Goal: Task Accomplishment & Management: Use online tool/utility

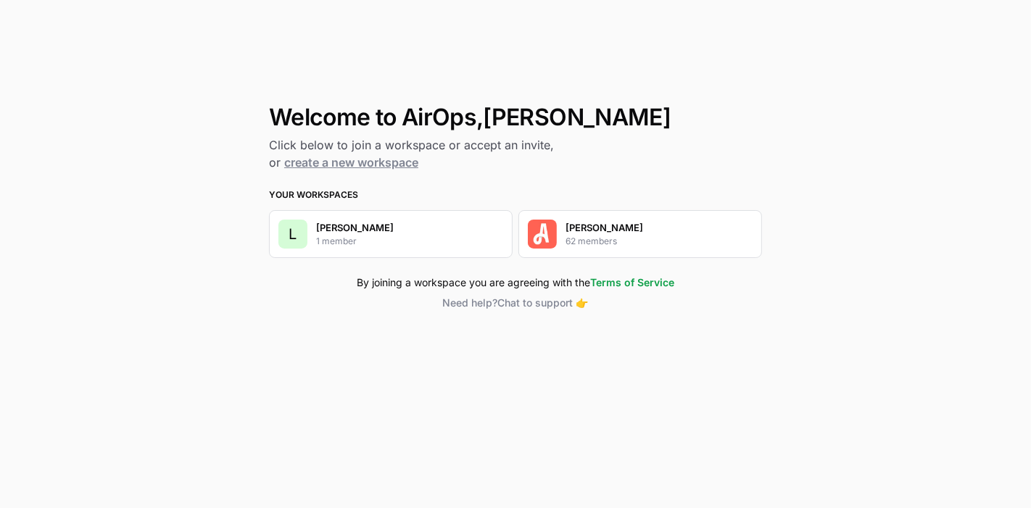
click at [584, 233] on p "[PERSON_NAME]" at bounding box center [604, 227] width 78 height 14
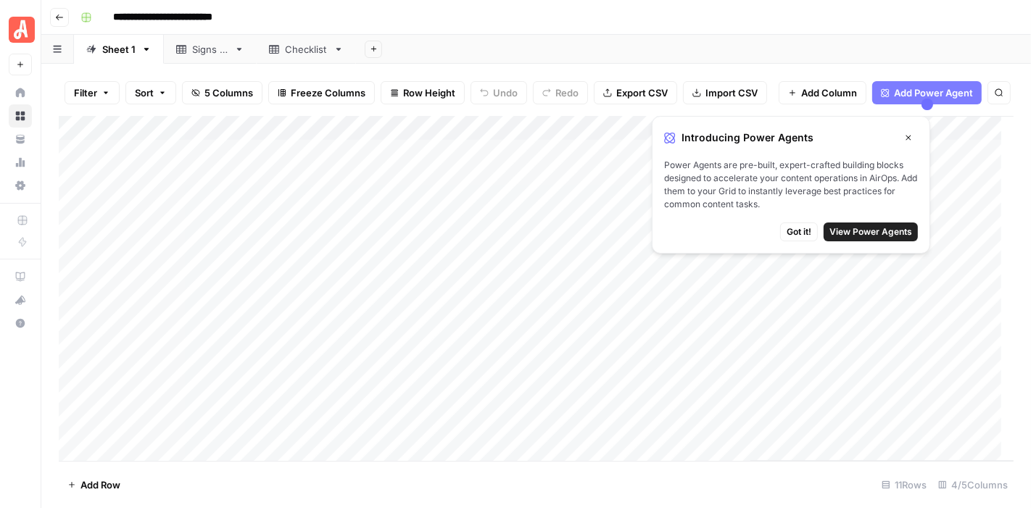
click at [905, 144] on button "Close" at bounding box center [908, 137] width 19 height 19
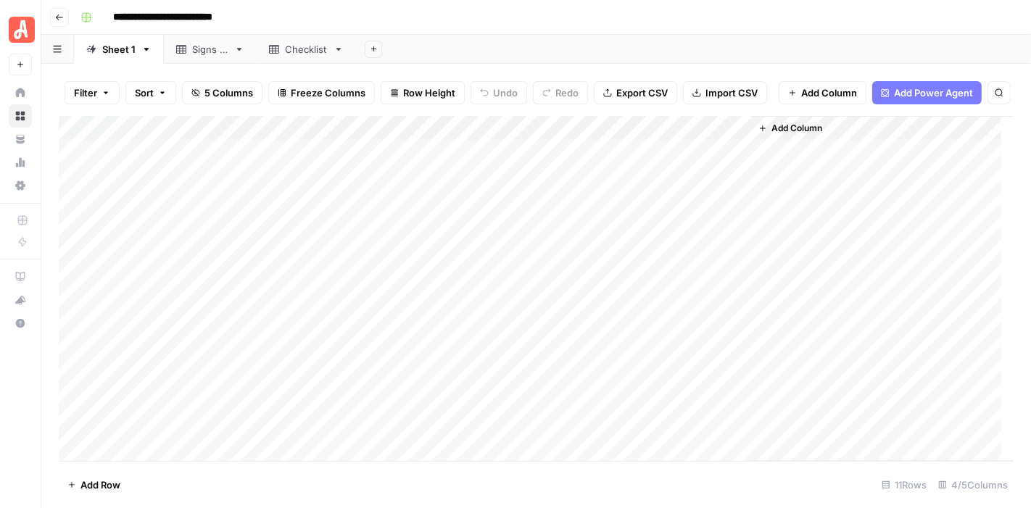
click at [447, 162] on div "Add Column" at bounding box center [536, 289] width 955 height 346
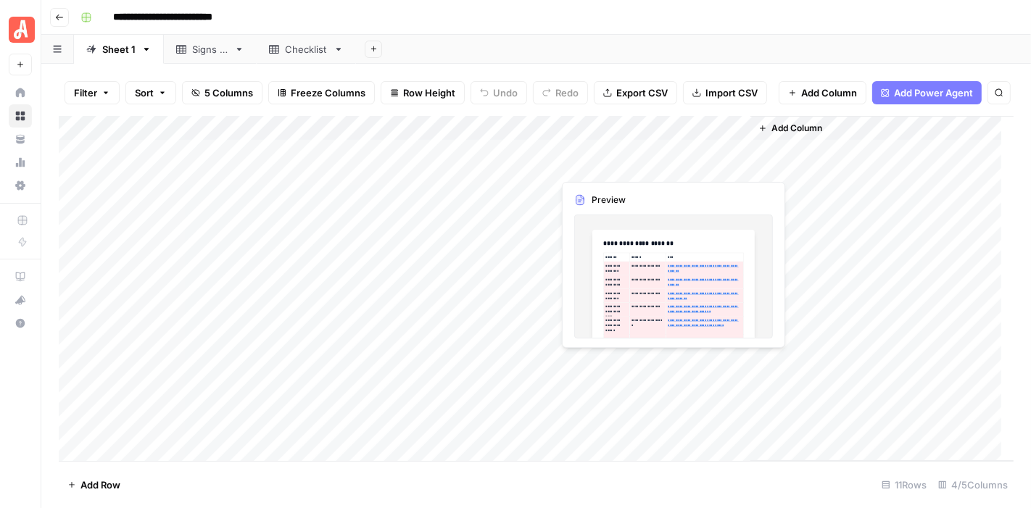
click at [634, 152] on div "Add Column" at bounding box center [536, 289] width 955 height 346
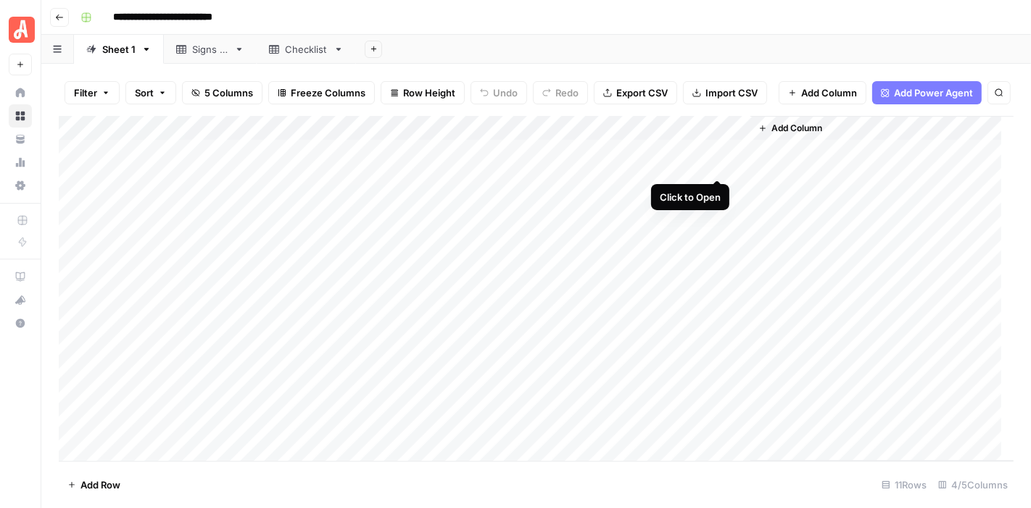
click at [715, 150] on div "Add Column" at bounding box center [536, 289] width 955 height 346
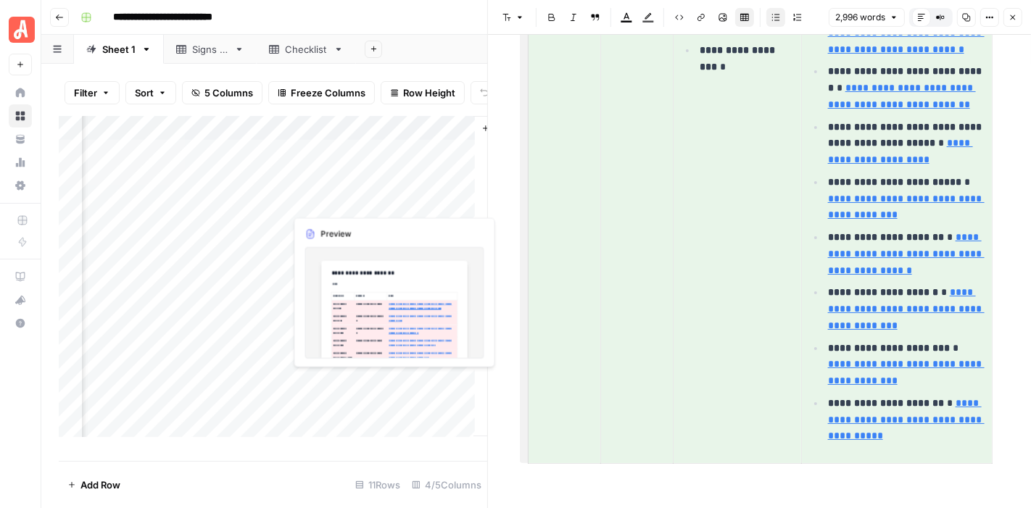
scroll to position [0, 279]
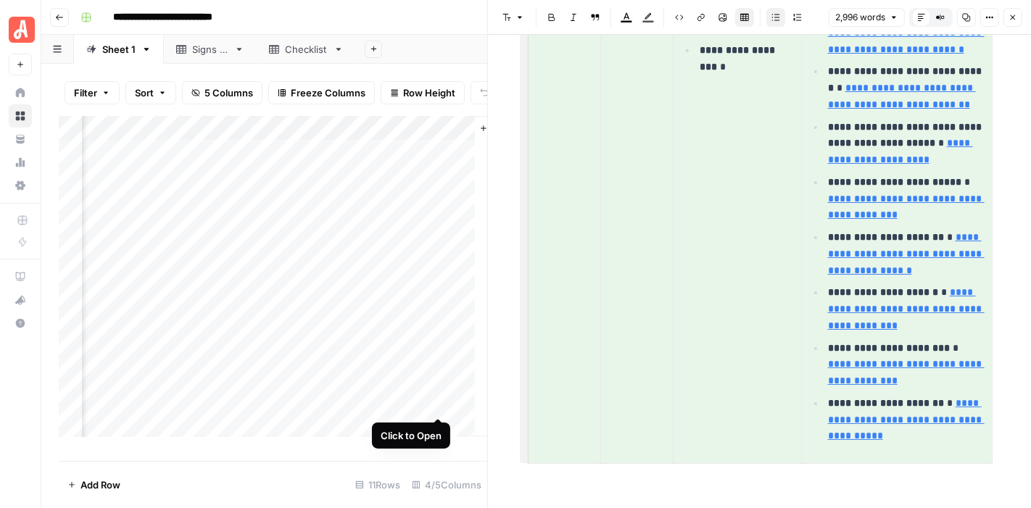
click at [436, 390] on div "Add Column" at bounding box center [273, 282] width 428 height 333
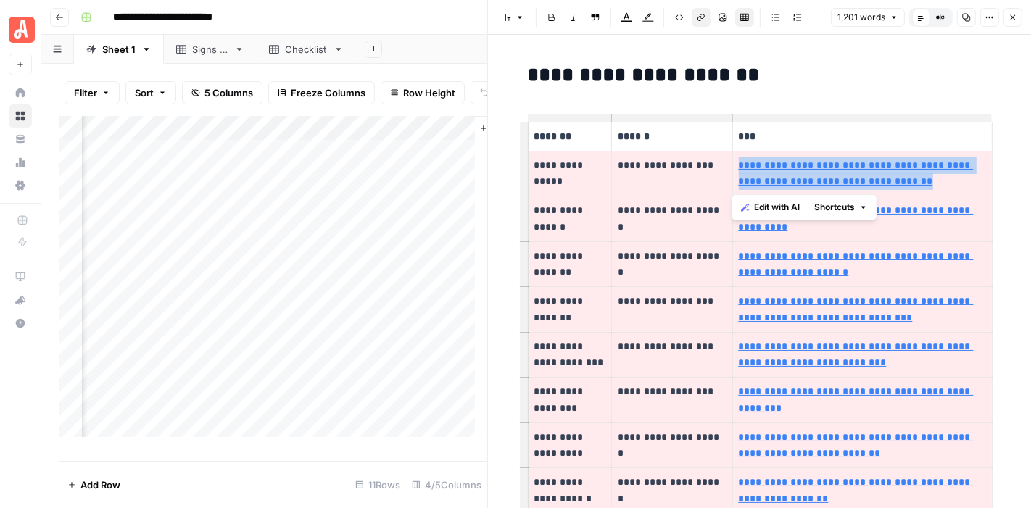
click at [853, 65] on h2 "**********" at bounding box center [760, 75] width 464 height 23
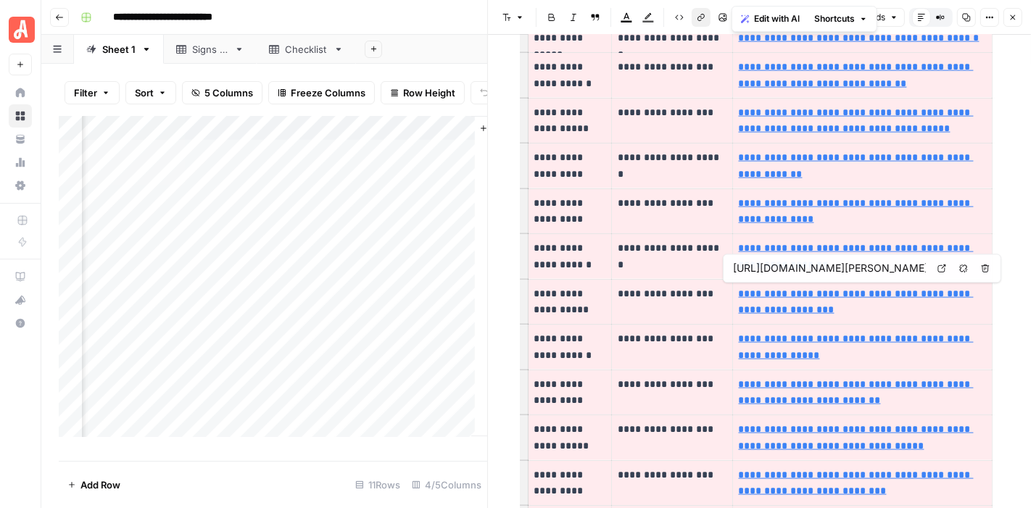
type input "https://www.angi.com/articles/chimney-leaking-inside-house.htm"
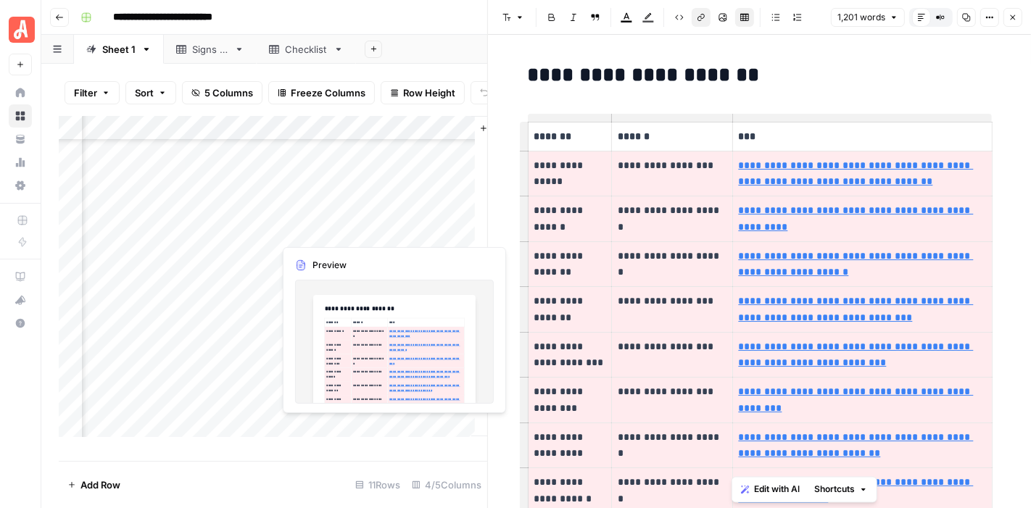
scroll to position [141, 279]
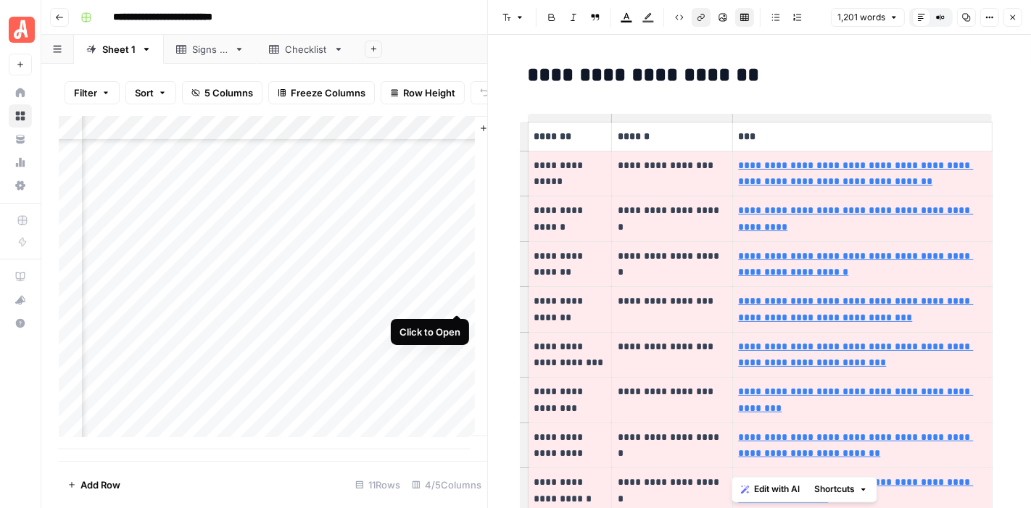
click at [455, 286] on div "Add Column" at bounding box center [273, 282] width 428 height 333
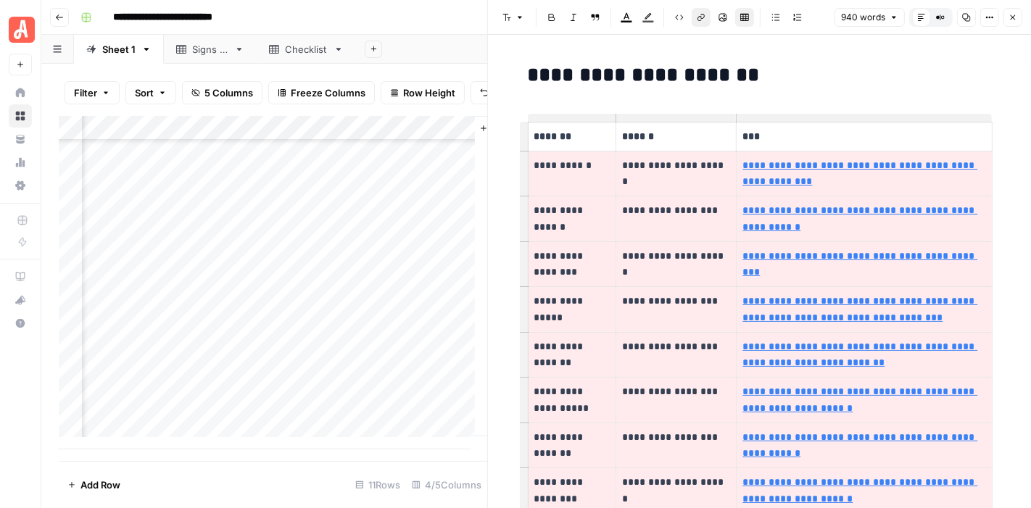
drag, startPoint x: 1030, startPoint y: 112, endPoint x: 1027, endPoint y: 69, distance: 43.6
click at [1027, 69] on div "**********" at bounding box center [759, 271] width 543 height 473
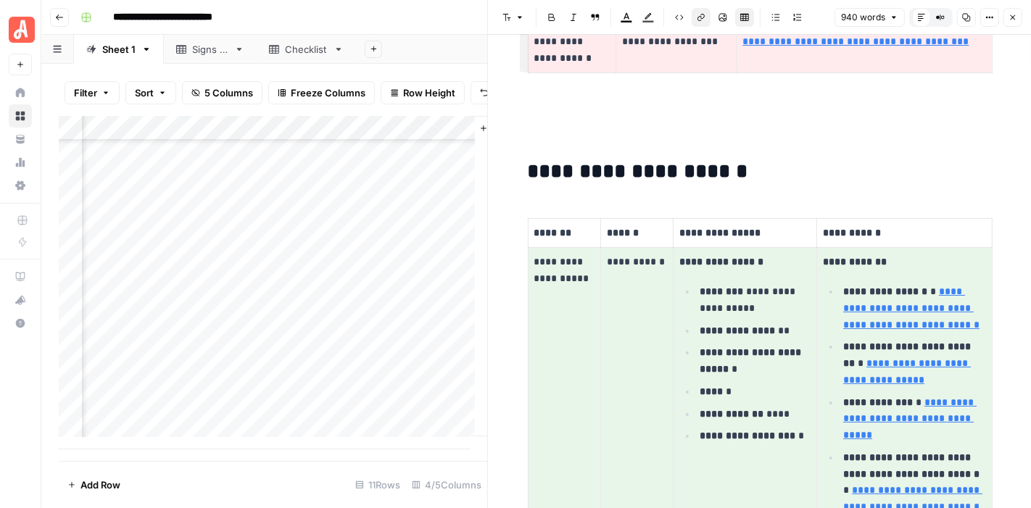
click at [1030, 99] on div "**********" at bounding box center [759, 271] width 543 height 473
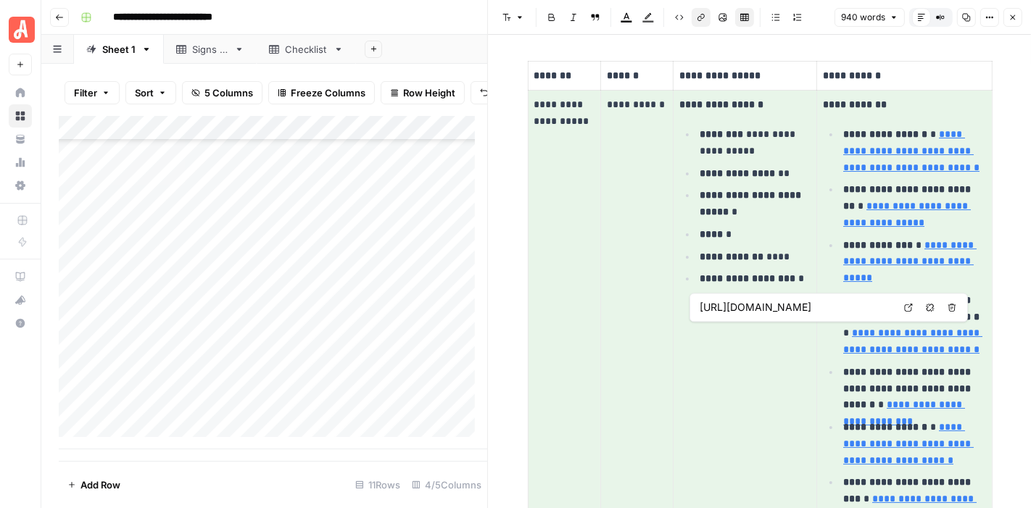
scroll to position [1030, 0]
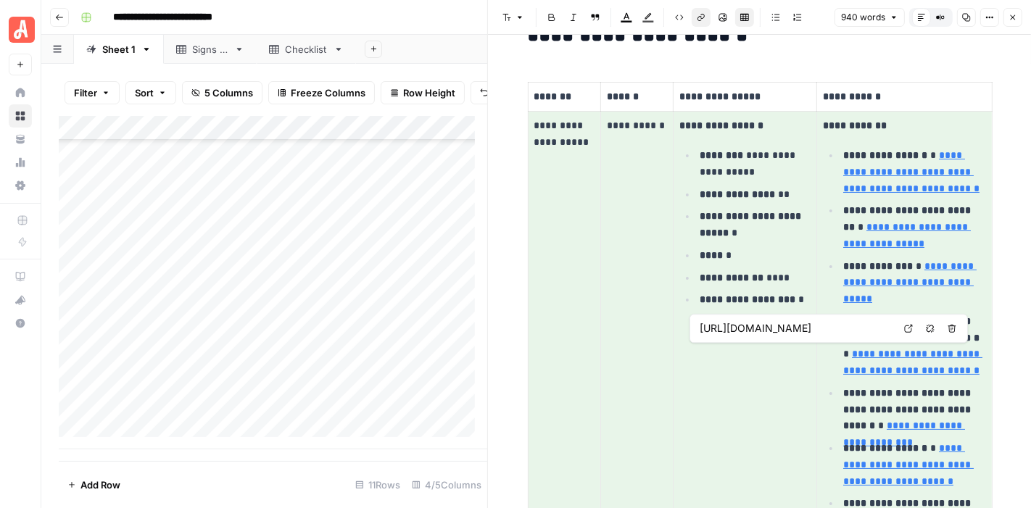
type input "https://www.reddit.com/r/Termites/comments/1bfzte0/how_can_i_check_if_i_have_te…"
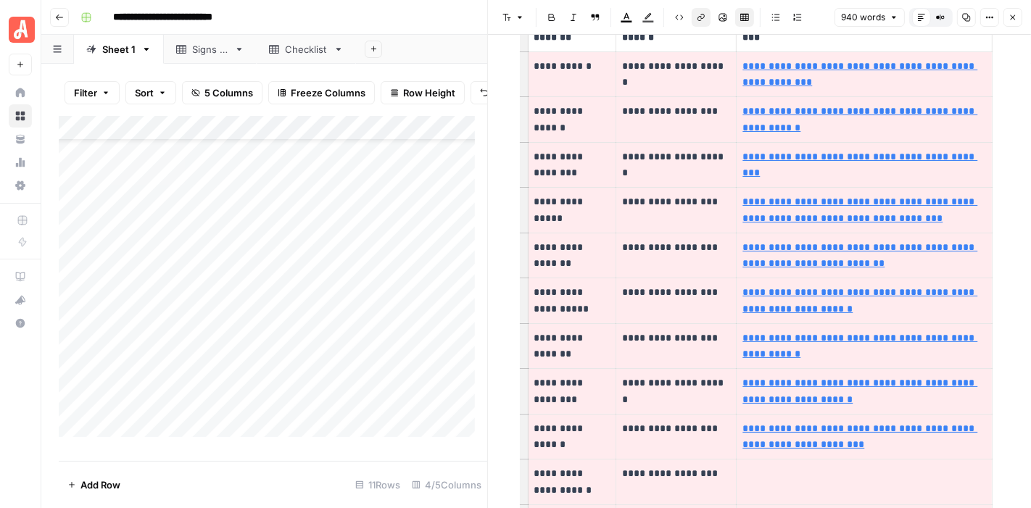
scroll to position [0, 0]
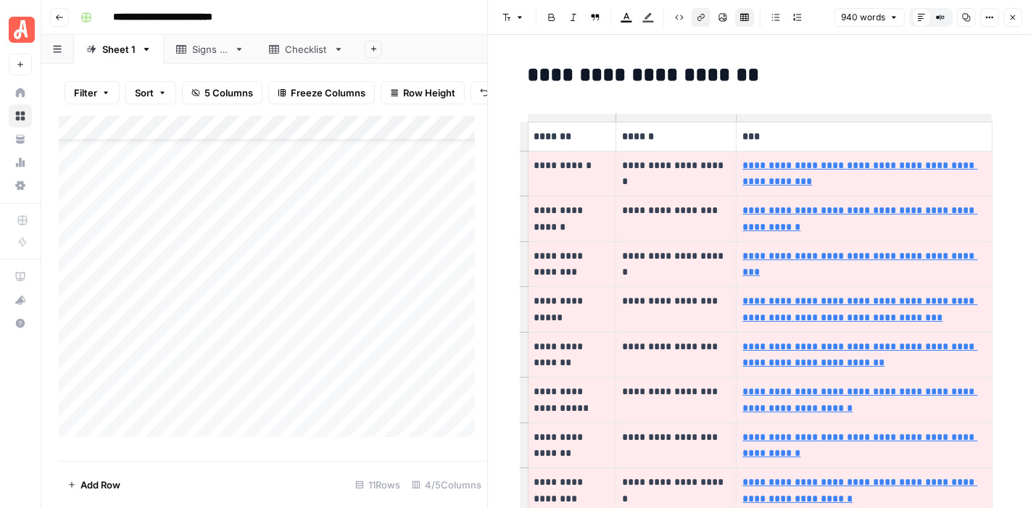
click at [159, 241] on div "Add Column" at bounding box center [273, 282] width 428 height 333
click at [256, 243] on div "Add Column" at bounding box center [273, 282] width 428 height 333
click at [1012, 17] on icon "button" at bounding box center [1012, 17] width 9 height 9
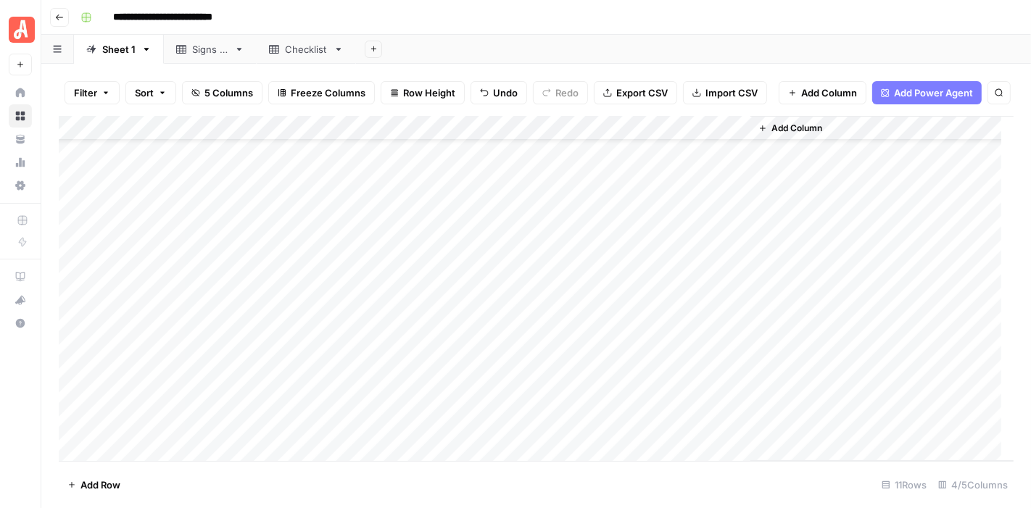
click at [75, 228] on div "Add Column" at bounding box center [536, 289] width 955 height 346
click at [67, 227] on div "Add Column" at bounding box center [536, 289] width 955 height 346
click at [124, 226] on div "Add Column" at bounding box center [536, 289] width 955 height 346
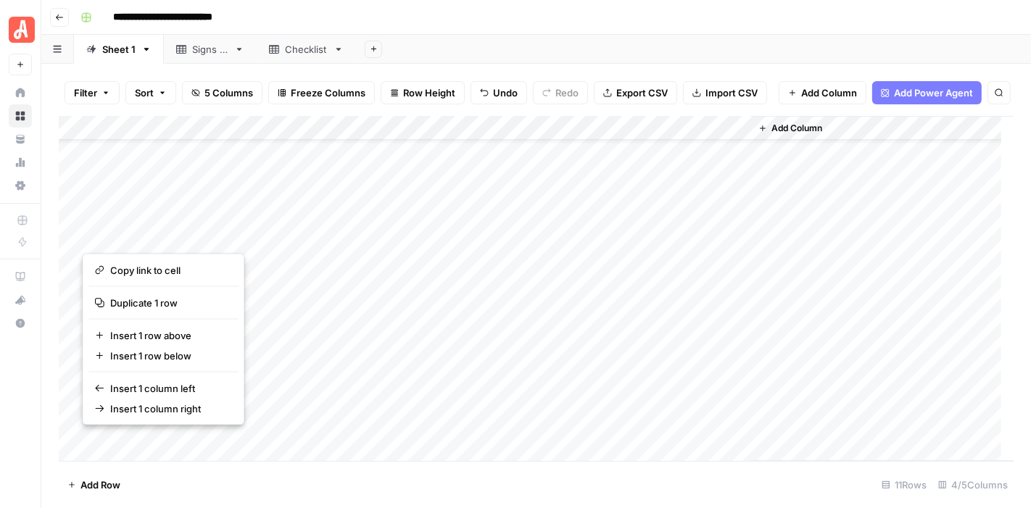
click at [170, 222] on button "button" at bounding box center [147, 229] width 131 height 38
click at [272, 222] on div "Add Column" at bounding box center [536, 289] width 955 height 346
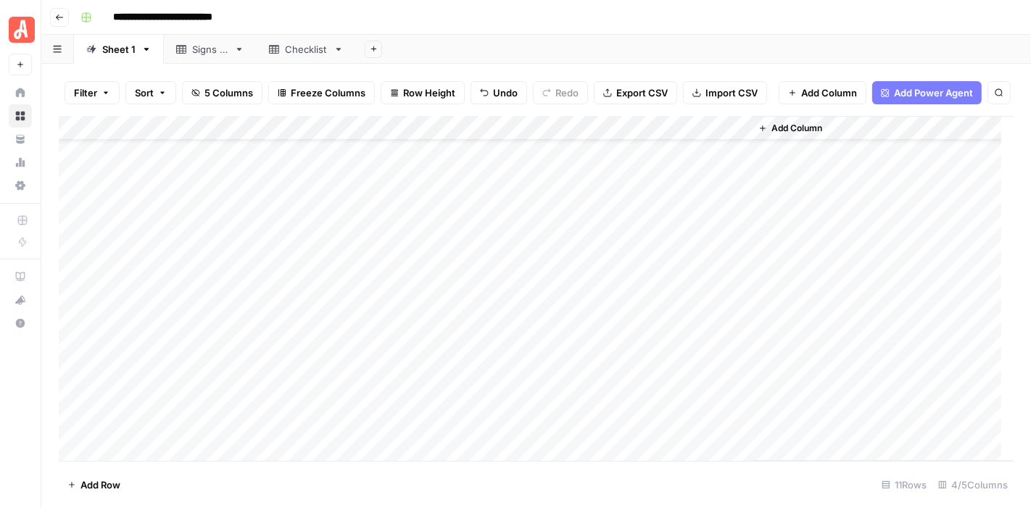
click at [170, 227] on div "Add Column" at bounding box center [536, 289] width 955 height 346
click at [159, 129] on div "Add Column" at bounding box center [536, 289] width 955 height 346
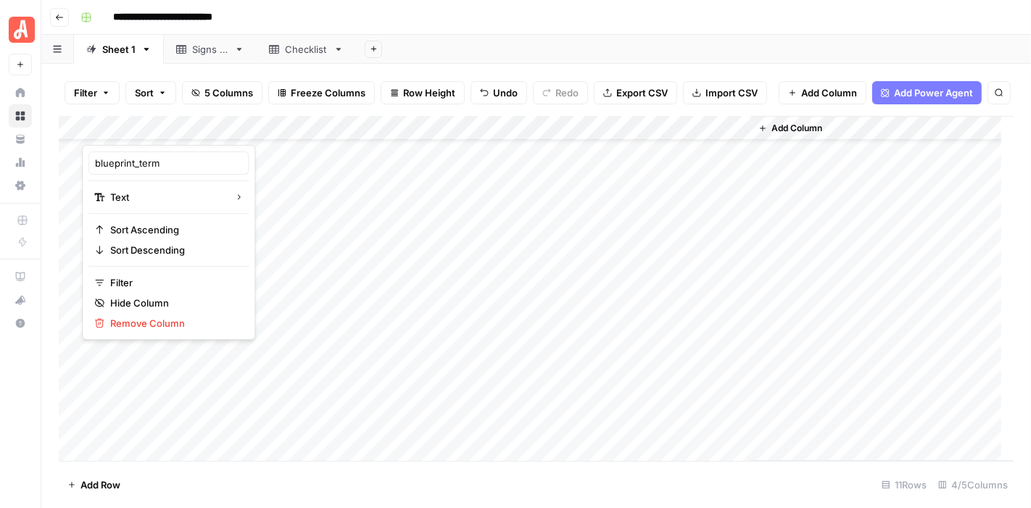
click at [275, 489] on footer "Add Row 11 Rows 4/5 Columns" at bounding box center [536, 484] width 955 height 47
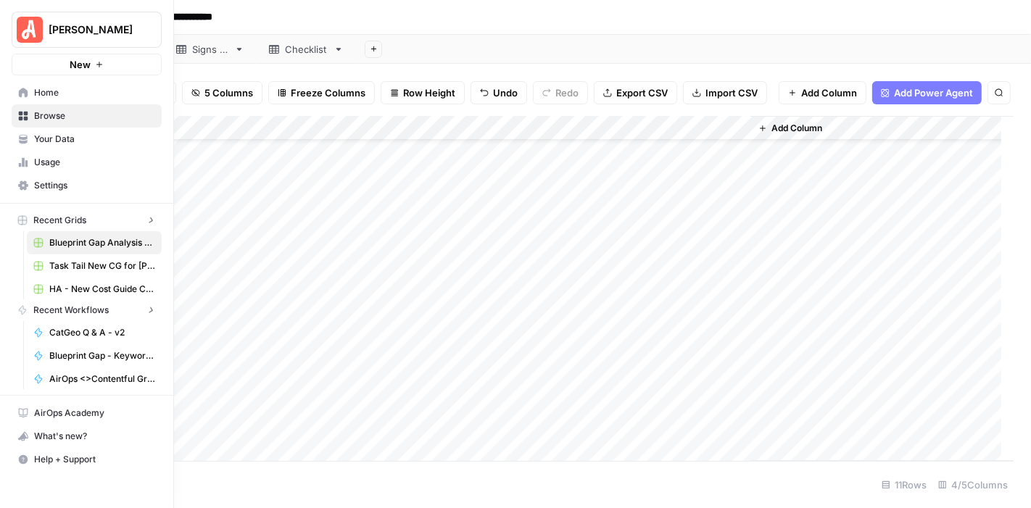
click at [20, 405] on nav "AirOps Academy What's new? Help + Support" at bounding box center [86, 436] width 173 height 81
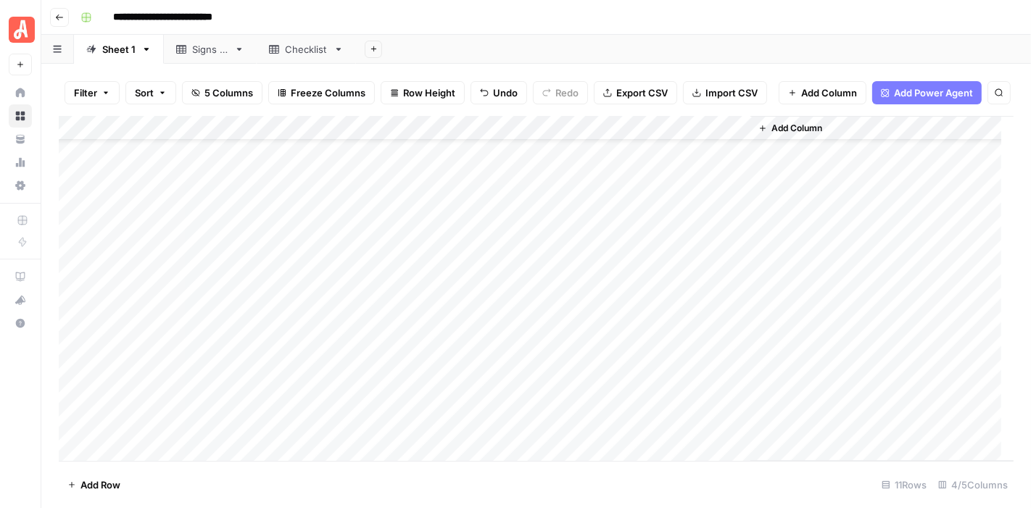
click at [281, 481] on footer "Add Row 11 Rows 4/5 Columns" at bounding box center [536, 484] width 955 height 47
click at [168, 165] on div "Add Column" at bounding box center [536, 289] width 955 height 346
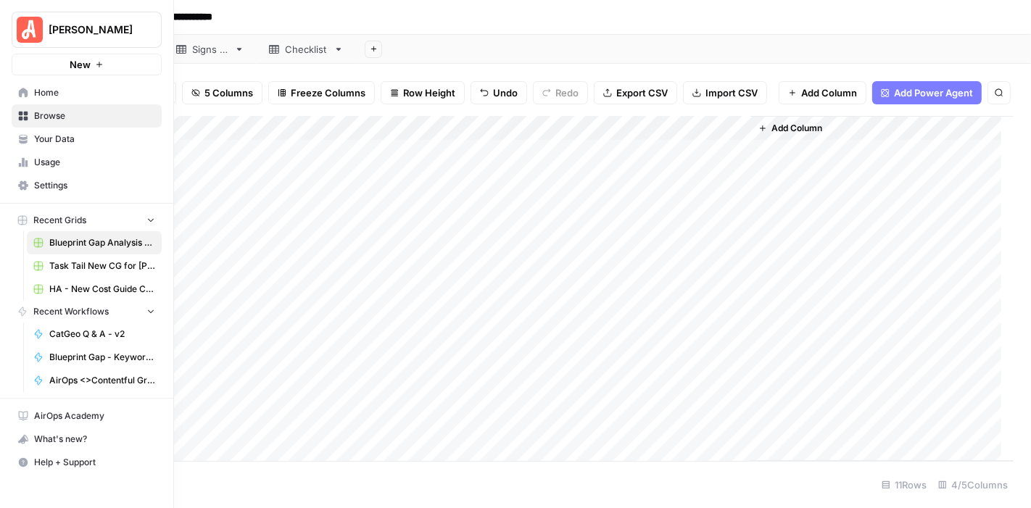
click at [45, 92] on span "Home" at bounding box center [94, 92] width 121 height 13
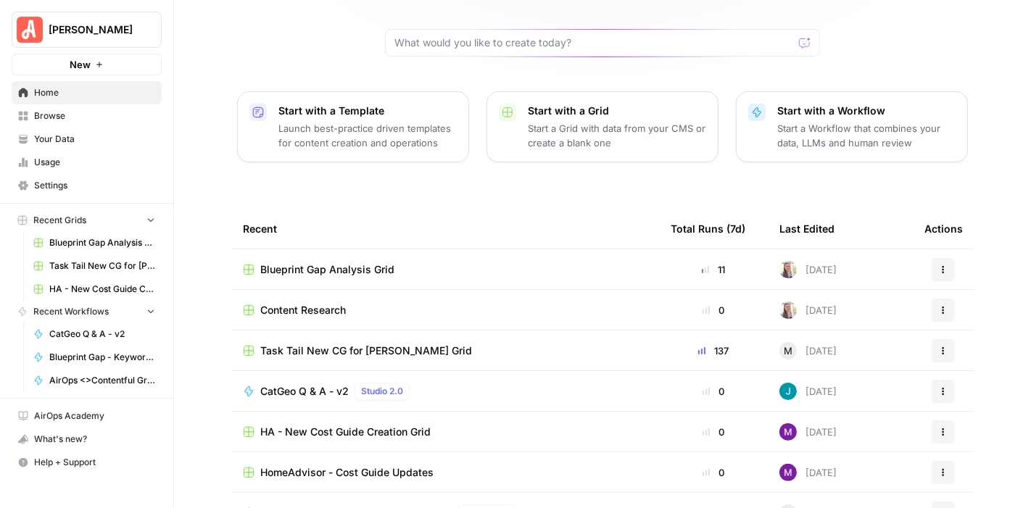
scroll to position [157, 0]
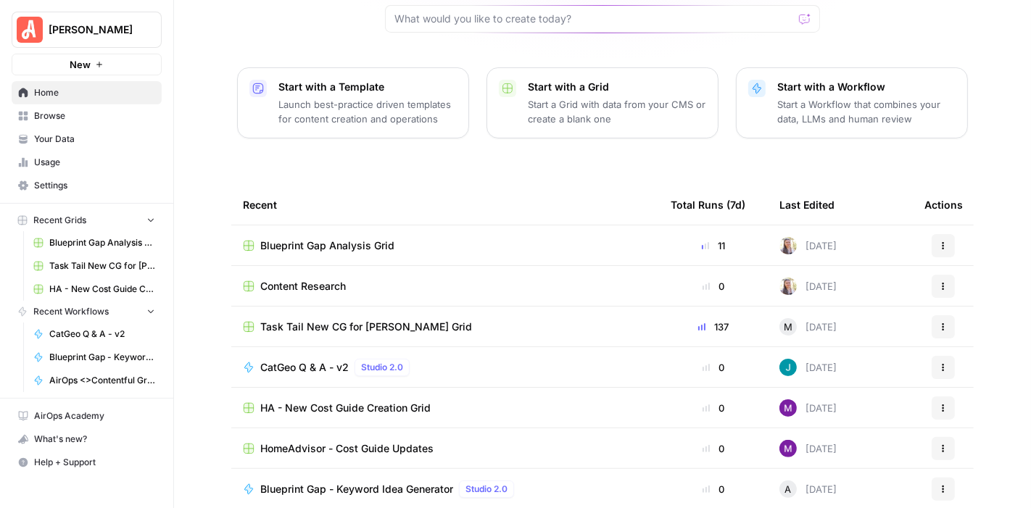
click at [489, 238] on div "Blueprint Gap Analysis Grid" at bounding box center [445, 245] width 405 height 14
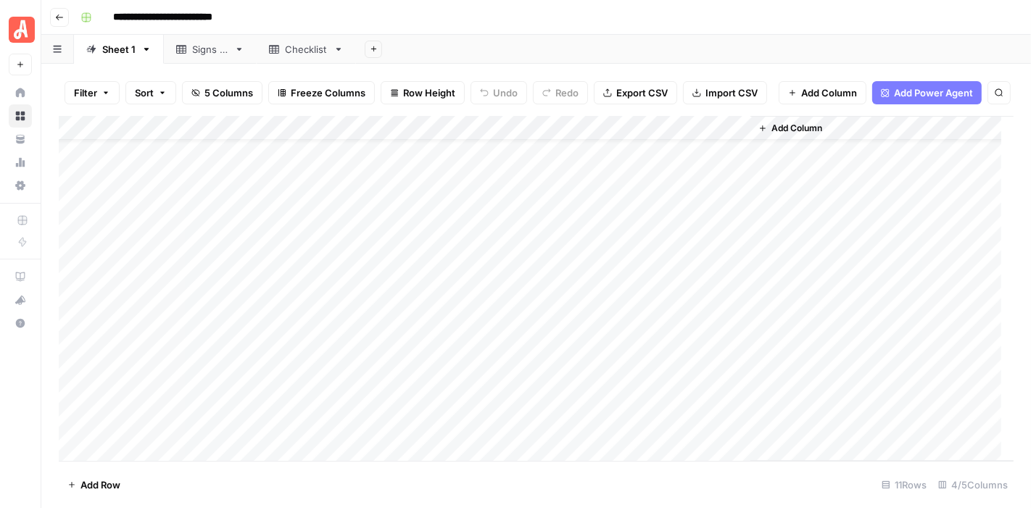
scroll to position [116, 0]
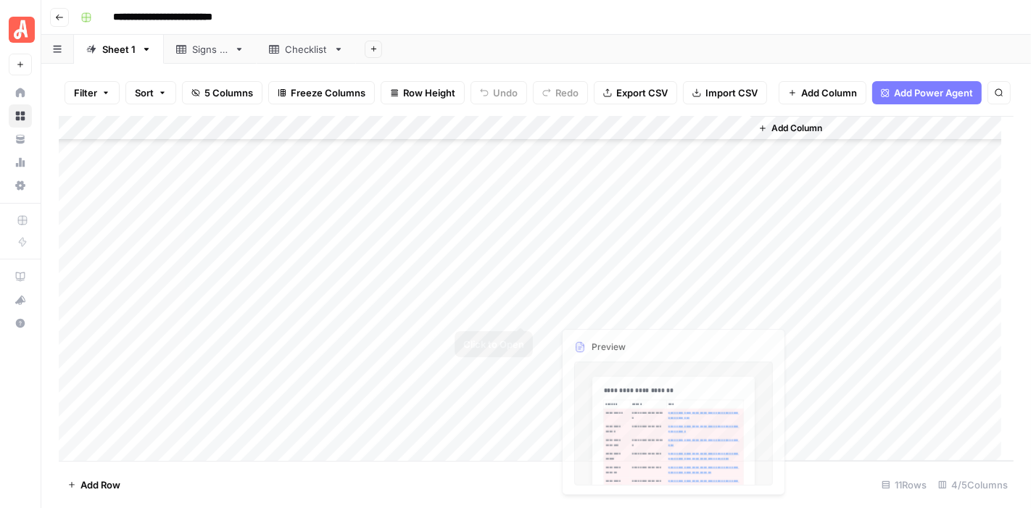
click at [447, 299] on div "Add Column" at bounding box center [536, 289] width 955 height 346
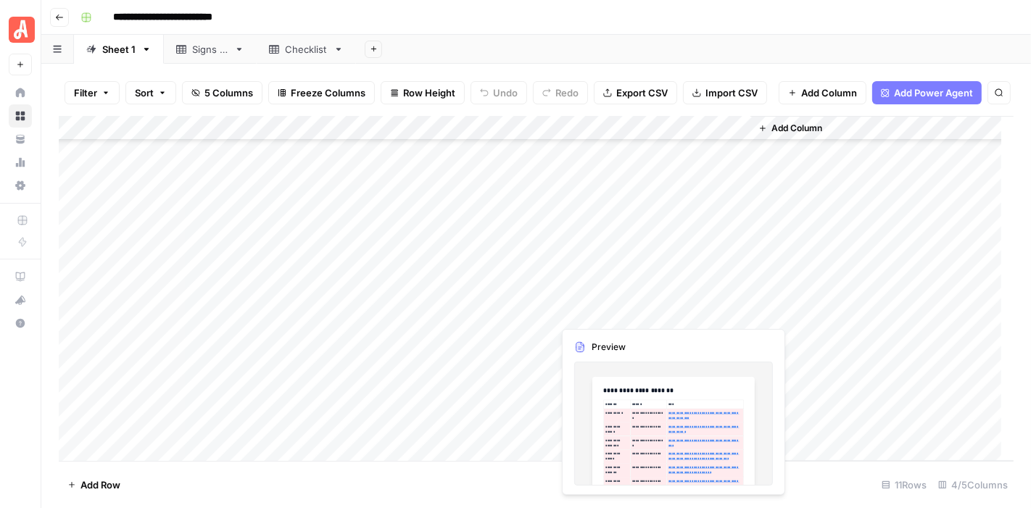
click at [577, 305] on div "Add Column" at bounding box center [536, 289] width 955 height 346
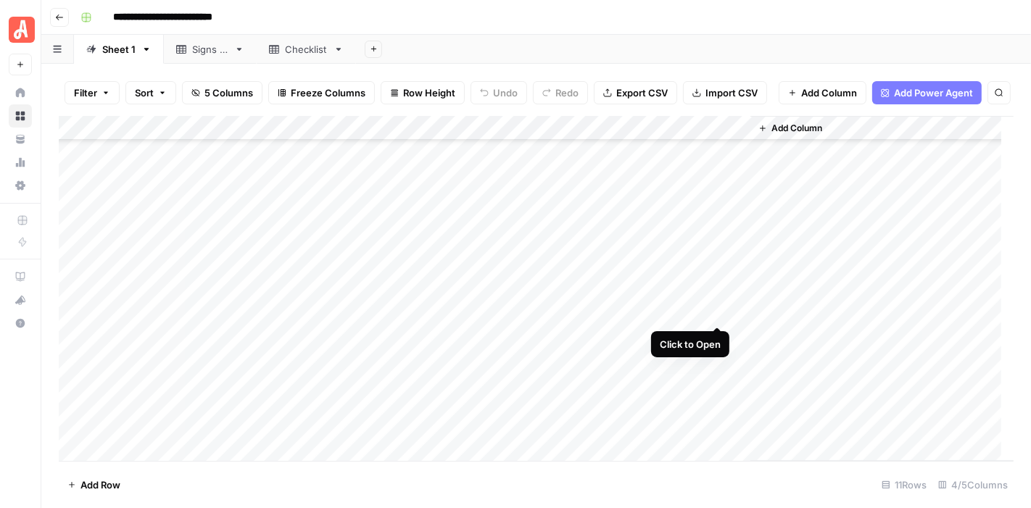
click at [714, 299] on div "Add Column" at bounding box center [536, 289] width 955 height 346
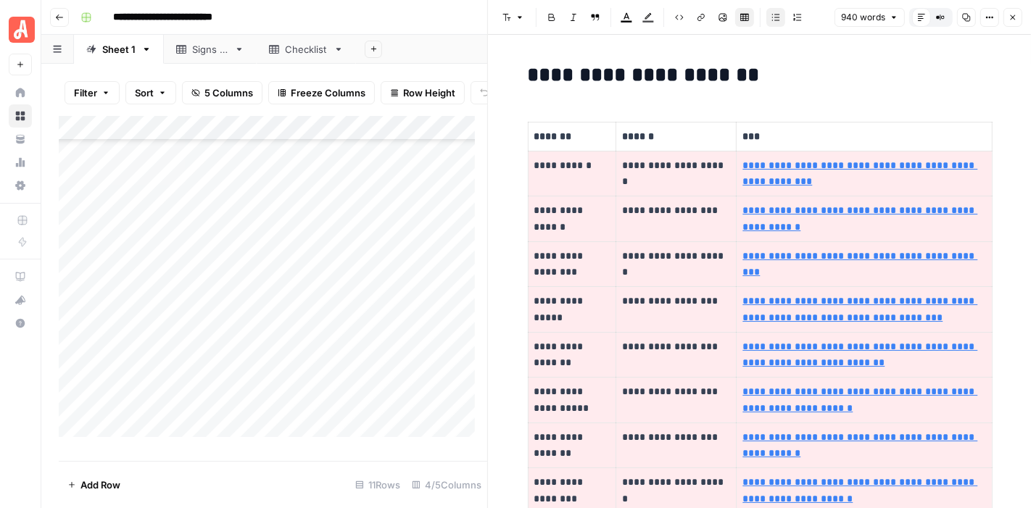
click at [1011, 22] on button "Close" at bounding box center [1012, 17] width 19 height 19
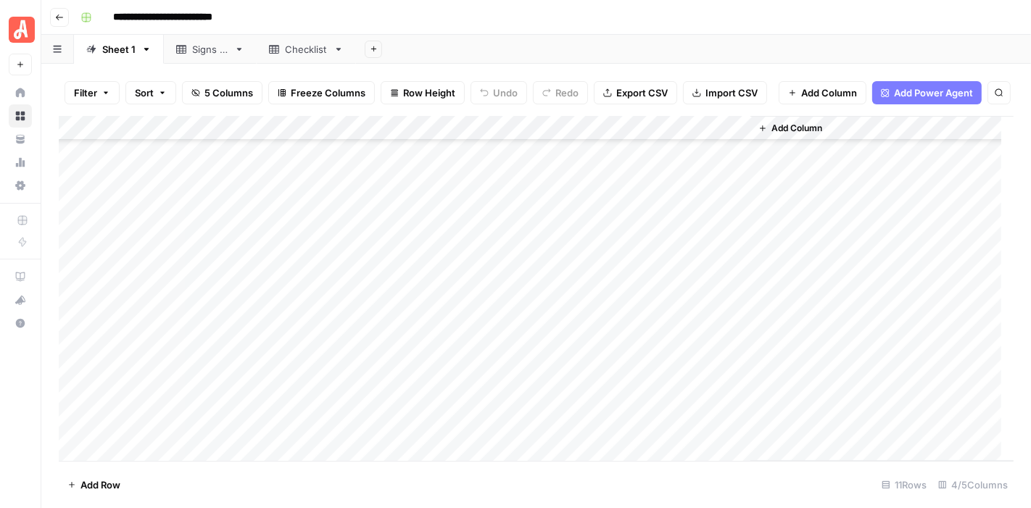
click at [339, 481] on footer "Add Row 11 Rows 4/5 Columns" at bounding box center [536, 484] width 955 height 47
click at [271, 486] on footer "Add Row 11 Rows 4/5 Columns" at bounding box center [536, 484] width 955 height 47
click at [481, 477] on footer "Add Row 11 Rows 4/5 Columns" at bounding box center [536, 484] width 955 height 47
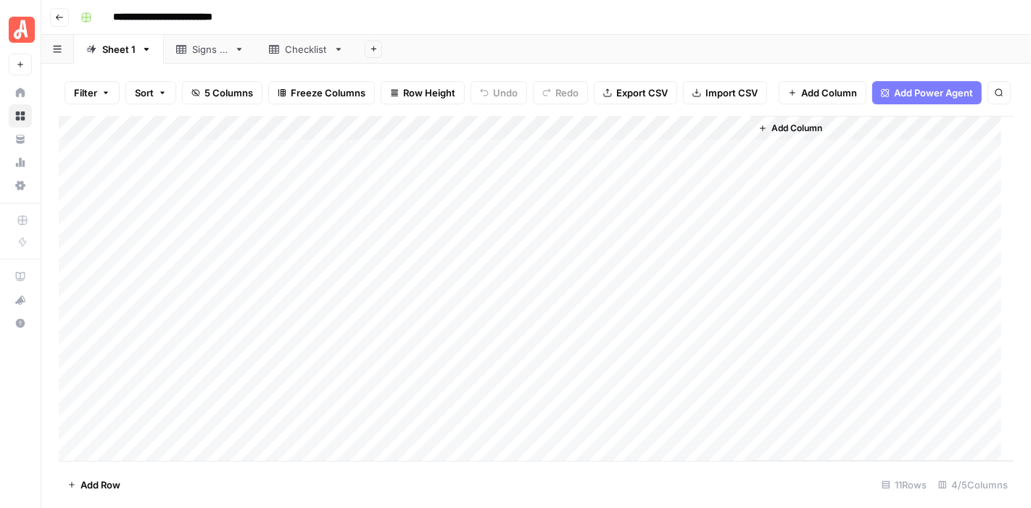
click at [631, 22] on div "**********" at bounding box center [546, 17] width 942 height 23
click at [716, 297] on div "Add Column" at bounding box center [536, 289] width 955 height 346
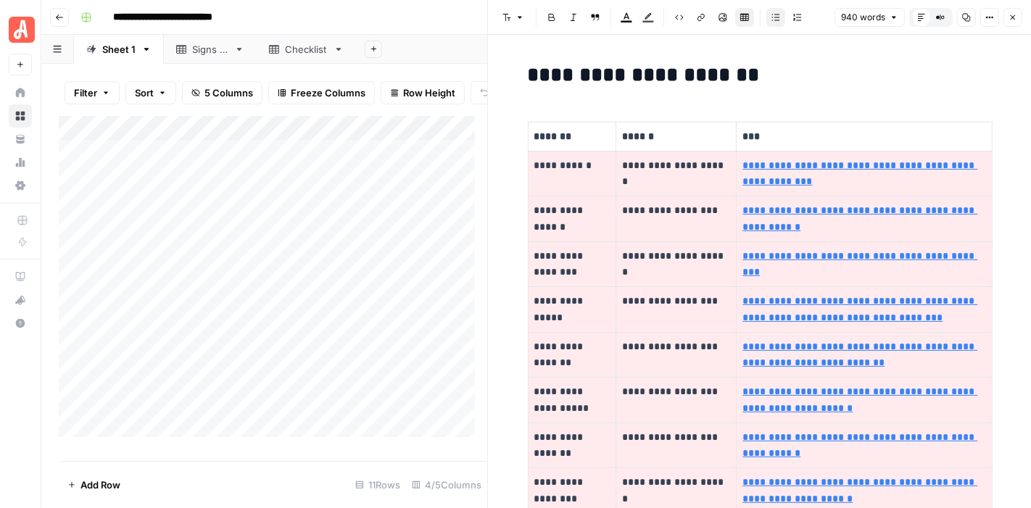
click at [984, 15] on button "Options" at bounding box center [989, 17] width 19 height 19
click at [1011, 18] on icon "button" at bounding box center [1013, 17] width 5 height 5
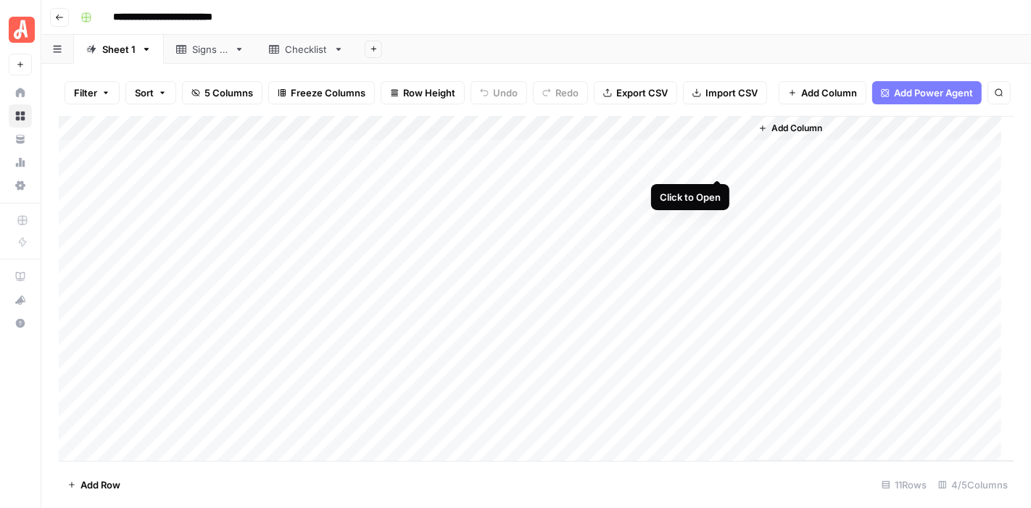
click at [716, 150] on div "Add Column" at bounding box center [536, 289] width 955 height 346
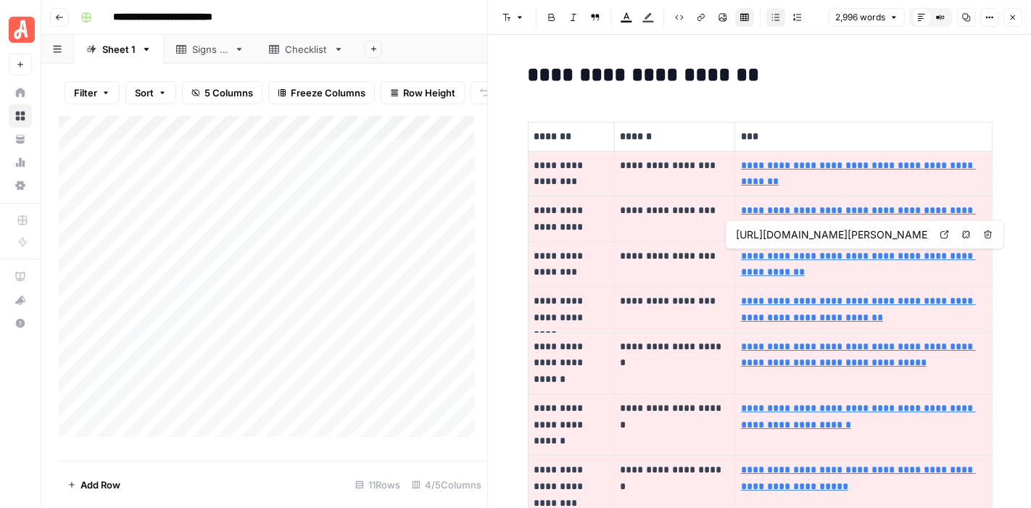
click at [834, 254] on link "**********" at bounding box center [858, 264] width 235 height 27
click at [761, 272] on link "**********" at bounding box center [858, 264] width 235 height 27
click at [941, 239] on link "Open in a new tab" at bounding box center [944, 234] width 19 height 19
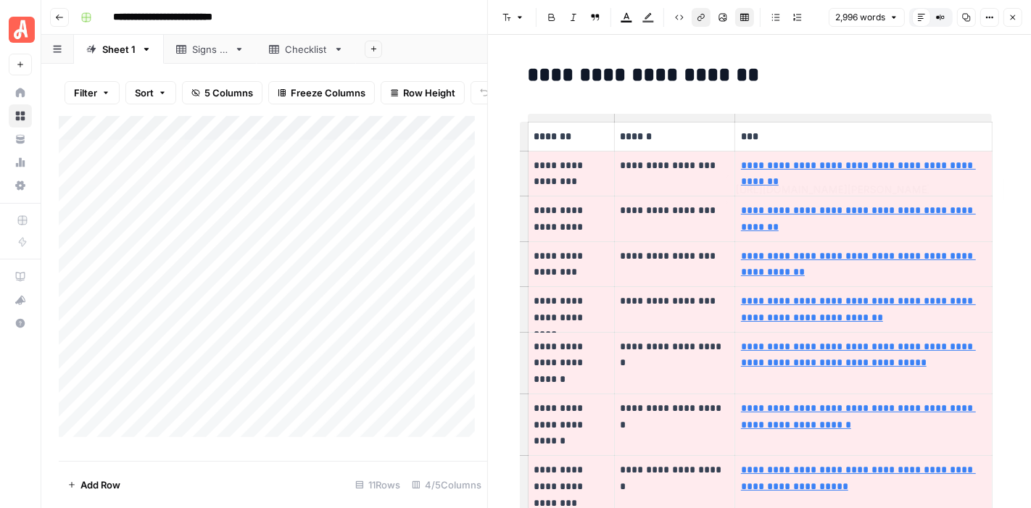
type input "https://www.angi.com/articles/4-ways-clogged-gutters-can-damage-home.htm"
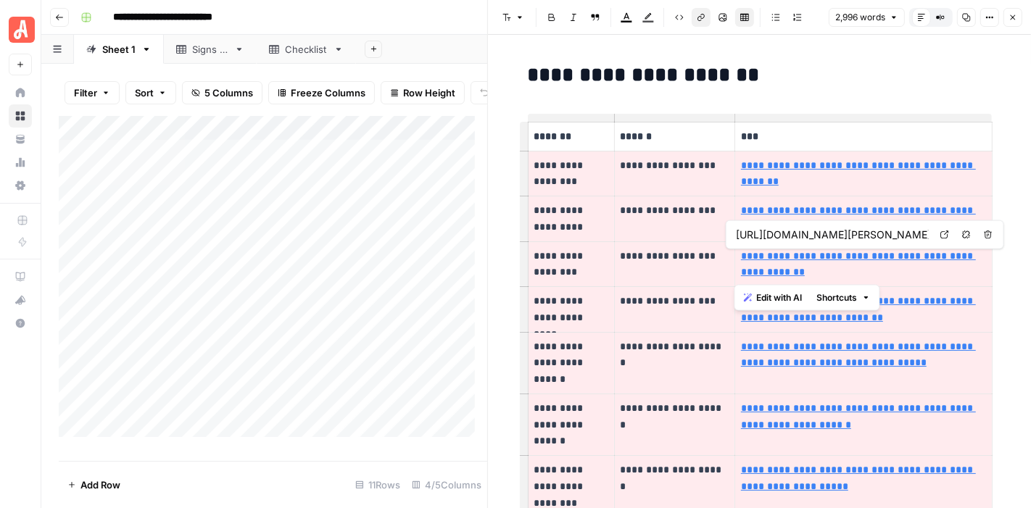
drag, startPoint x: 776, startPoint y: 272, endPoint x: 735, endPoint y: 257, distance: 43.8
click at [741, 257] on p "**********" at bounding box center [863, 264] width 245 height 33
copy link "**********"
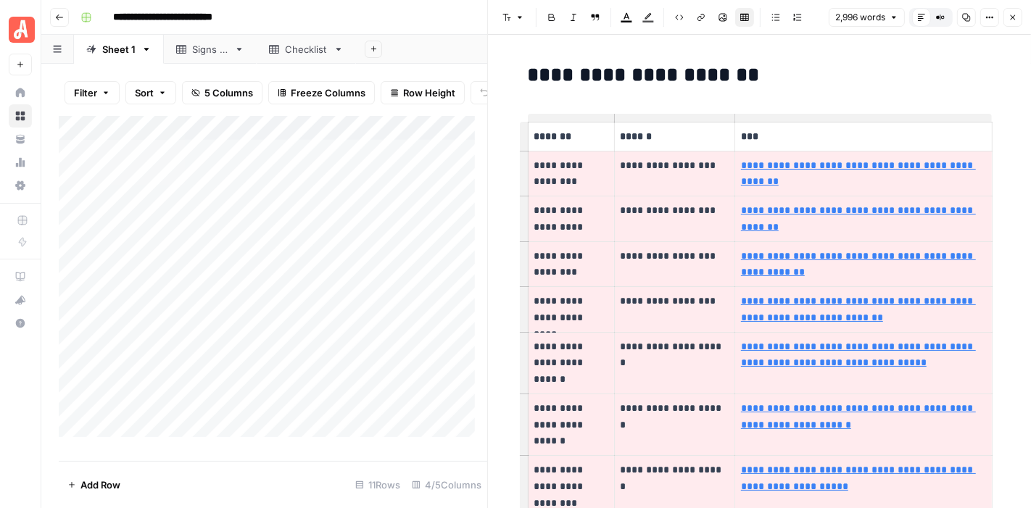
click at [581, 298] on p "**********" at bounding box center [571, 309] width 74 height 33
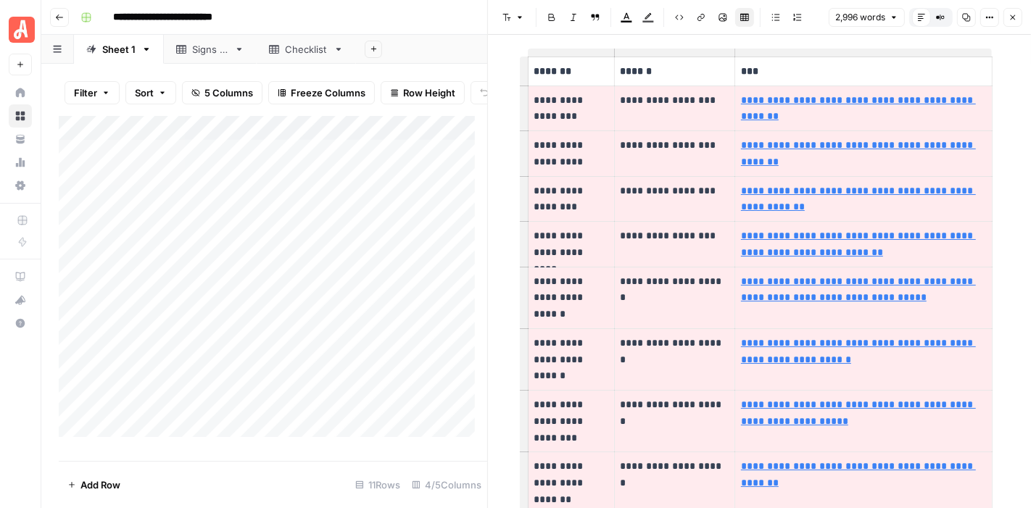
scroll to position [80, 0]
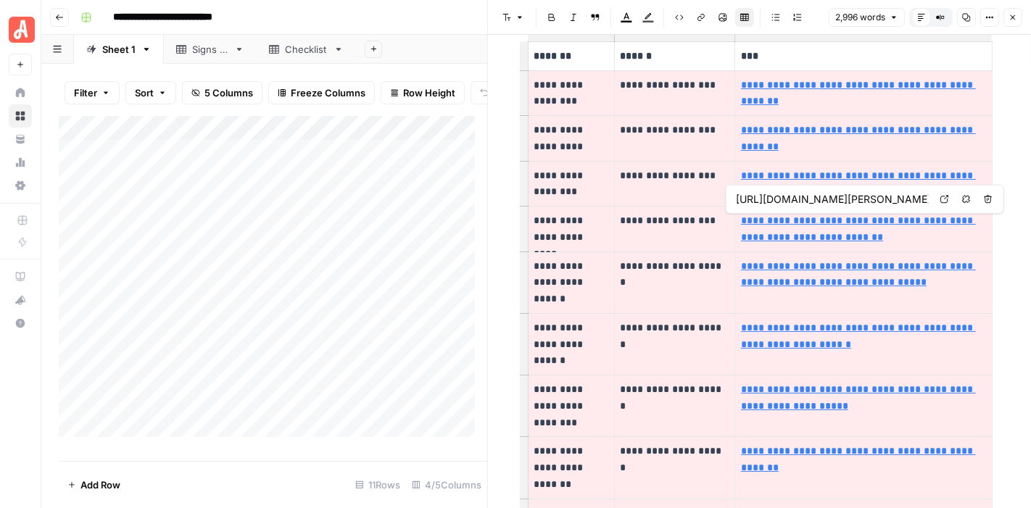
click at [945, 200] on icon at bounding box center [944, 199] width 9 height 9
type input "https://www.angi.com/articles/quarter-inch-crack-my-foundation-major-concern.htm"
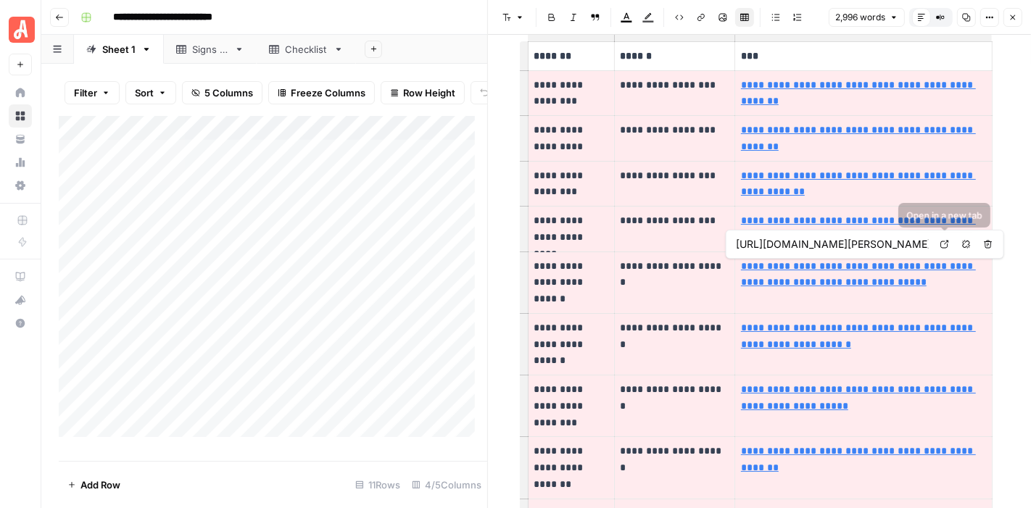
click at [945, 243] on icon at bounding box center [944, 244] width 9 height 9
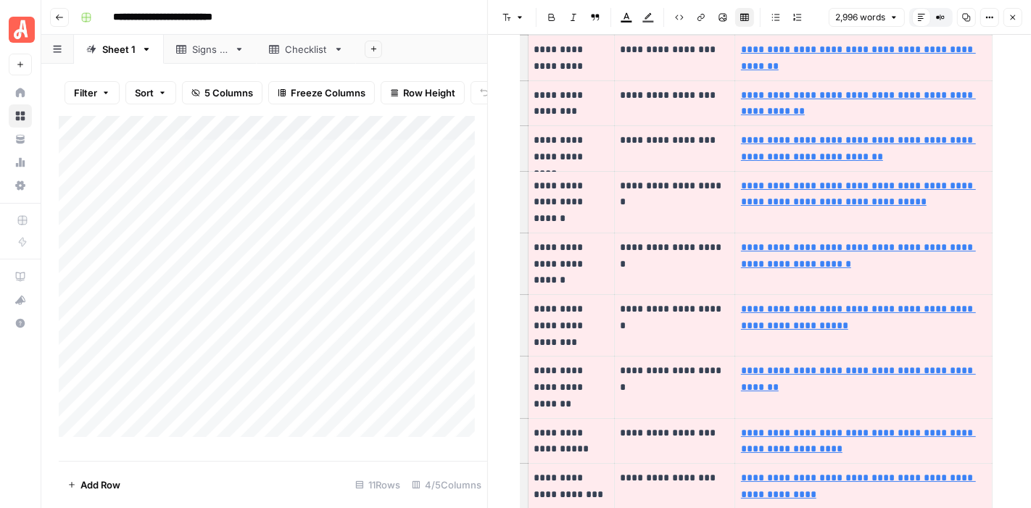
scroll to position [241, 0]
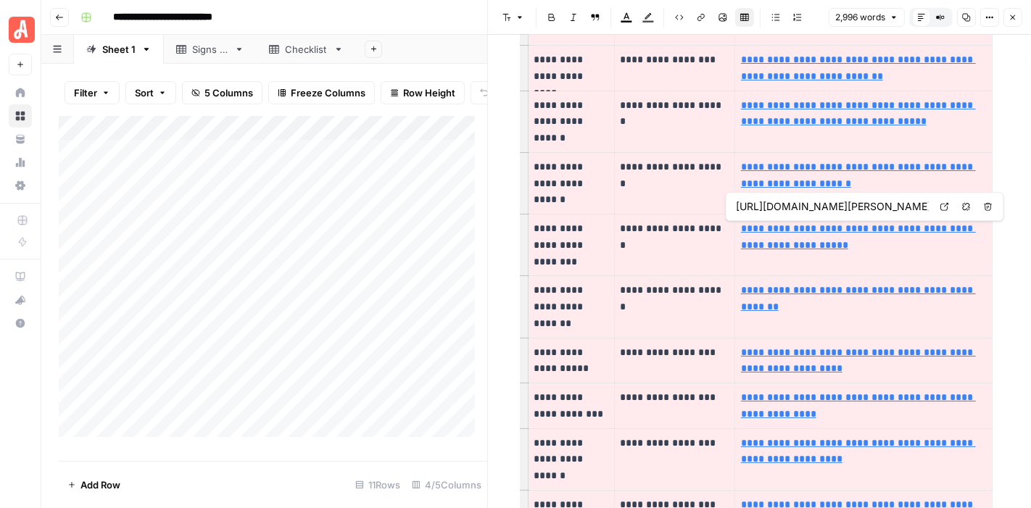
click at [940, 209] on icon at bounding box center [944, 206] width 9 height 9
type input "https://www.angi.com/articles/8-signs-homes-foundation-trouble.htm"
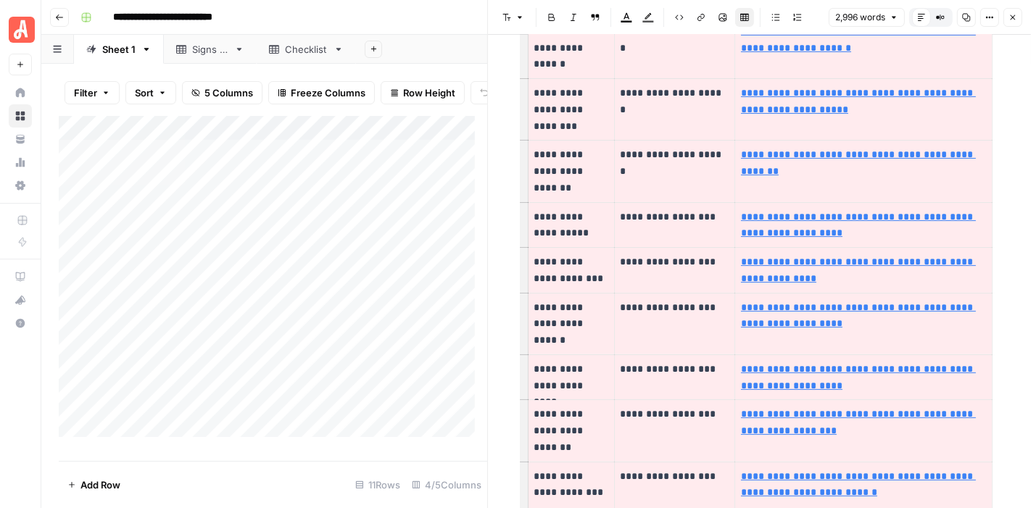
scroll to position [402, 0]
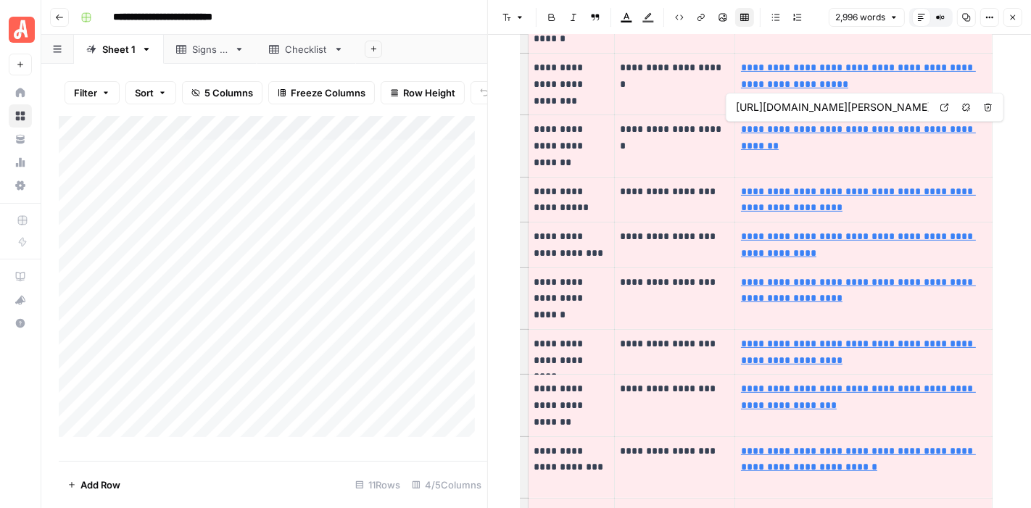
click at [950, 104] on link "Open in a new tab" at bounding box center [944, 107] width 19 height 19
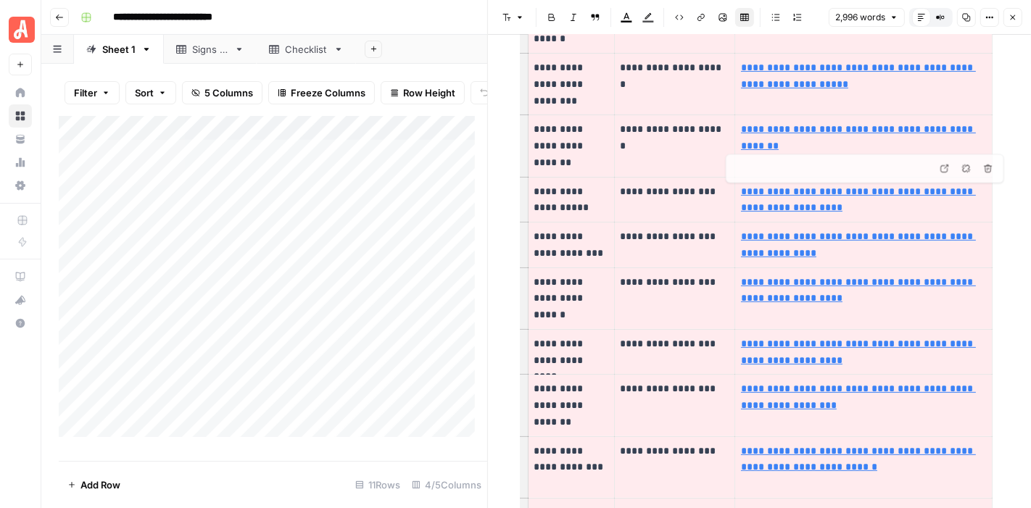
type input "https://www.angi.com/articles/how-tell-if-crack-wall-serious.htm"
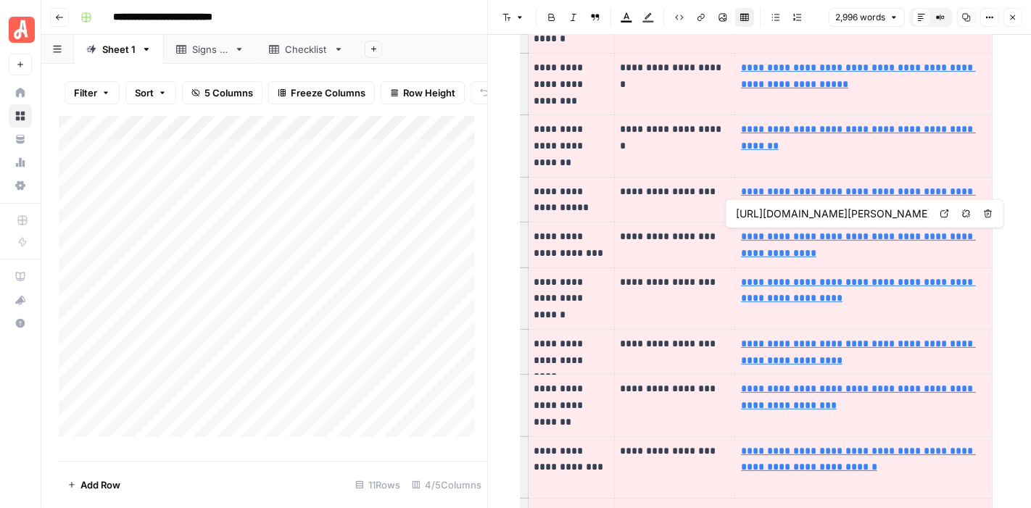
type input "https://www.angi.com/articles/how-tell-if-crack-wall-serious.htm"
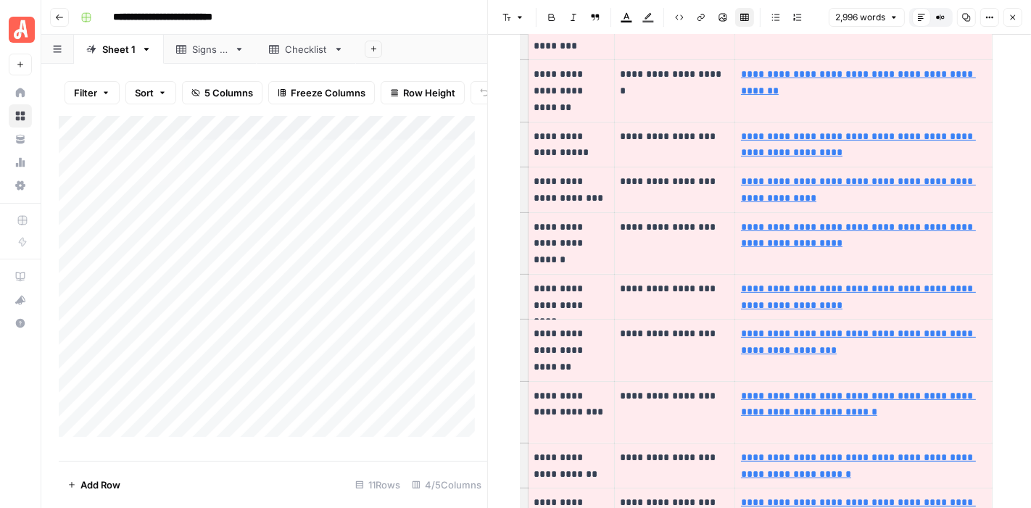
scroll to position [483, 0]
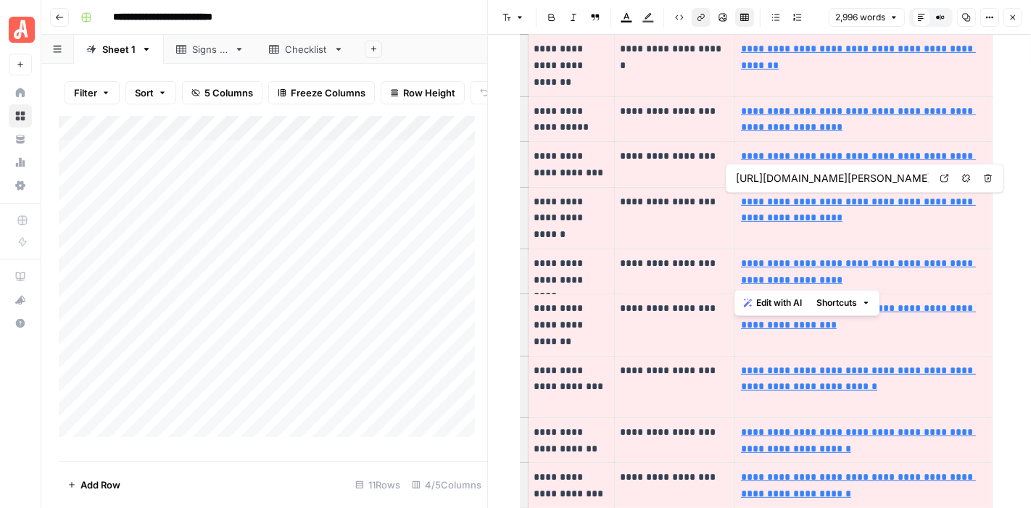
type input "https://www.angi.com/articles/stop-water-basement-floor.htm"
click at [940, 176] on icon at bounding box center [944, 178] width 9 height 9
type input "https://www.angi.com/articles/foundation-water-damage-signs.htm"
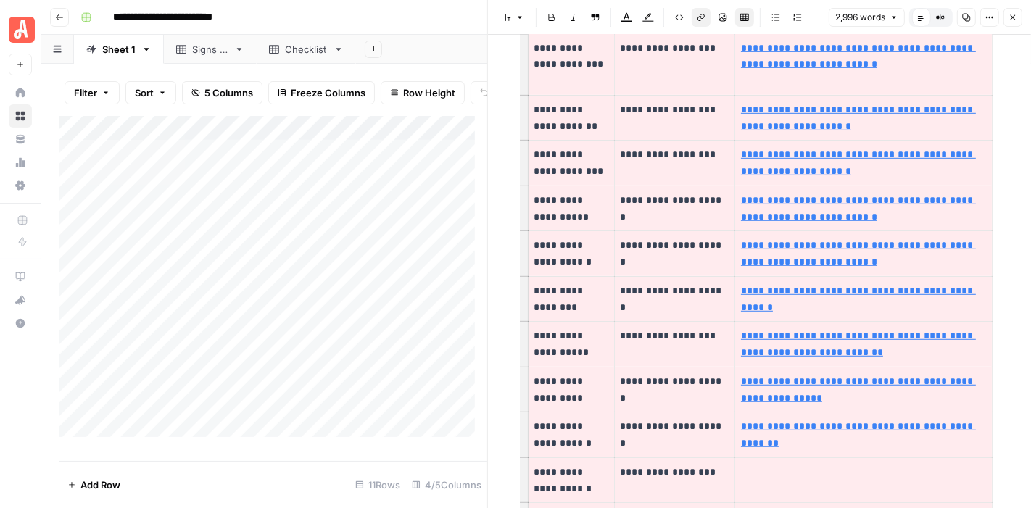
scroll to position [966, 0]
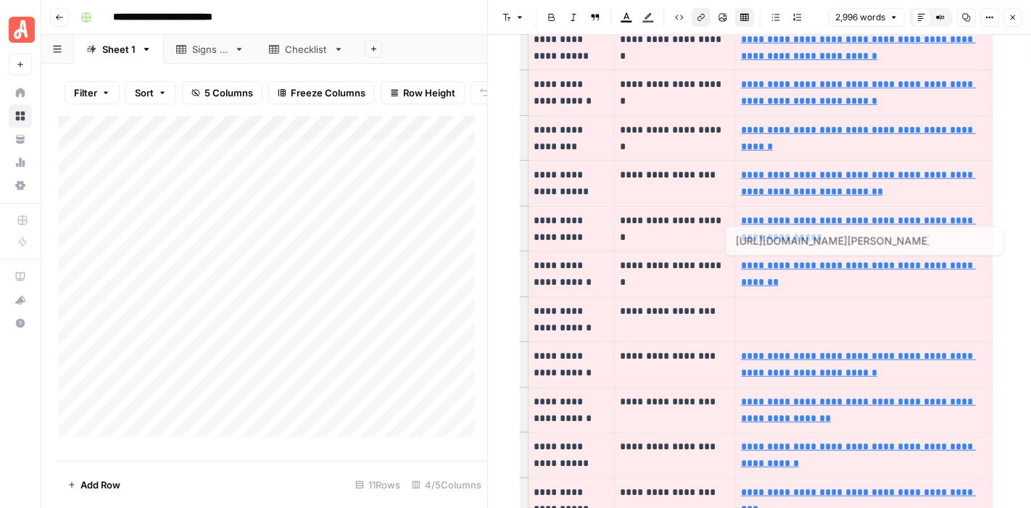
type input "https://www.angi.com/articles/how-to-know-if-pipes-burst.htm"
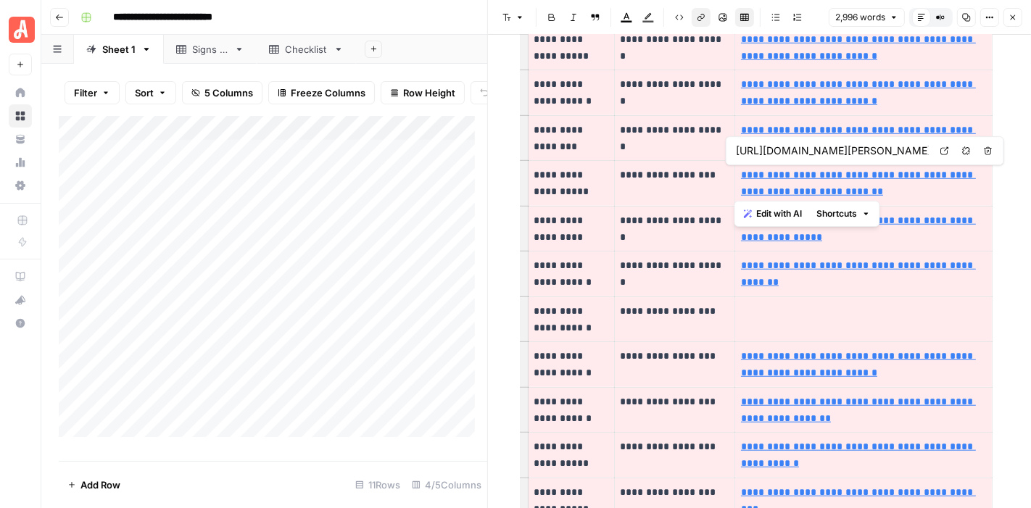
click at [937, 155] on link "Open in a new tab" at bounding box center [944, 150] width 19 height 19
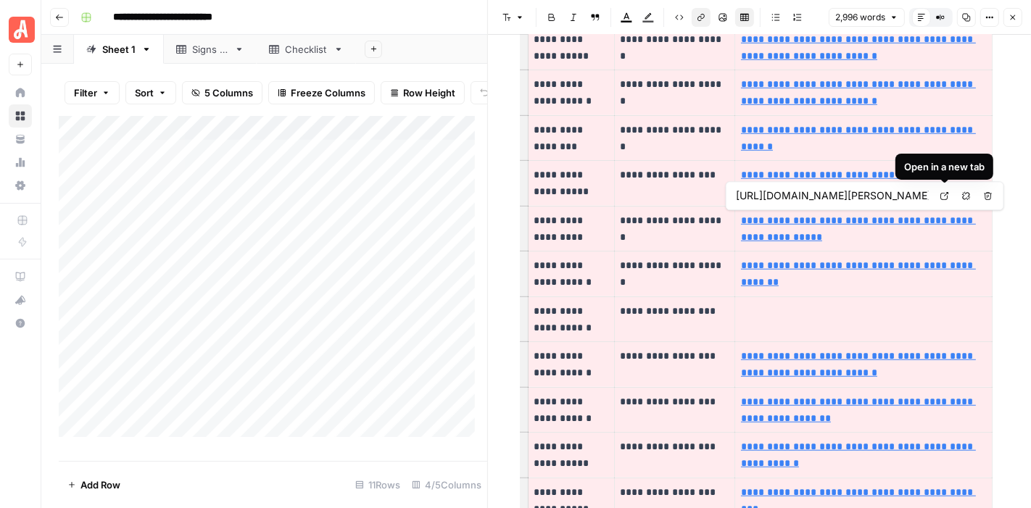
type input "https://www.angi.com/articles/signs-frozen-pipes.htm"
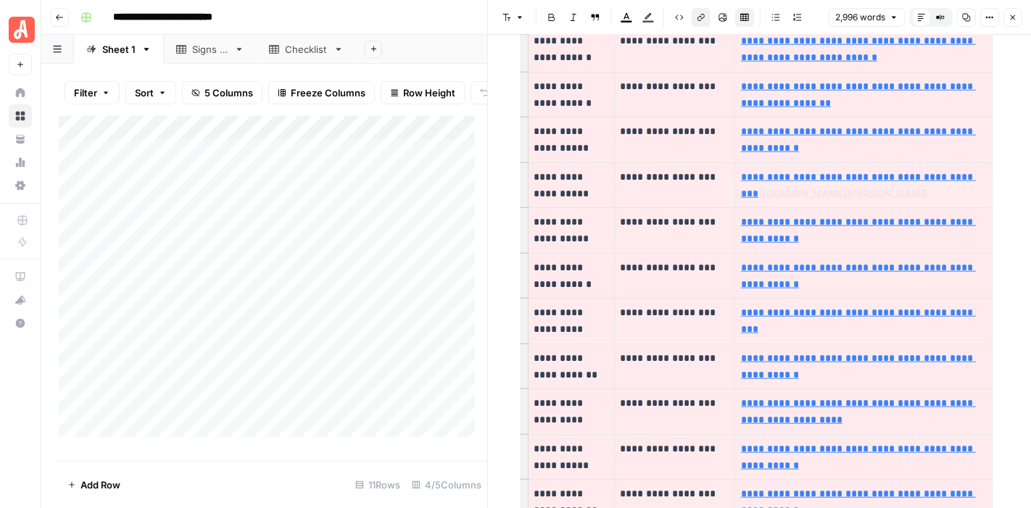
scroll to position [1288, 0]
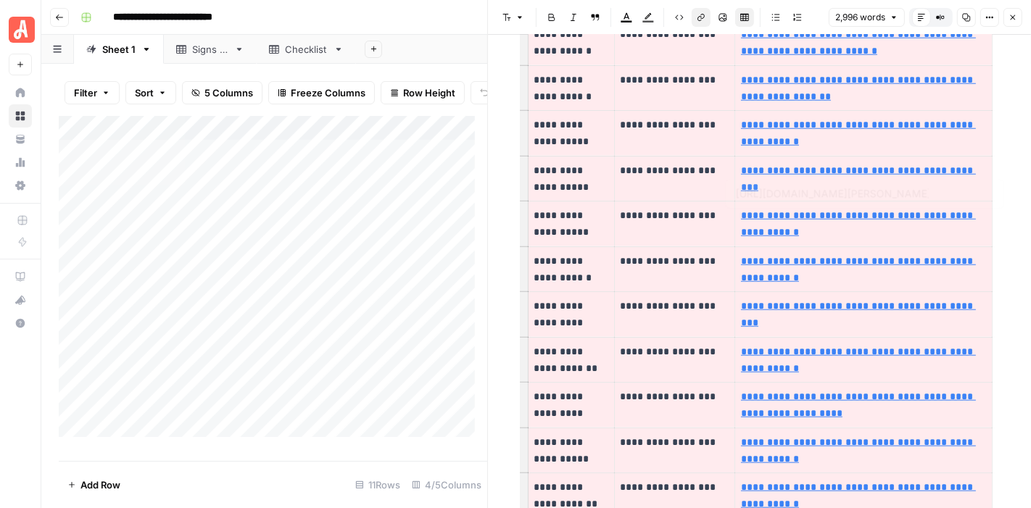
type input "https://www.angi.com/articles/signs-of-mold-in-house.htm"
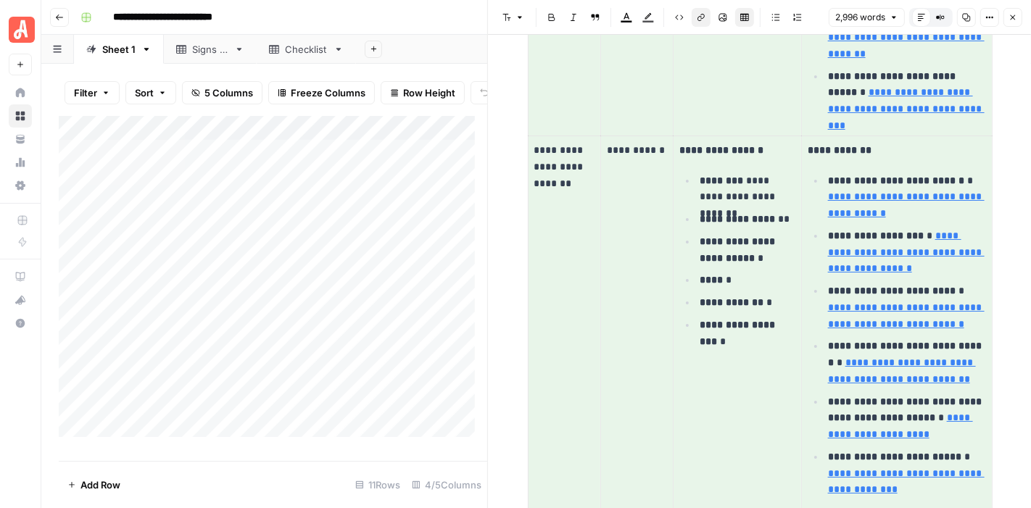
scroll to position [11419, 0]
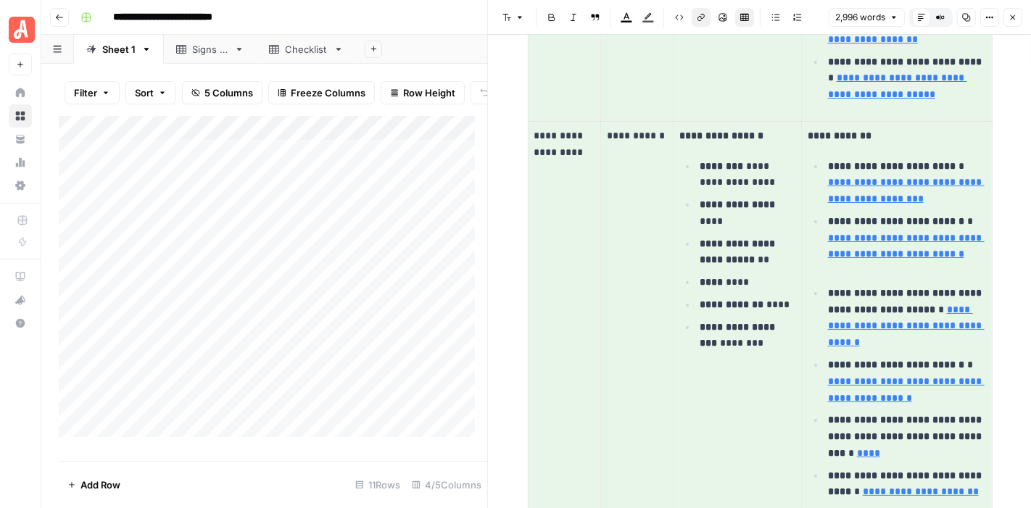
type input "https://www.health.ny.gov/publications/7287/"
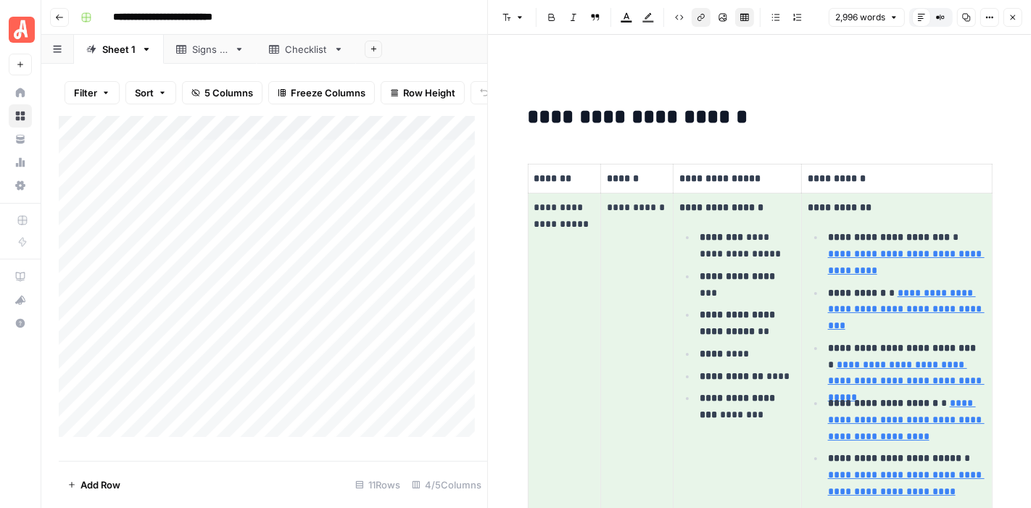
scroll to position [2156, 0]
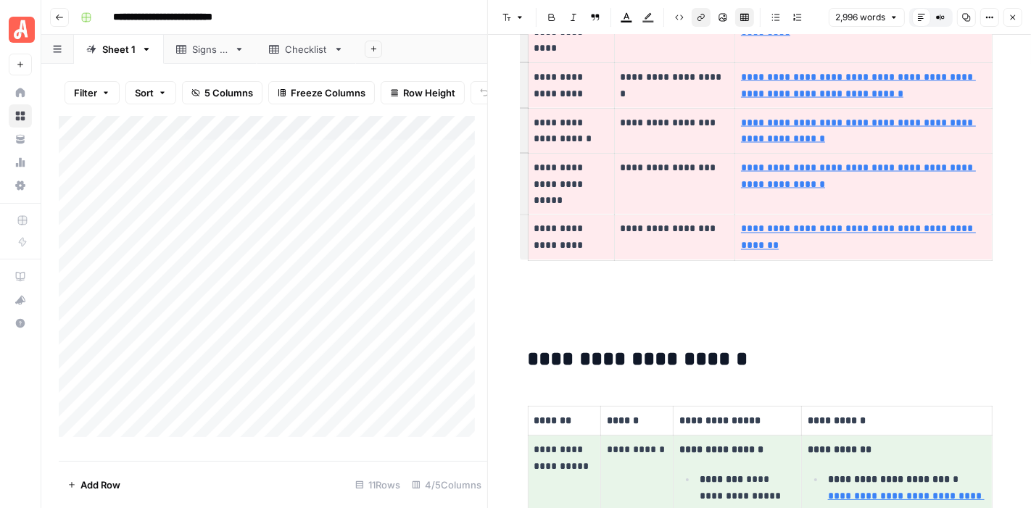
type input "https://www.angi.com/articles/how-to-tell-breaker-tripped.htm"
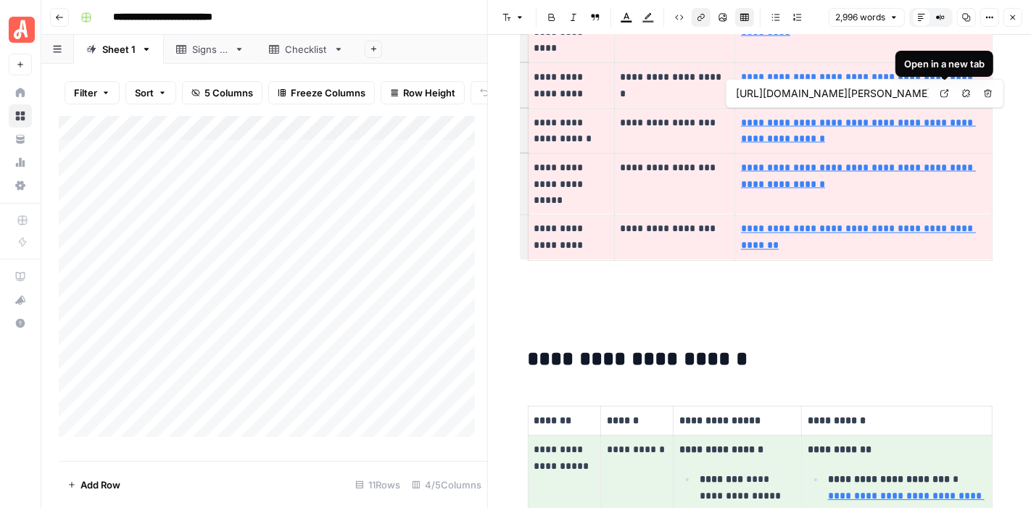
click at [940, 94] on icon at bounding box center [944, 93] width 9 height 9
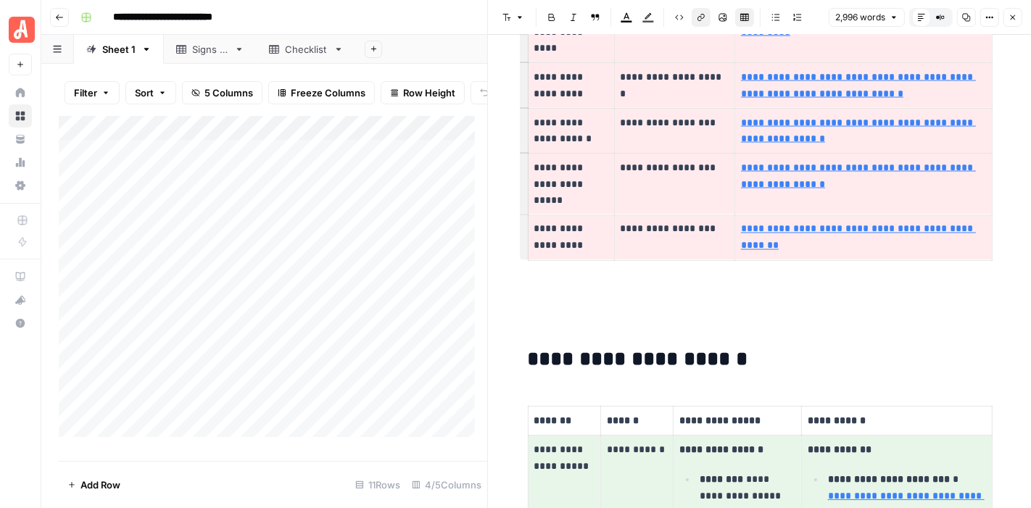
scroll to position [2075, 0]
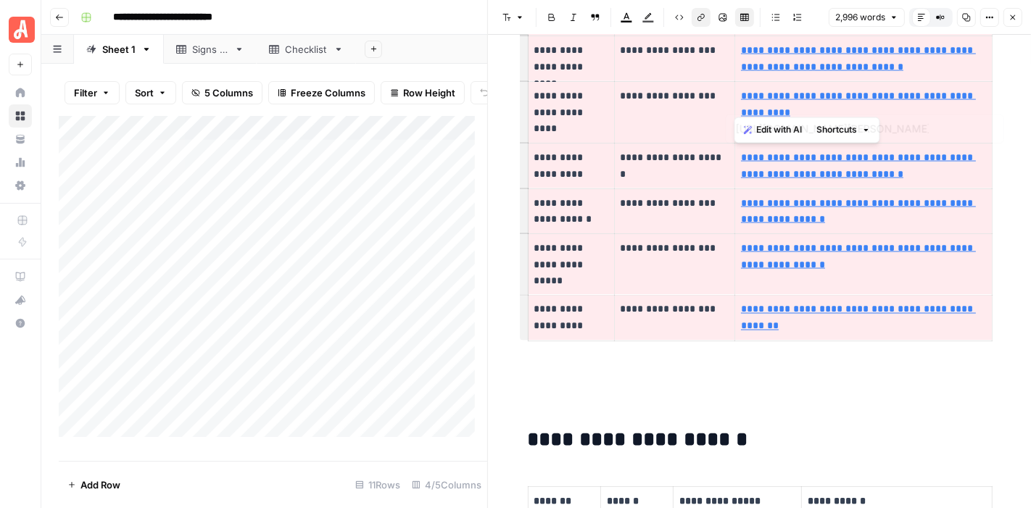
type input "https://www.angi.com/articles/what-is-arch-fault.htm"
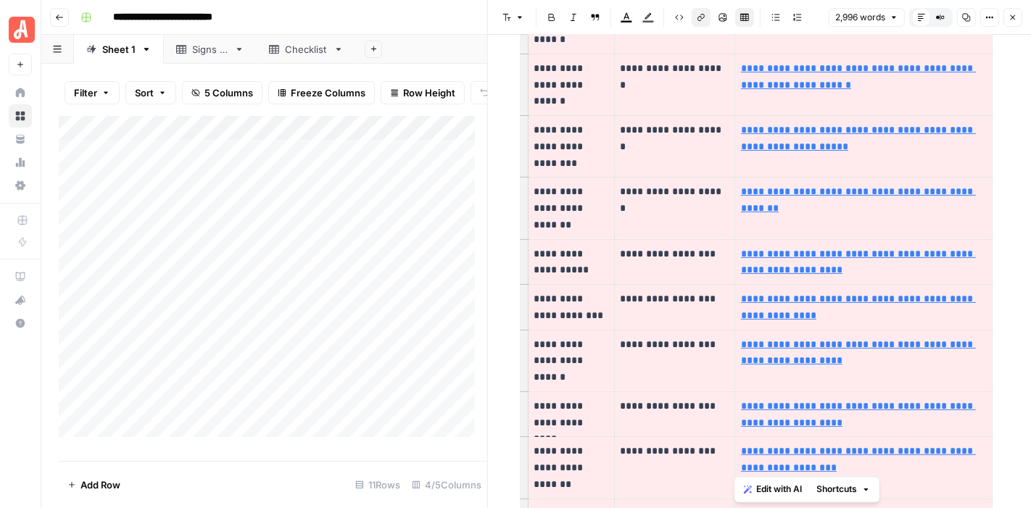
scroll to position [0, 0]
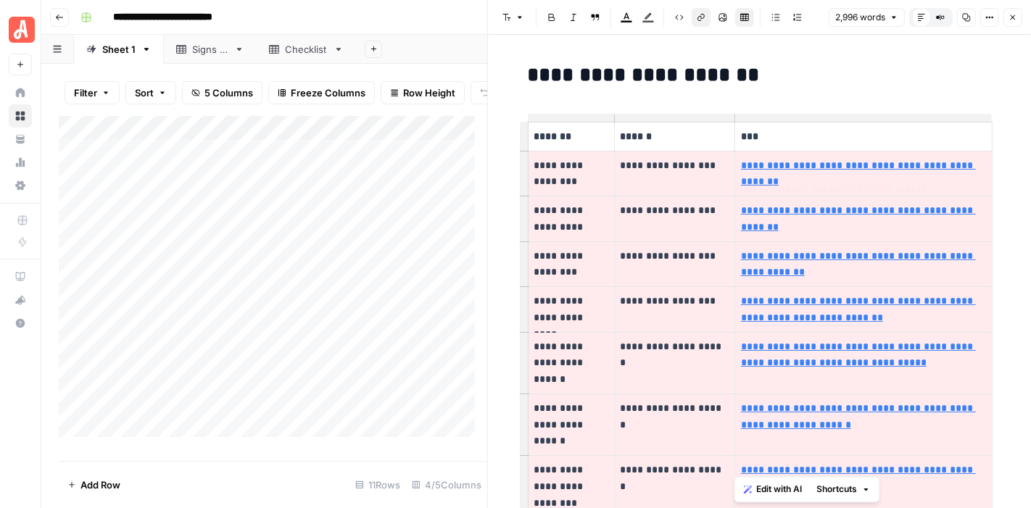
type input "https://www.angi.com/articles/8-signs-homes-foundation-trouble.htm"
click at [1016, 17] on icon "button" at bounding box center [1012, 17] width 9 height 9
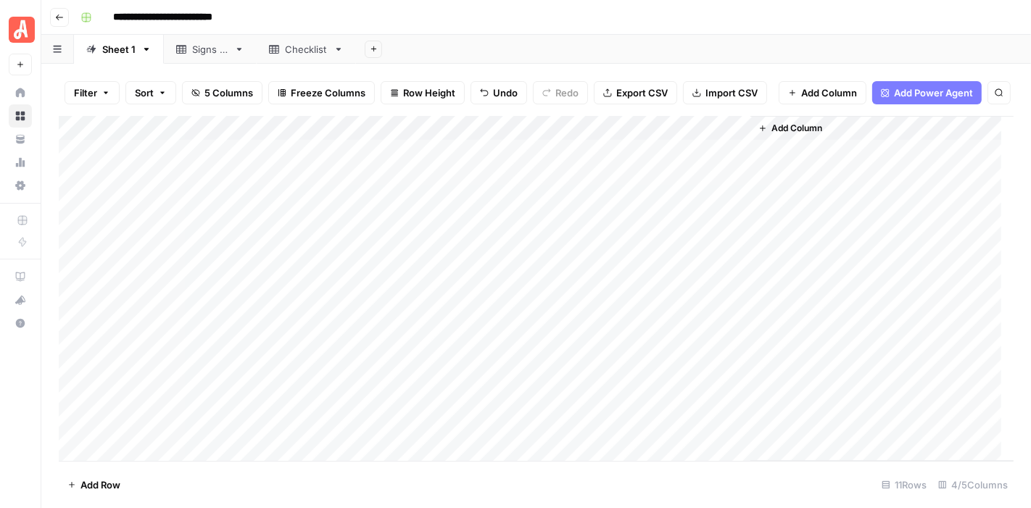
click at [264, 228] on div "Add Column" at bounding box center [536, 289] width 955 height 346
click at [718, 228] on div "Add Column" at bounding box center [536, 289] width 955 height 346
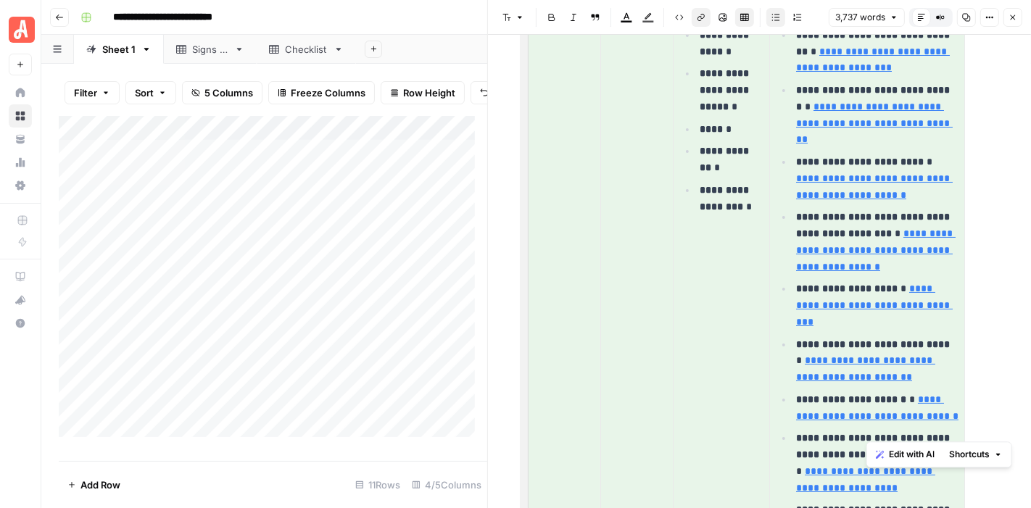
scroll to position [11331, 0]
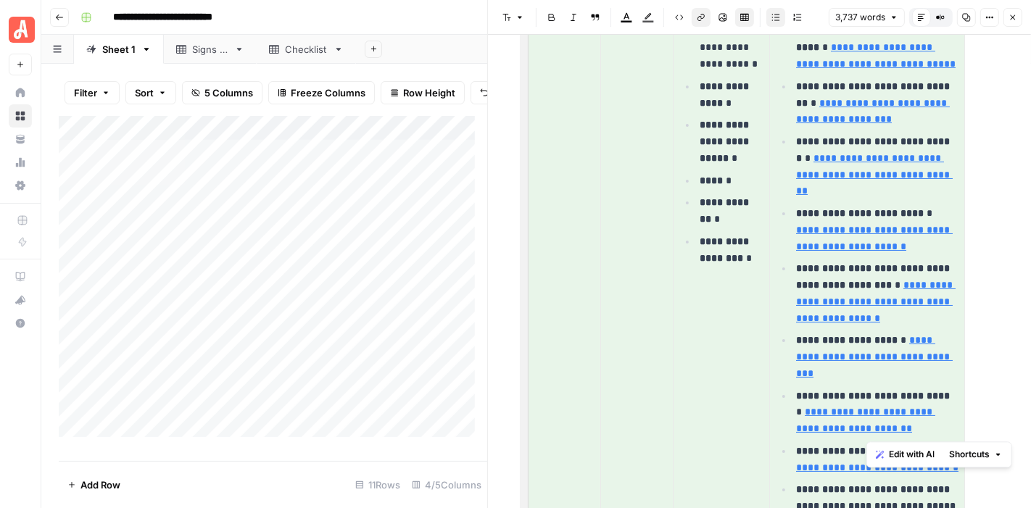
click at [917, 332] on p "**********" at bounding box center [877, 356] width 162 height 49
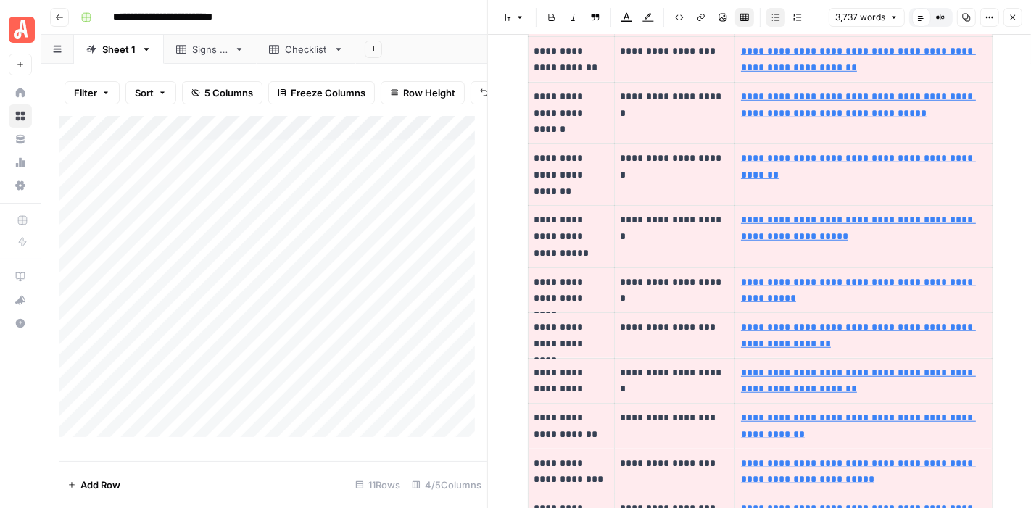
scroll to position [0, 0]
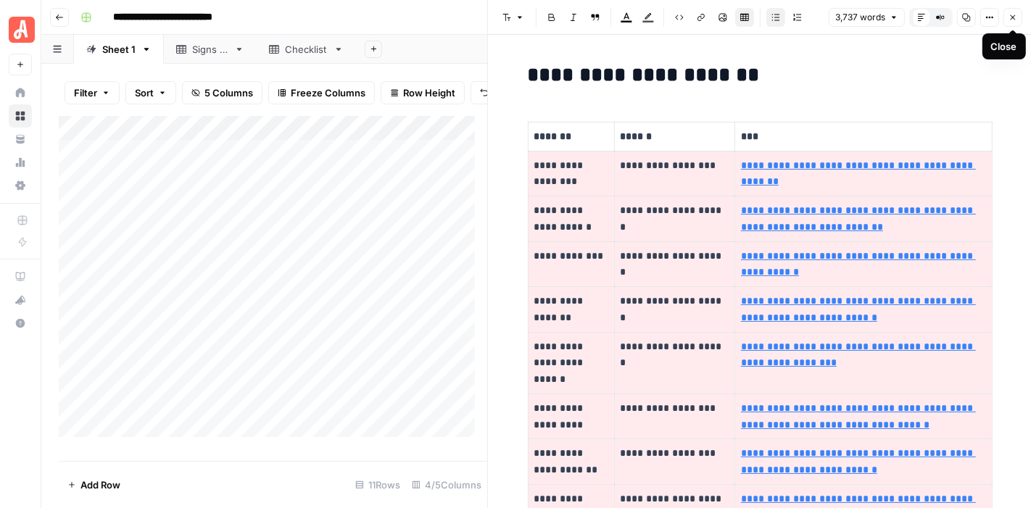
click at [1015, 14] on icon "button" at bounding box center [1012, 17] width 9 height 9
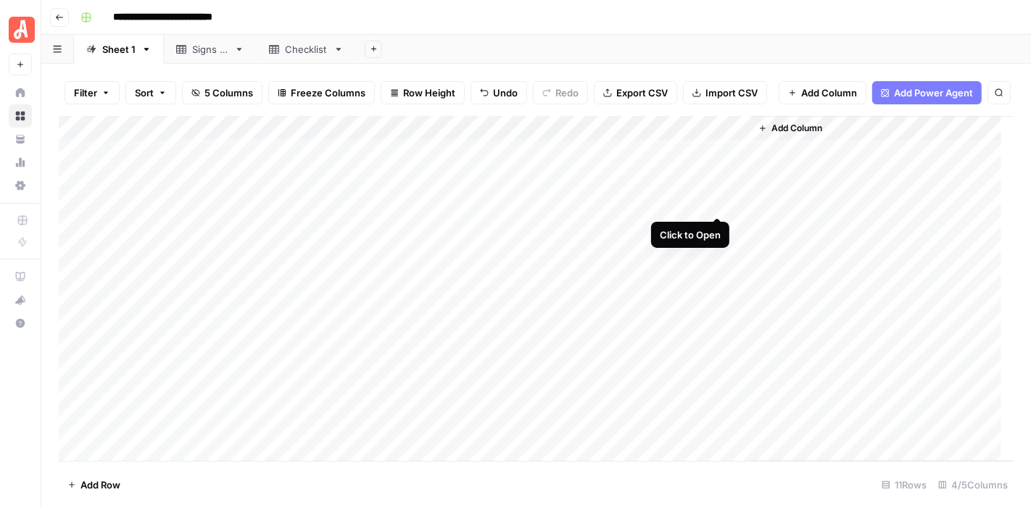
click at [720, 194] on div "Add Column" at bounding box center [536, 289] width 955 height 346
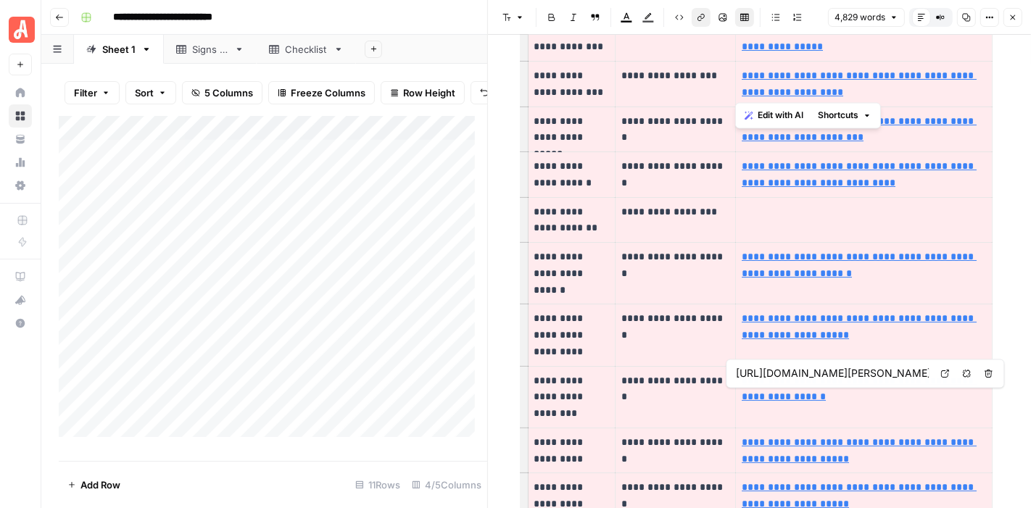
type input "https://www.angi.com/articles/boiler-inspection-checklist.htm"
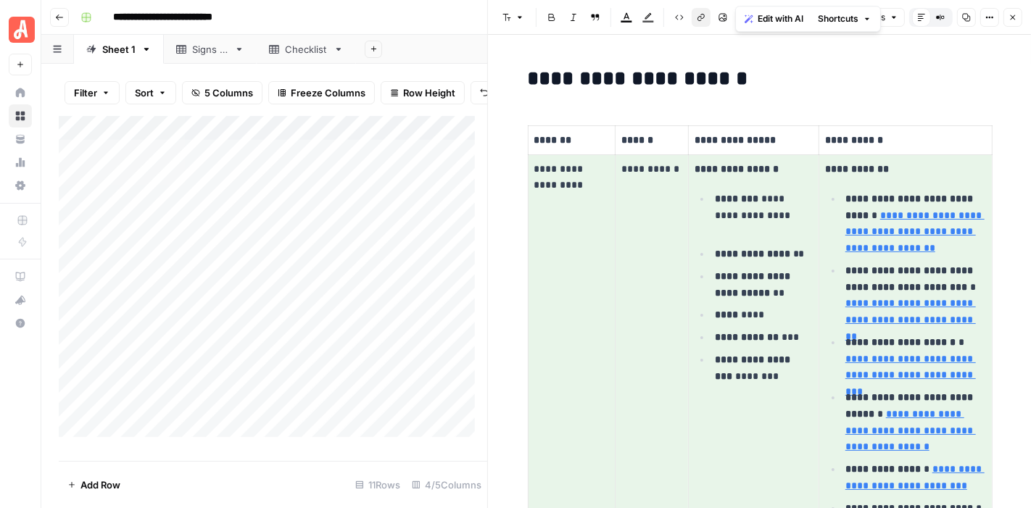
scroll to position [1880, 0]
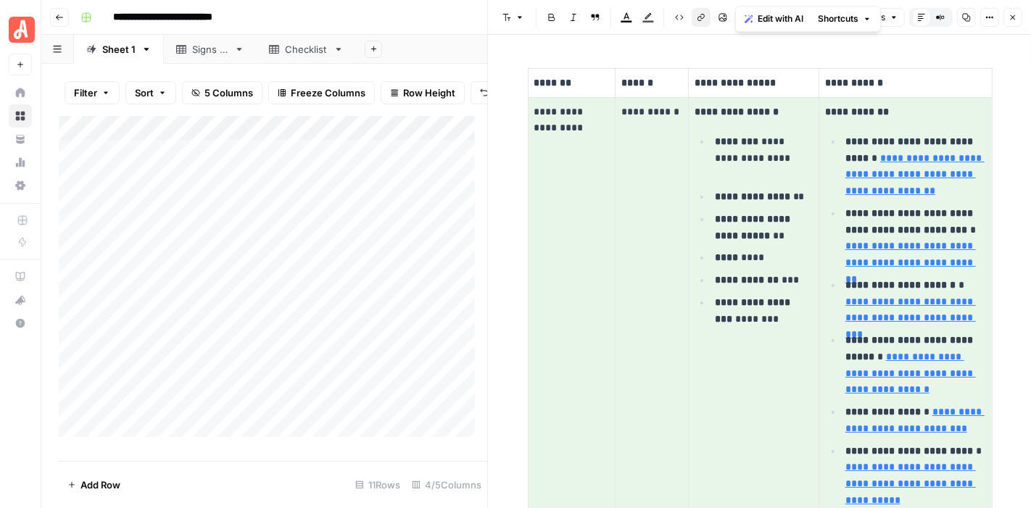
type input "https://www.ahit.com/home-inspection-career-guide/home-maintenance-checklist/"
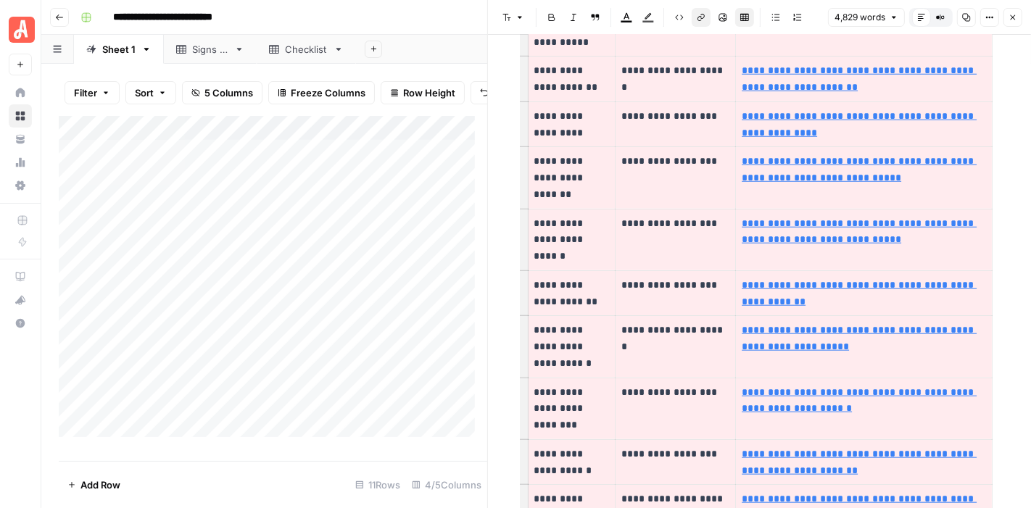
scroll to position [1120, 0]
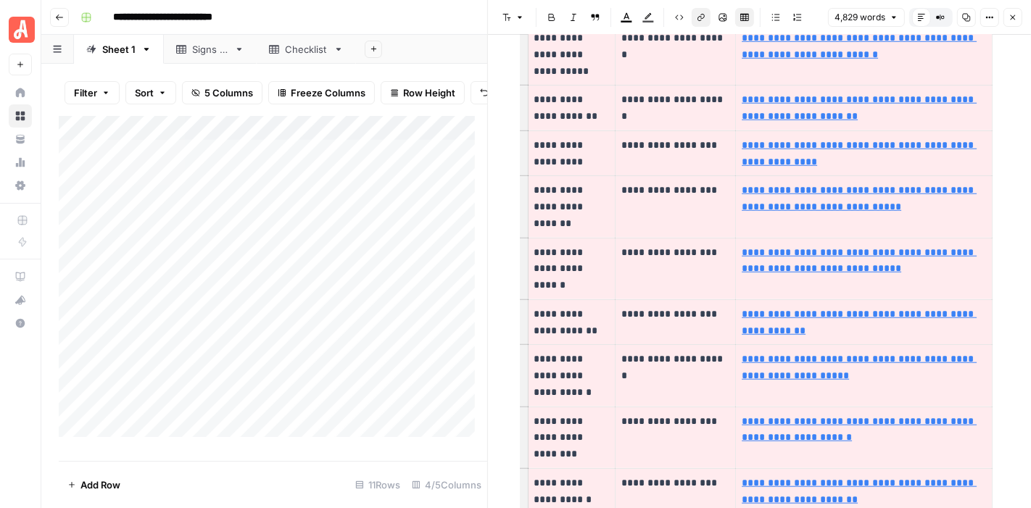
drag, startPoint x: 1030, startPoint y: 167, endPoint x: 1030, endPoint y: 80, distance: 87.0
click at [1030, 80] on div "**********" at bounding box center [759, 271] width 543 height 473
type input "https://www.angi.com/articles/plumbing-checklist-homebuyers-infographic.htm"
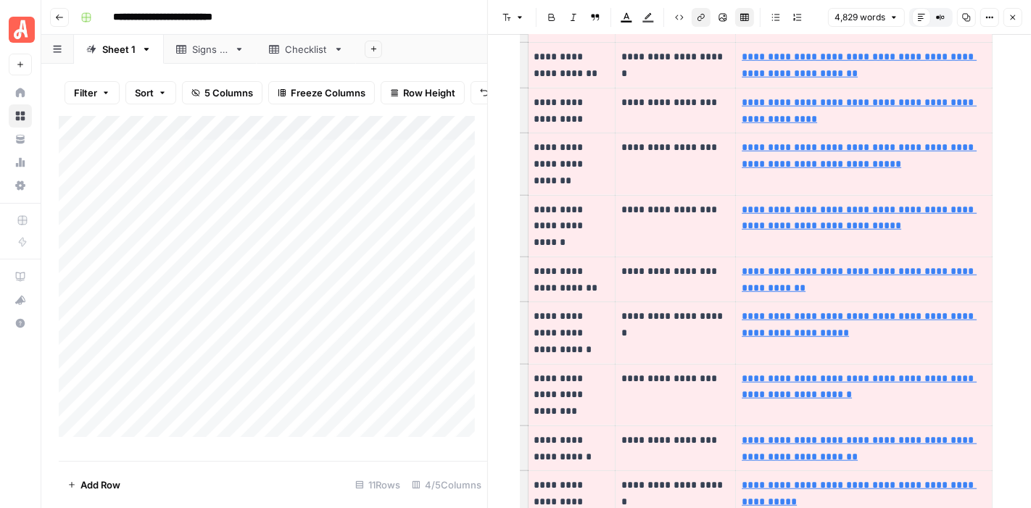
scroll to position [1220, 0]
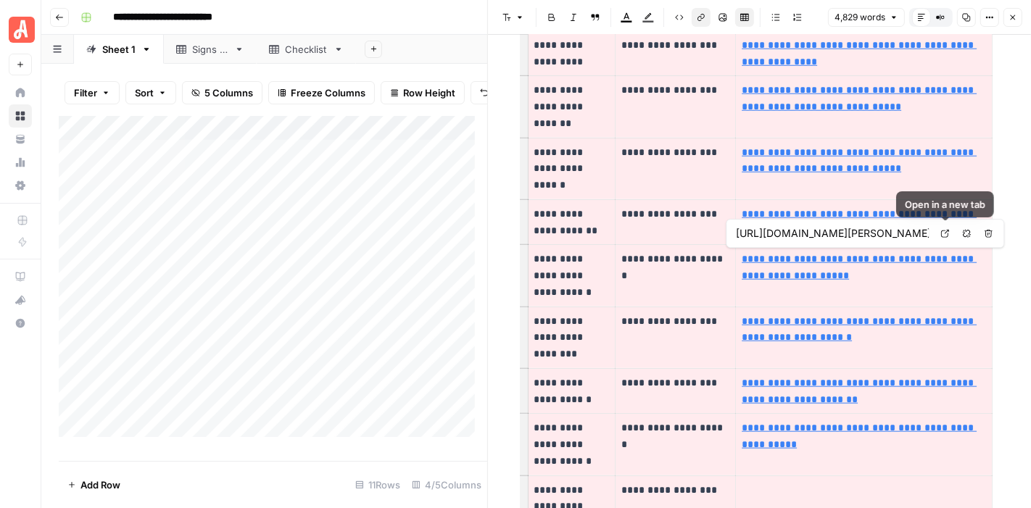
click at [950, 231] on link "Open in a new tab" at bounding box center [944, 233] width 19 height 19
type input "https://www.angi.com/articles/how-clear-clogged-drain.htm"
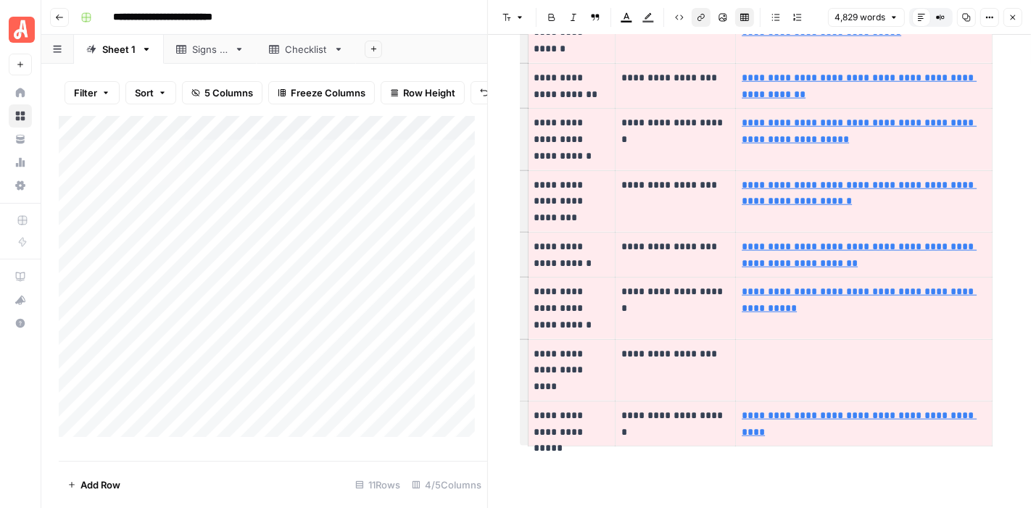
scroll to position [1381, 0]
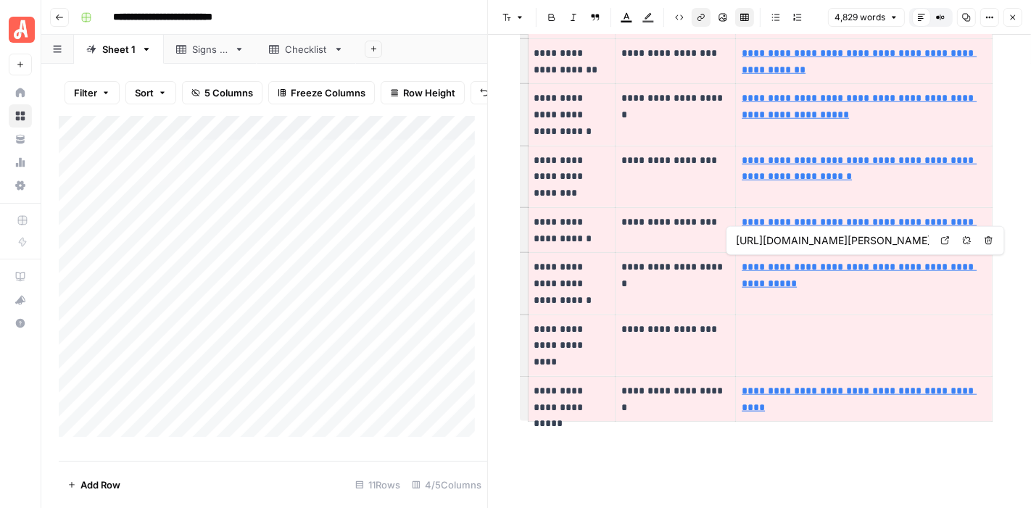
click at [940, 242] on icon at bounding box center [944, 240] width 9 height 9
type input "https://www.angi.com/articles/how-to-replace-electrical-outlet.htm"
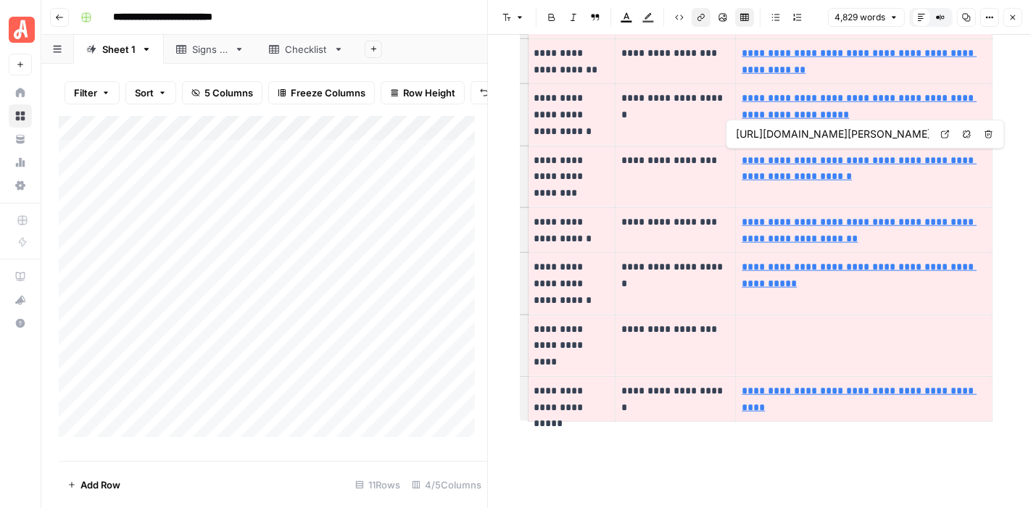
click at [941, 137] on icon at bounding box center [944, 134] width 9 height 9
type input "https://www.angi.com/articles/generator-maintenance.htm"
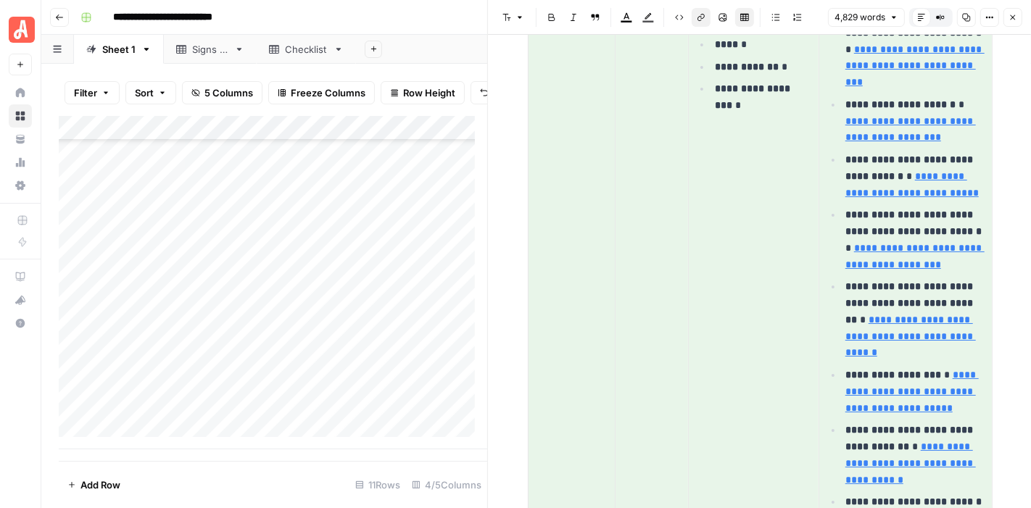
scroll to position [19094, 0]
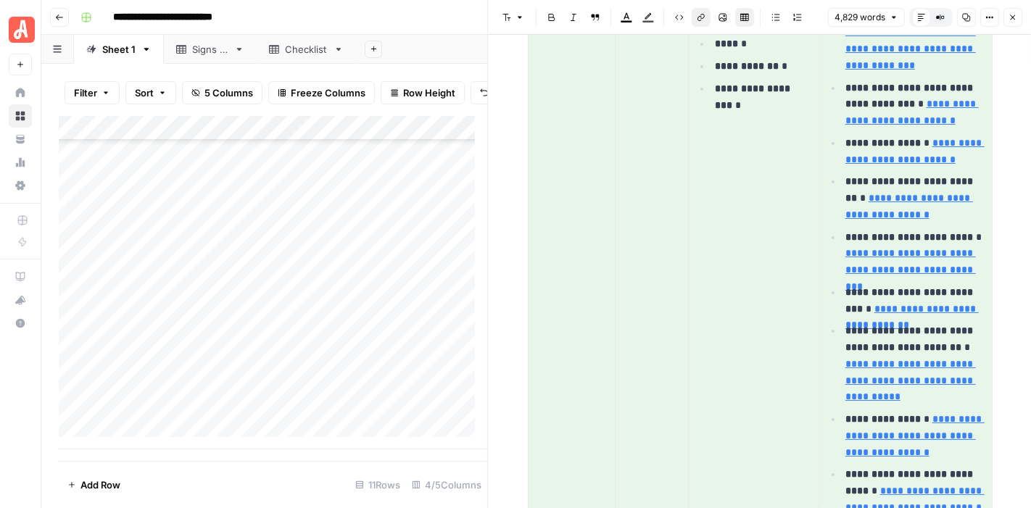
click at [1019, 17] on button "Close" at bounding box center [1012, 17] width 19 height 19
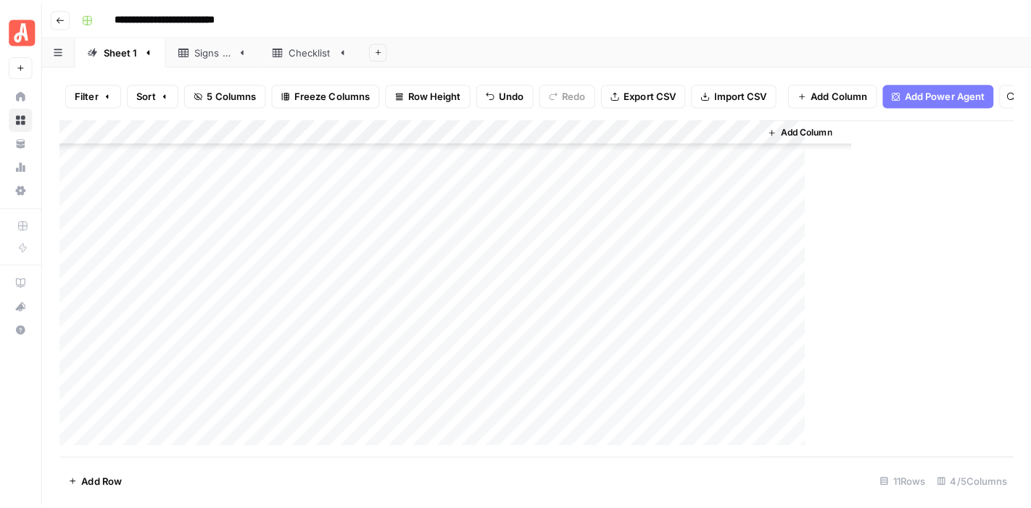
scroll to position [116, 0]
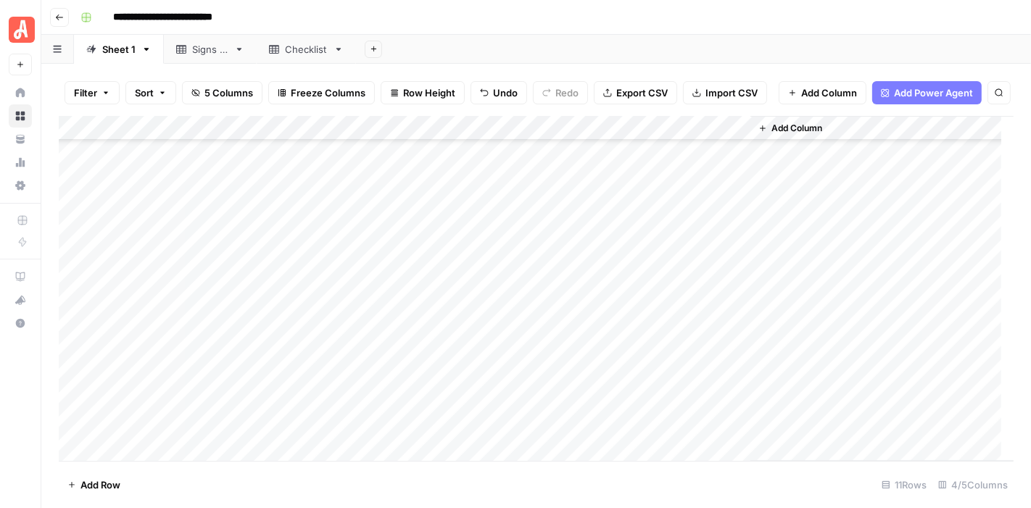
click at [291, 51] on div "Checklist" at bounding box center [306, 49] width 43 height 14
click at [109, 51] on div "Sheet 1" at bounding box center [118, 49] width 33 height 14
click at [713, 191] on div "Add Column" at bounding box center [536, 289] width 955 height 346
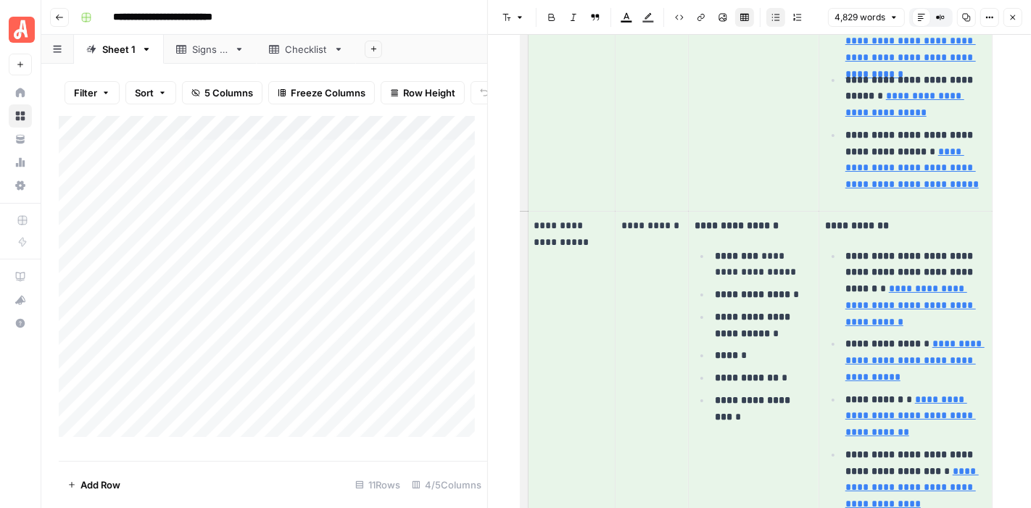
scroll to position [21950, 0]
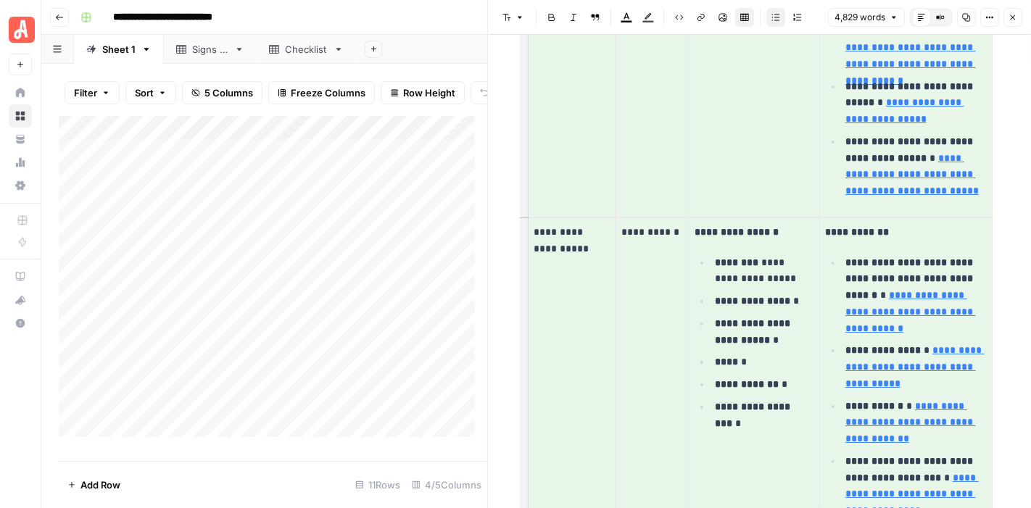
click at [1013, 19] on icon "button" at bounding box center [1012, 17] width 9 height 9
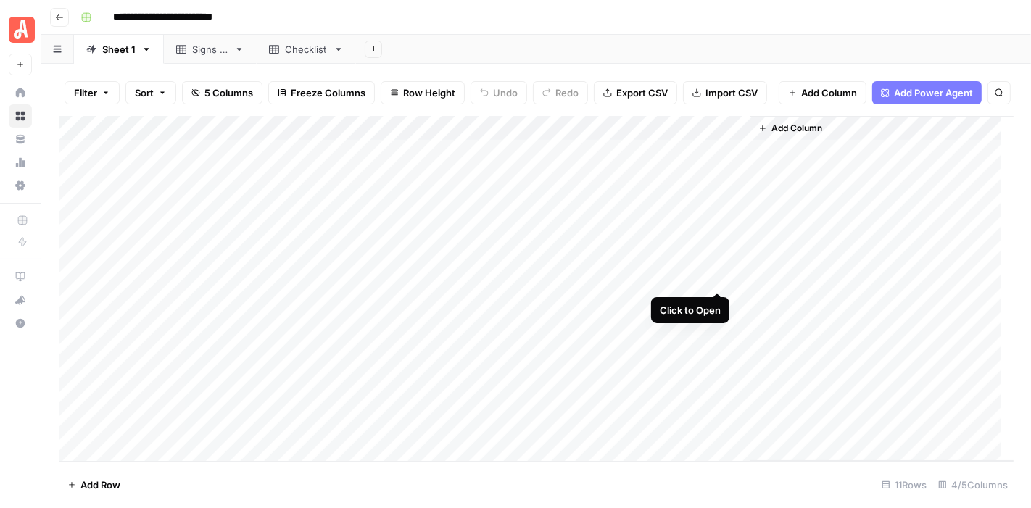
click at [713, 266] on div "Add Column" at bounding box center [536, 289] width 955 height 346
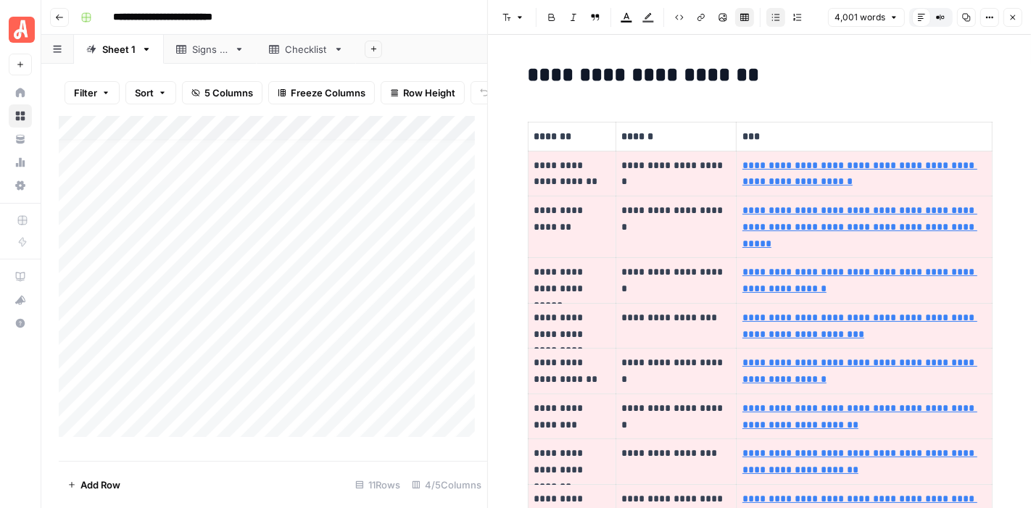
scroll to position [141, 0]
click at [1013, 19] on icon "button" at bounding box center [1012, 17] width 9 height 9
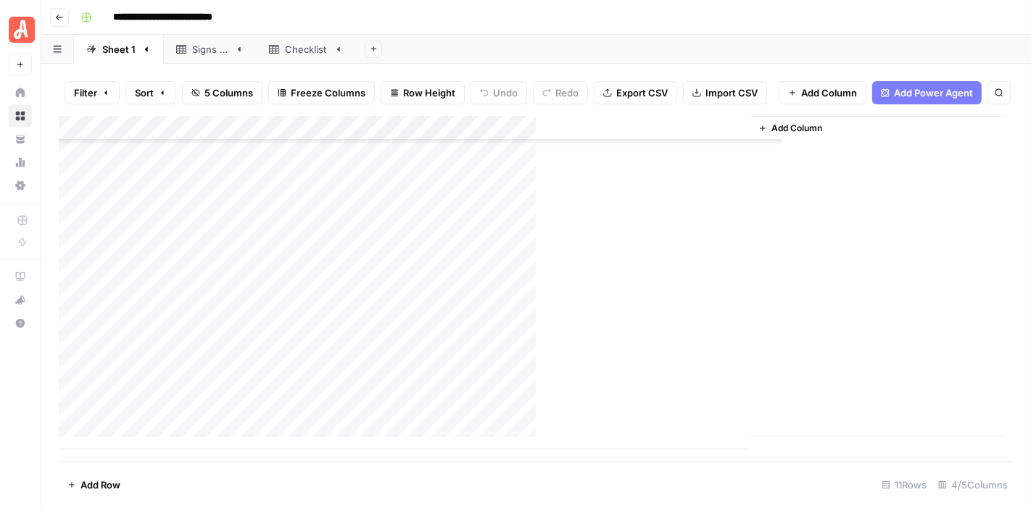
scroll to position [116, 0]
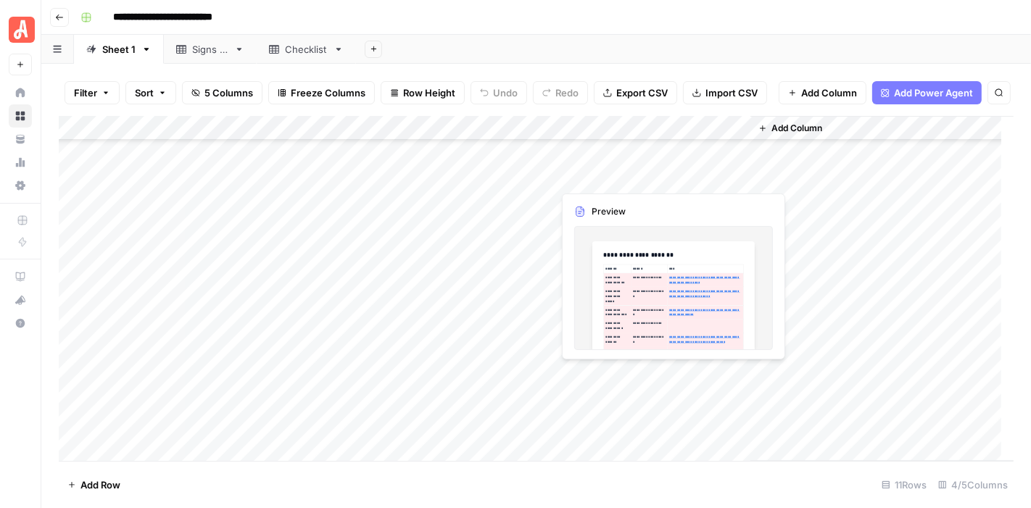
click at [714, 376] on div "Add Column" at bounding box center [536, 289] width 955 height 346
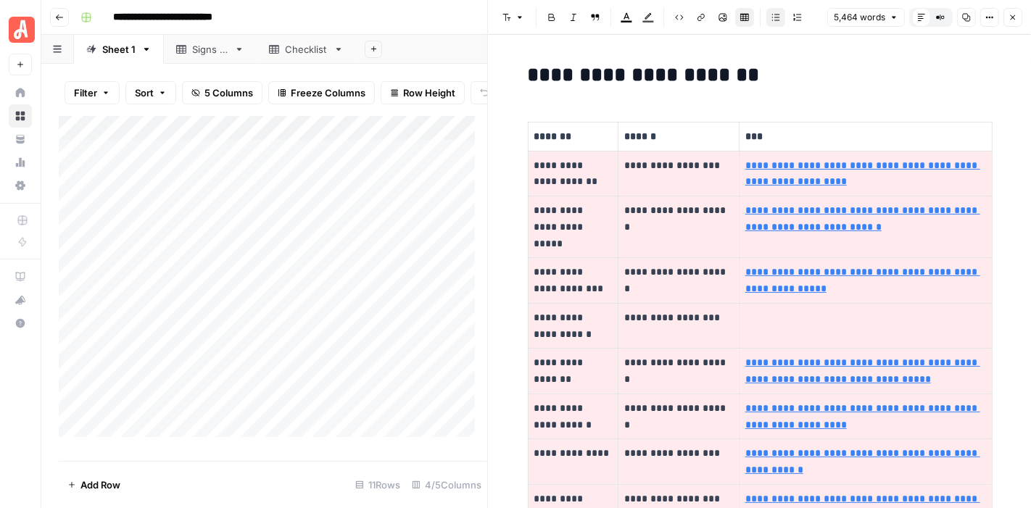
click at [1015, 15] on icon "button" at bounding box center [1012, 17] width 9 height 9
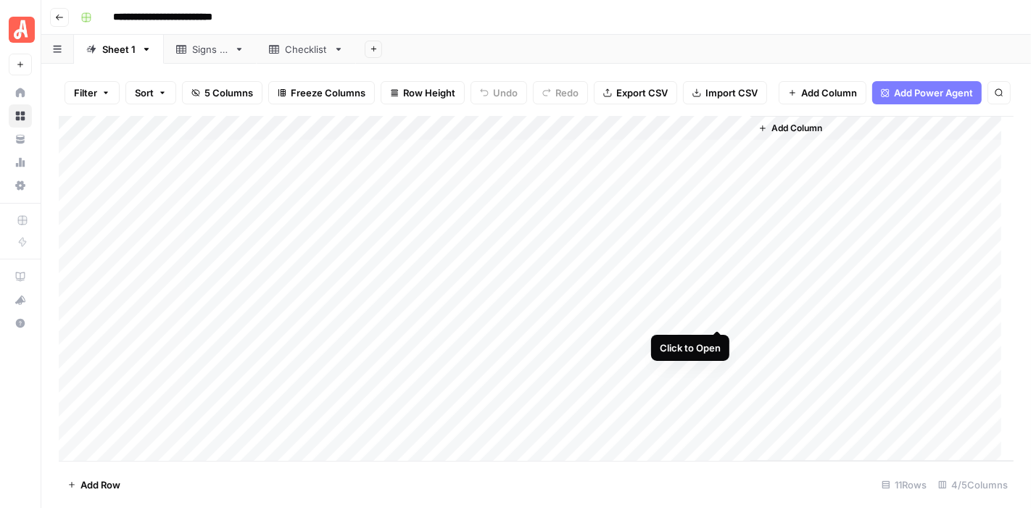
click at [718, 307] on div "Add Column" at bounding box center [536, 289] width 955 height 346
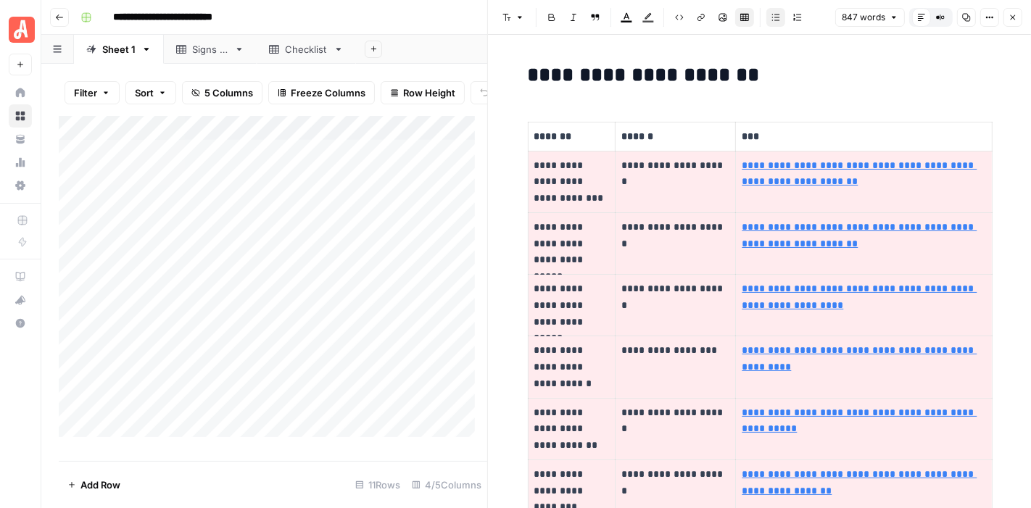
click at [1011, 14] on icon "button" at bounding box center [1012, 17] width 9 height 9
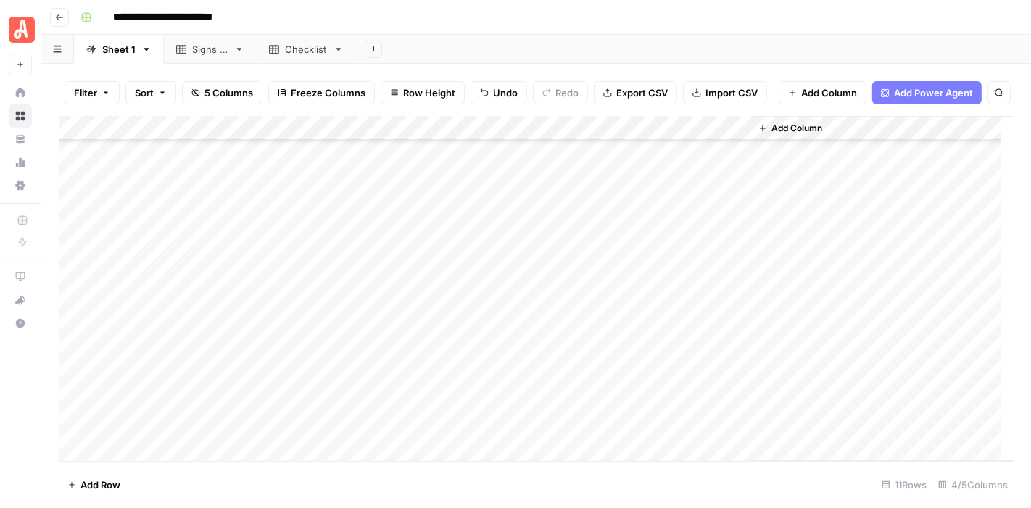
scroll to position [116, 0]
click at [304, 51] on div "Checklist" at bounding box center [306, 49] width 43 height 14
click at [120, 47] on div "Sheet 1" at bounding box center [118, 49] width 33 height 14
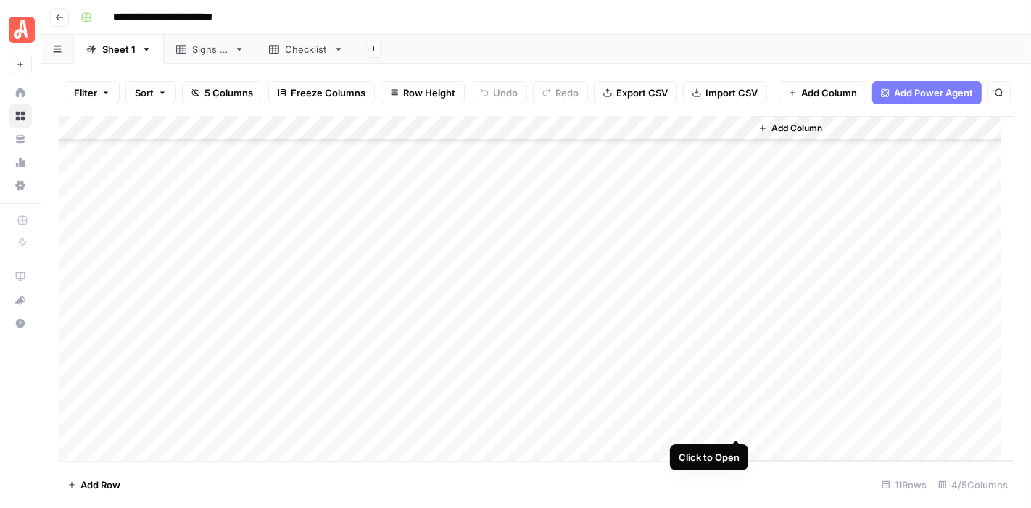
click at [735, 415] on div "Add Column" at bounding box center [536, 289] width 955 height 346
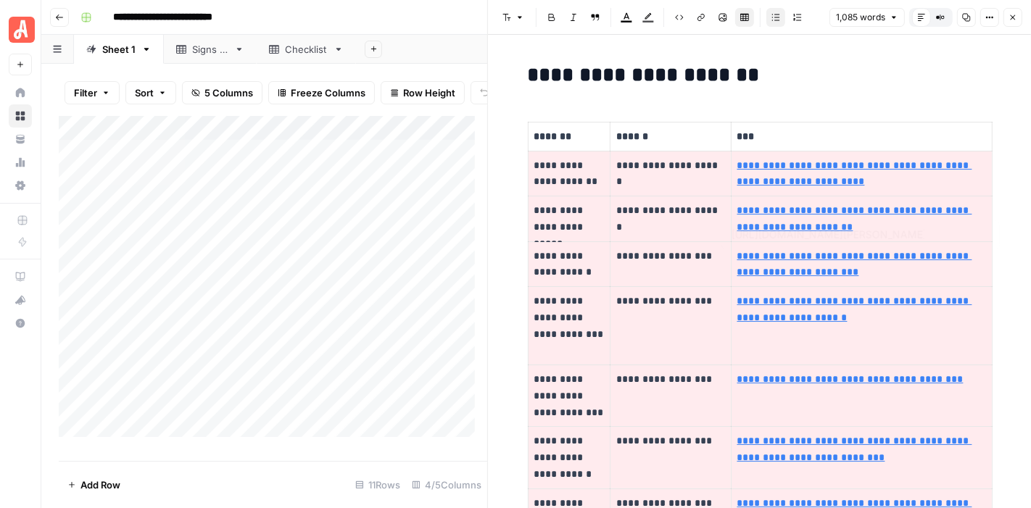
type input "https://www.angi.com/articles/get-three-bids-hiring-contractor.htm"
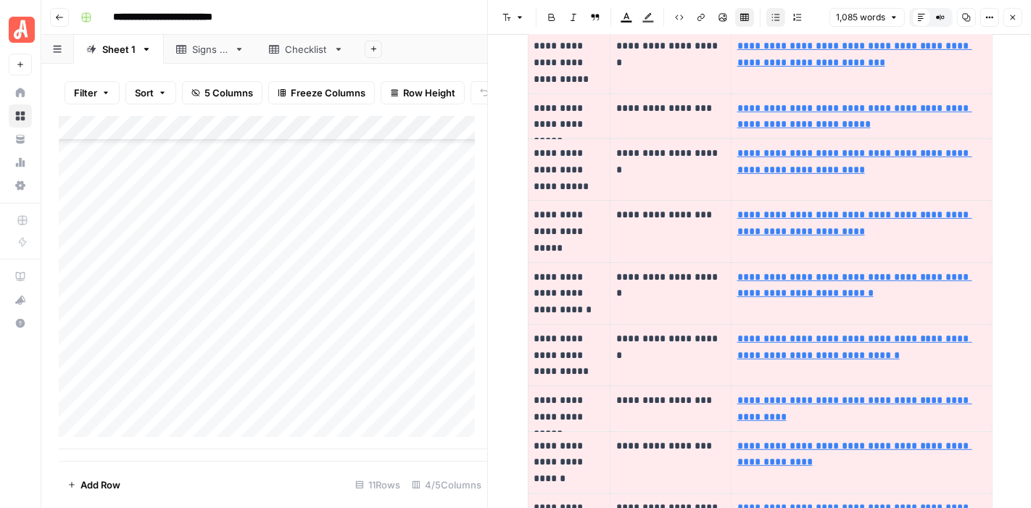
scroll to position [644, 0]
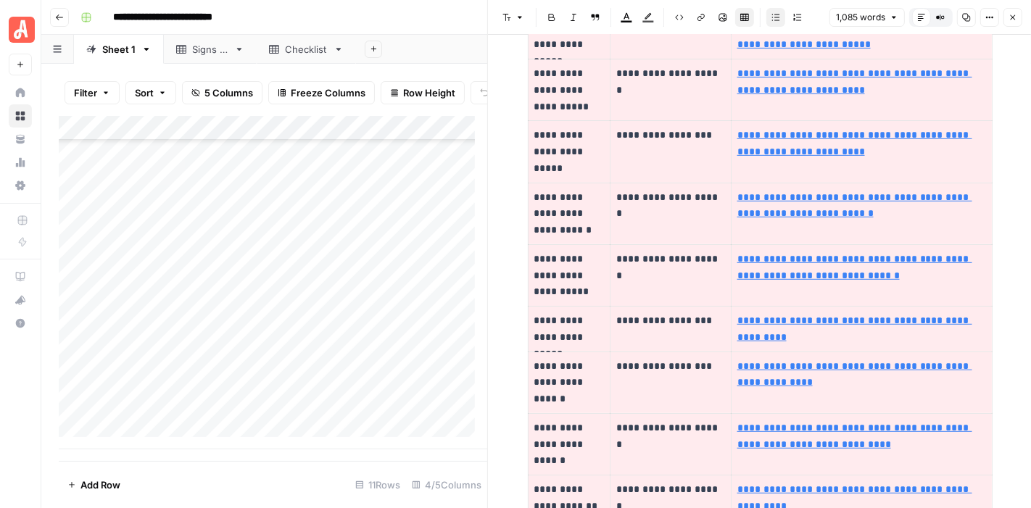
click at [150, 364] on div "Add Column" at bounding box center [273, 282] width 428 height 333
click at [365, 362] on div "Add Column" at bounding box center [273, 282] width 428 height 333
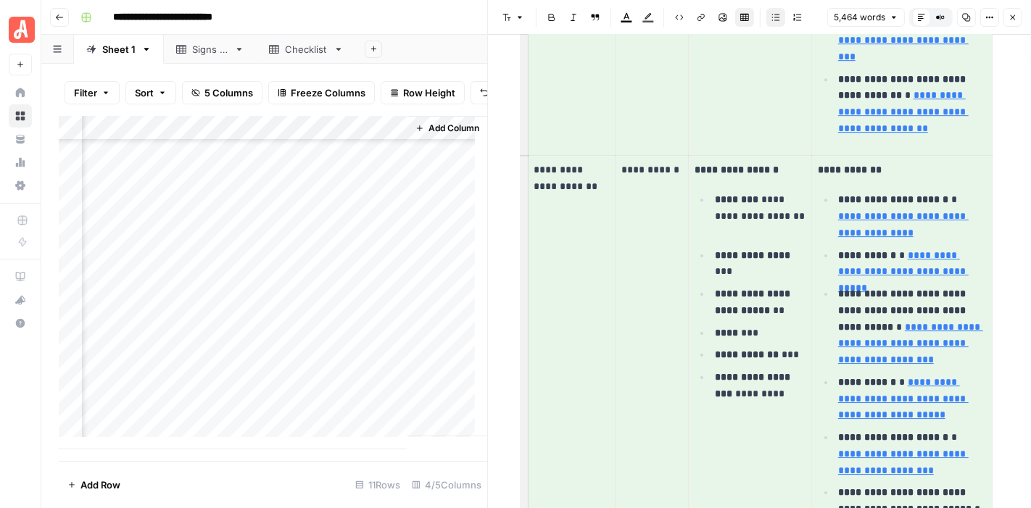
scroll to position [4582, 0]
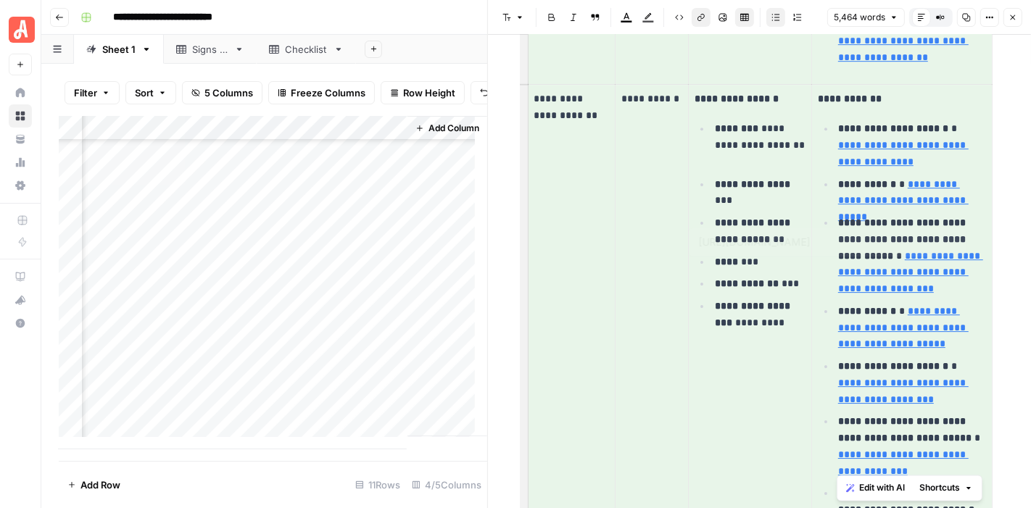
type input "https://www.eei.org/en/news/news/all/dont-be-shocked-may-is-national-electrical…"
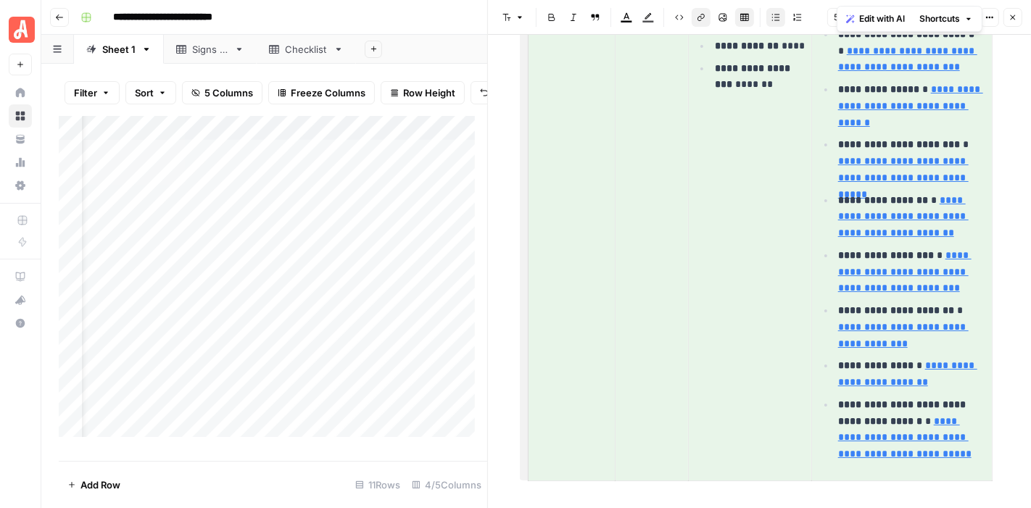
scroll to position [0, 44]
click at [1016, 14] on icon "button" at bounding box center [1012, 17] width 9 height 9
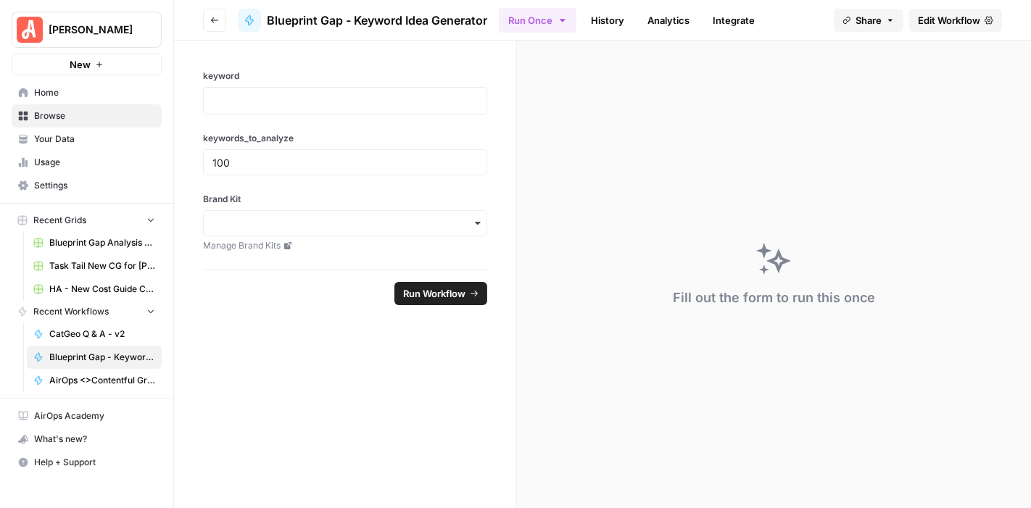
click at [625, 20] on link "History" at bounding box center [607, 20] width 51 height 23
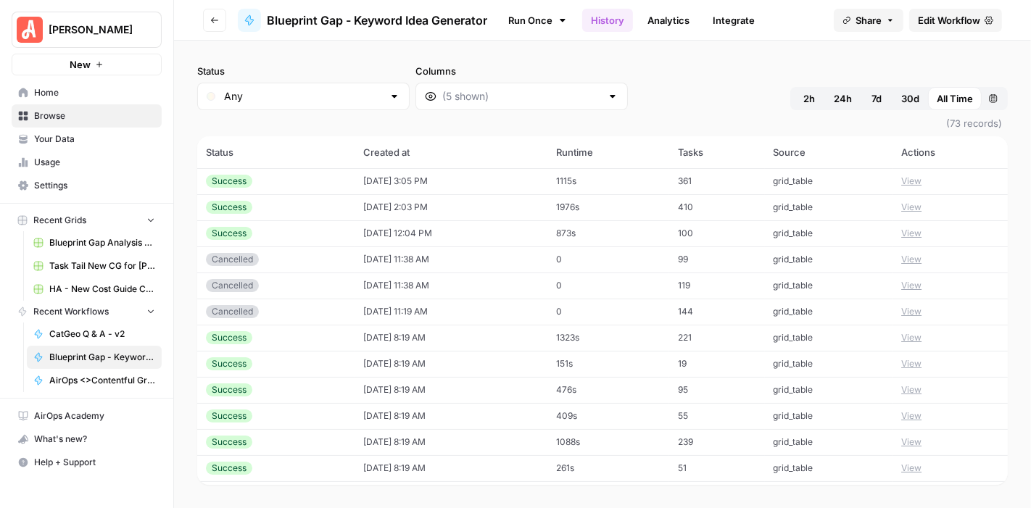
click at [517, 208] on td "[DATE] 2:03 PM" at bounding box center [450, 207] width 193 height 26
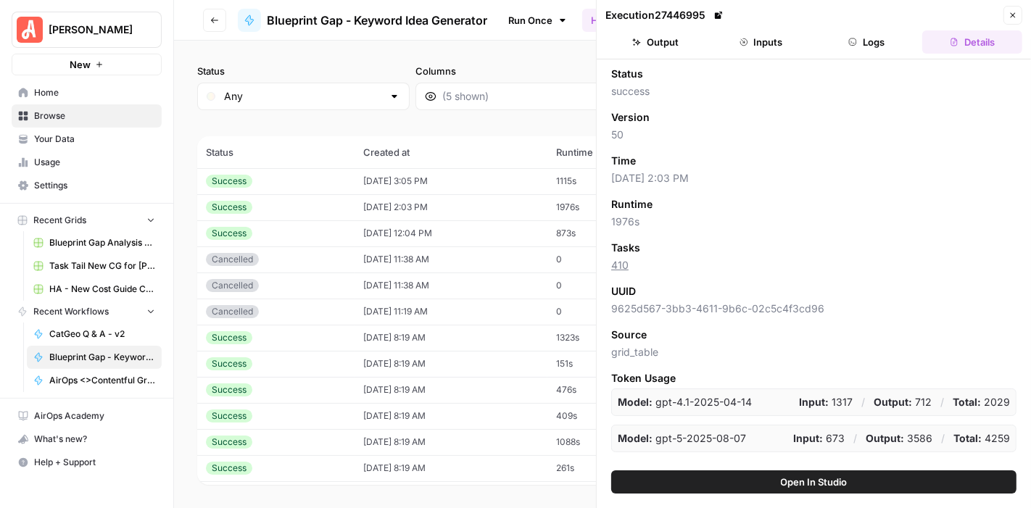
click at [963, 41] on button "Details" at bounding box center [972, 41] width 100 height 23
click at [1014, 15] on icon "button" at bounding box center [1012, 15] width 9 height 9
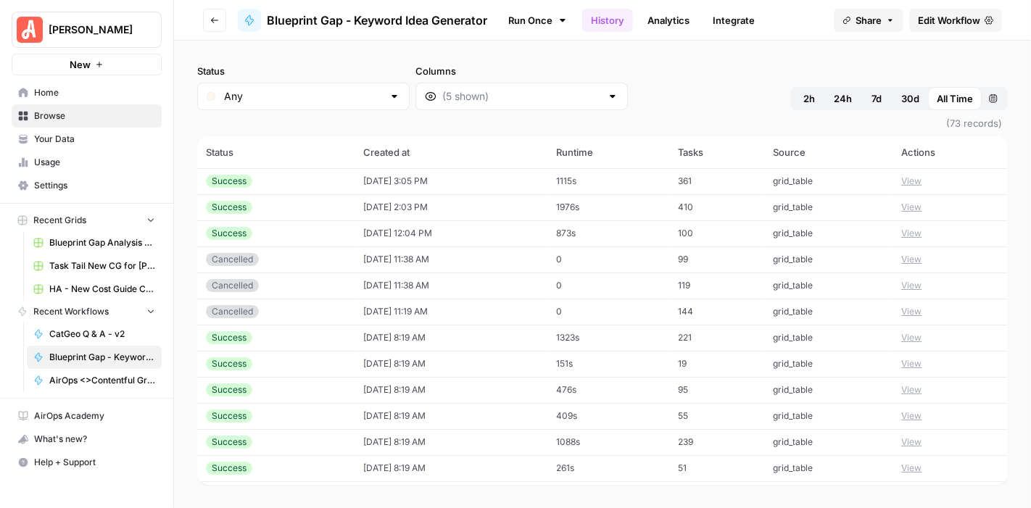
click at [460, 208] on td "[DATE] 2:03 PM" at bounding box center [450, 207] width 193 height 26
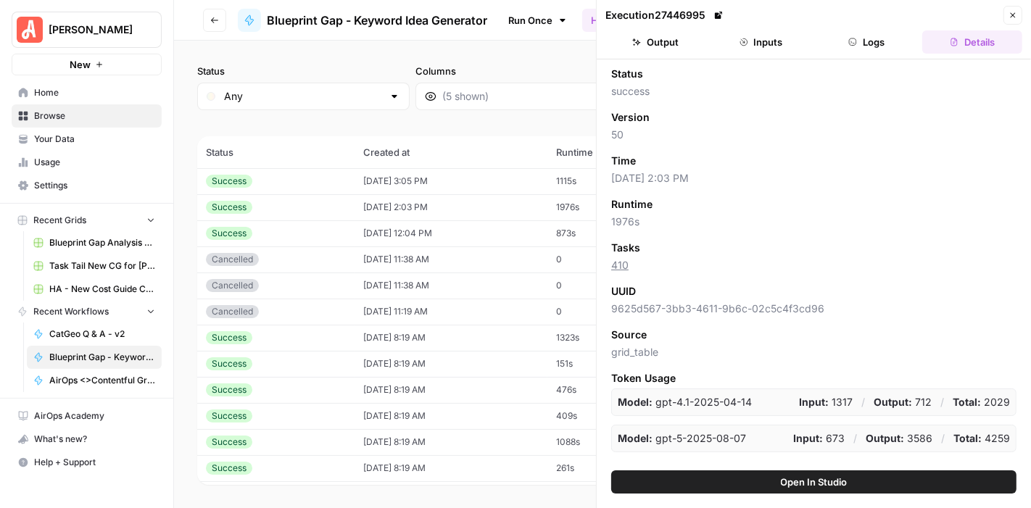
click at [673, 36] on button "Output" at bounding box center [655, 41] width 100 height 23
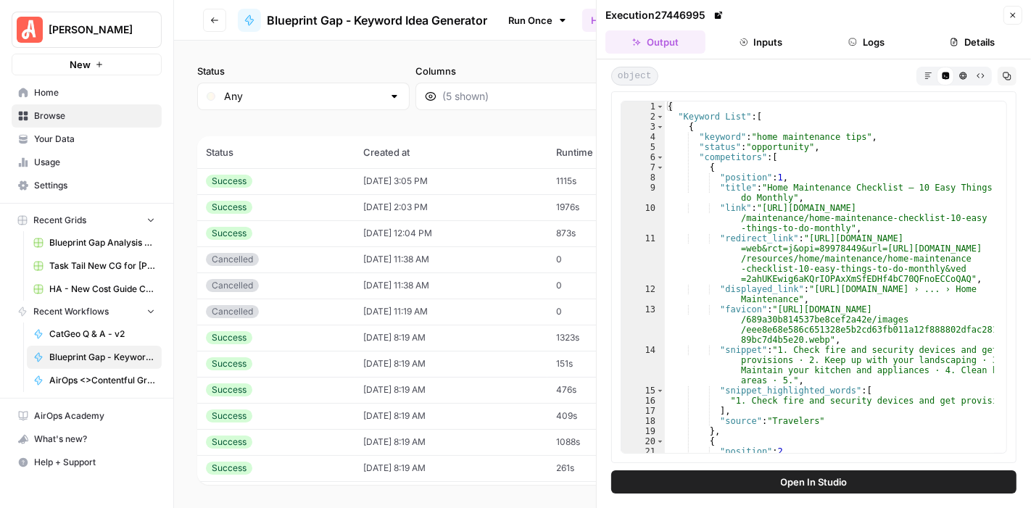
click at [1013, 13] on icon "button" at bounding box center [1012, 15] width 9 height 9
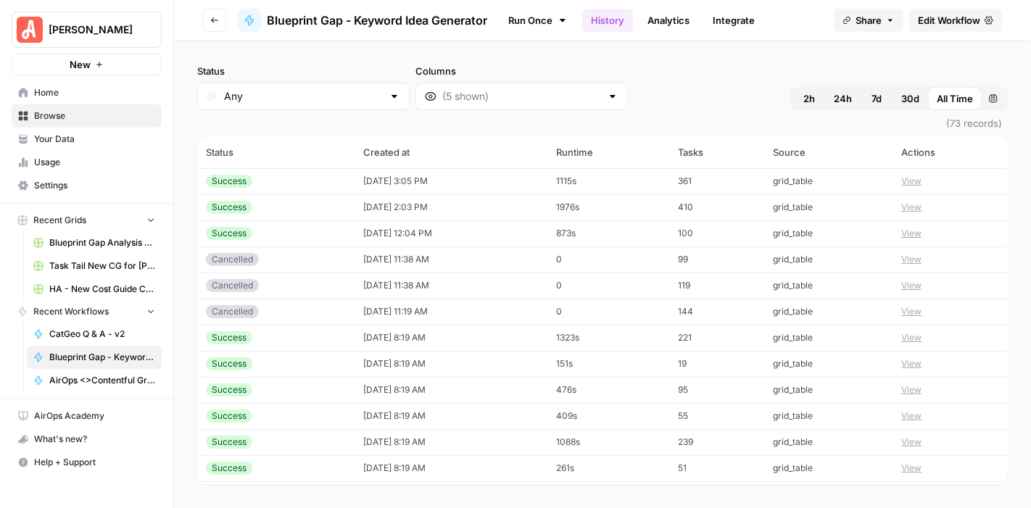
click at [445, 177] on td "[DATE] 3:05 PM" at bounding box center [450, 181] width 193 height 26
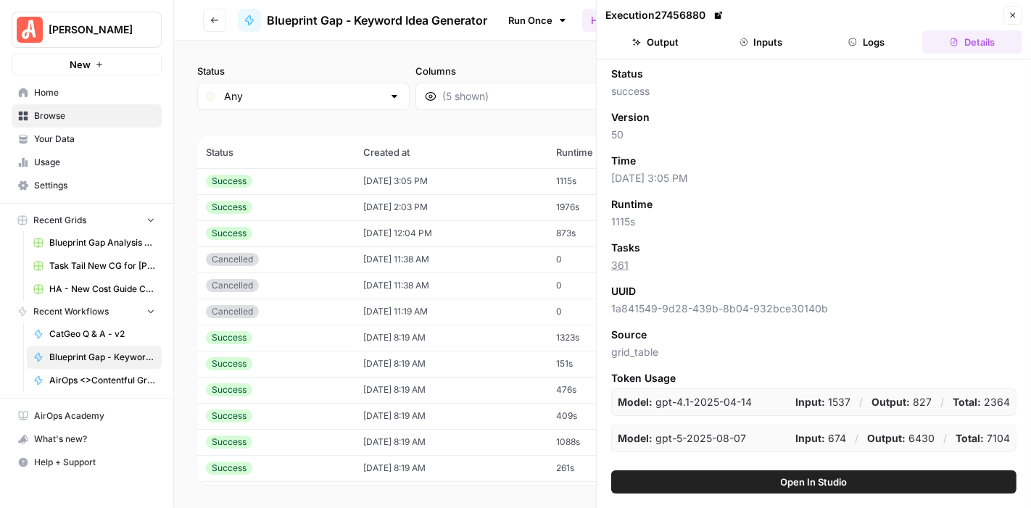
click at [862, 42] on button "Logs" at bounding box center [867, 41] width 100 height 23
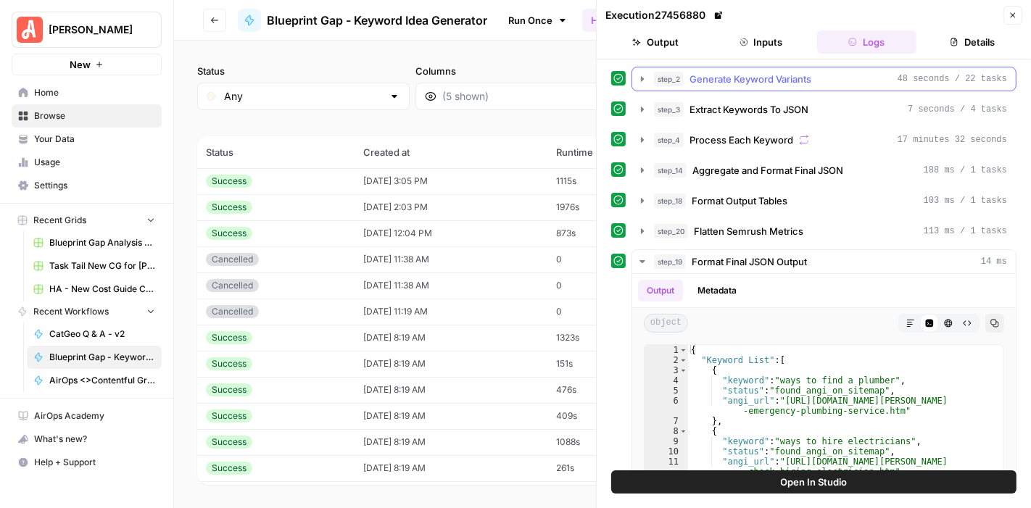
click at [639, 79] on icon "button" at bounding box center [642, 79] width 12 height 12
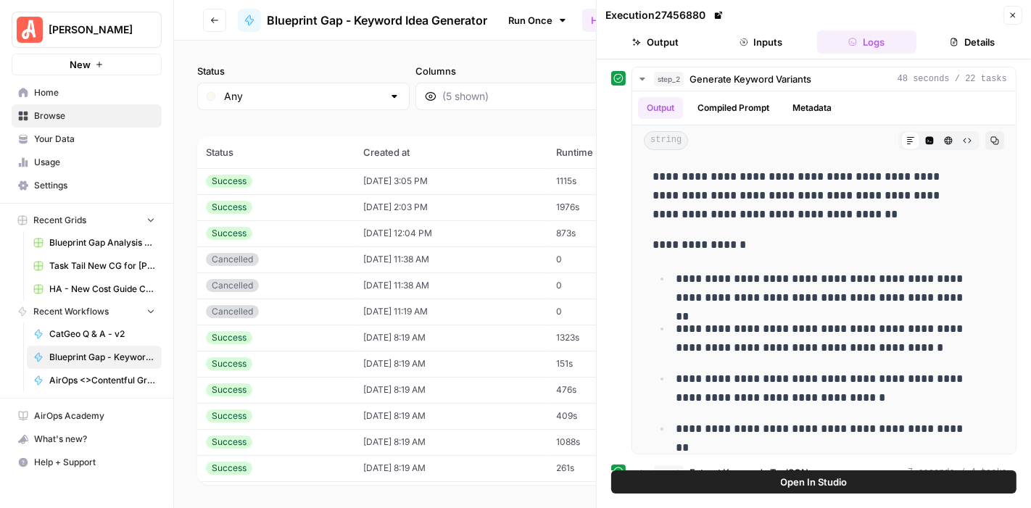
click at [460, 238] on td "[DATE] 12:04 PM" at bounding box center [450, 233] width 193 height 26
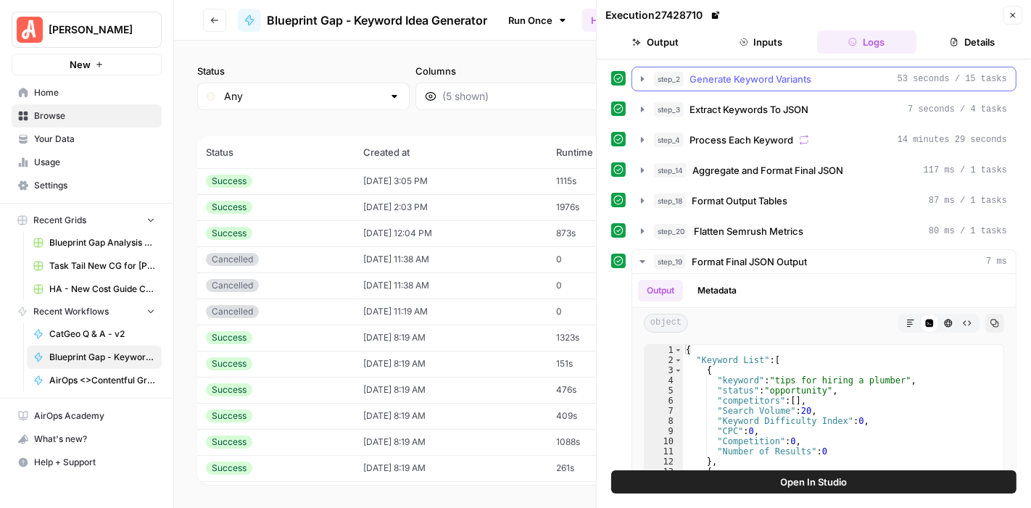
click at [643, 75] on icon "button" at bounding box center [642, 79] width 12 height 12
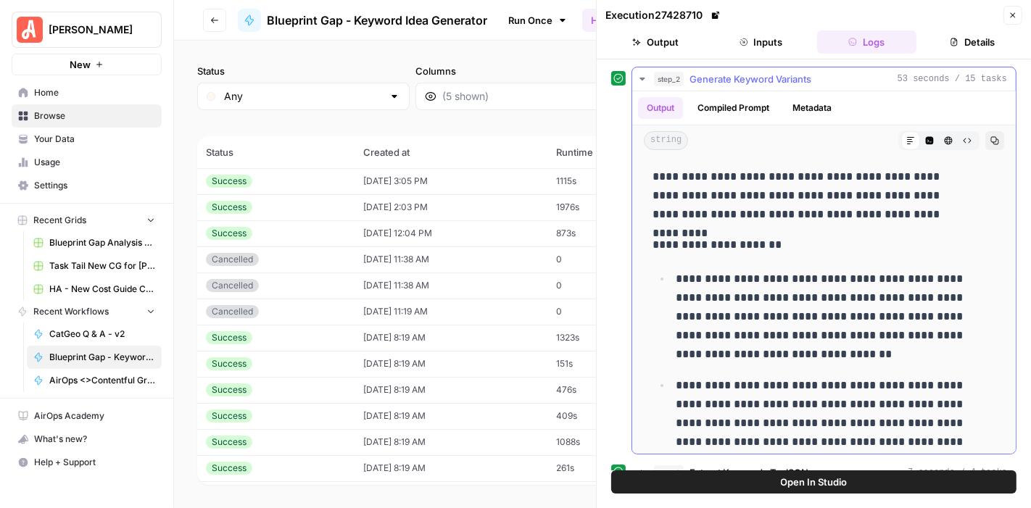
click at [645, 77] on icon "button" at bounding box center [642, 79] width 12 height 12
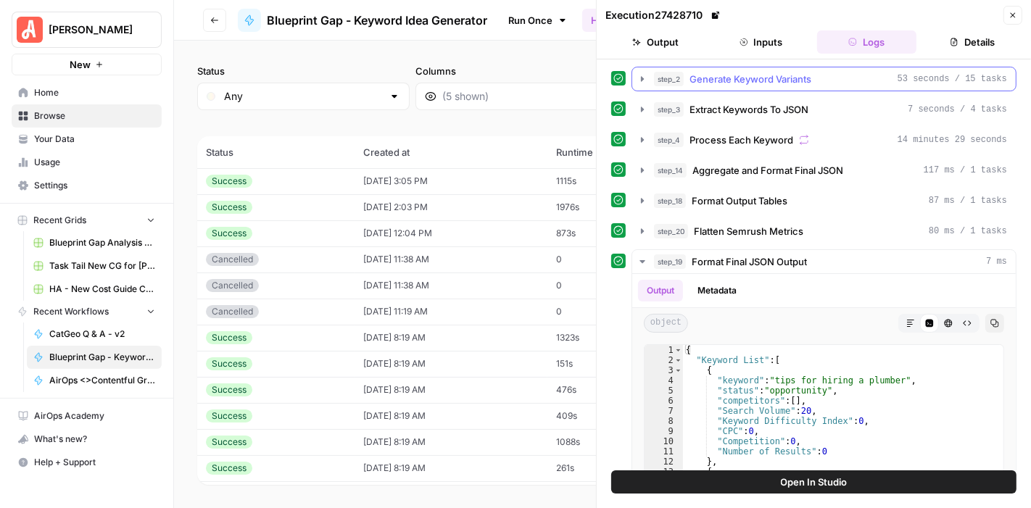
click at [638, 81] on icon "button" at bounding box center [642, 79] width 12 height 12
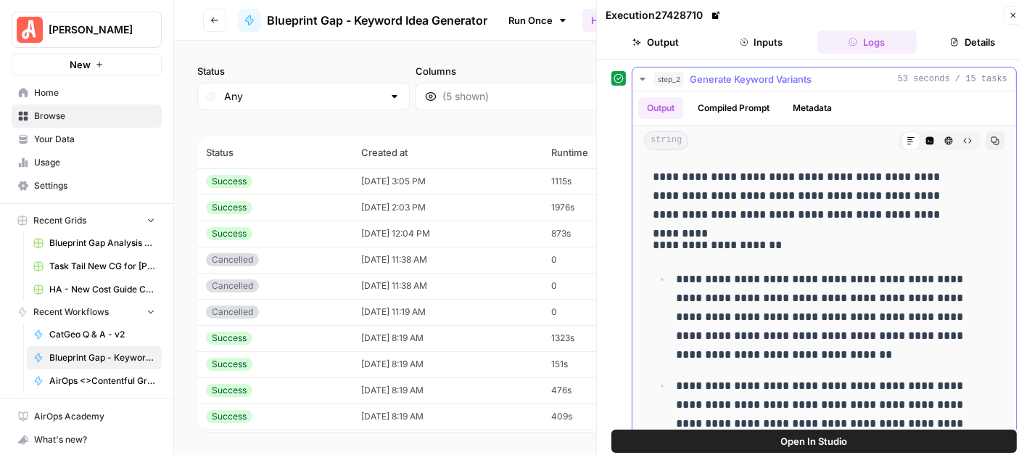
drag, startPoint x: 653, startPoint y: 174, endPoint x: 948, endPoint y: 206, distance: 296.8
click at [948, 206] on p "**********" at bounding box center [811, 195] width 319 height 57
click at [723, 191] on p "**********" at bounding box center [811, 195] width 319 height 57
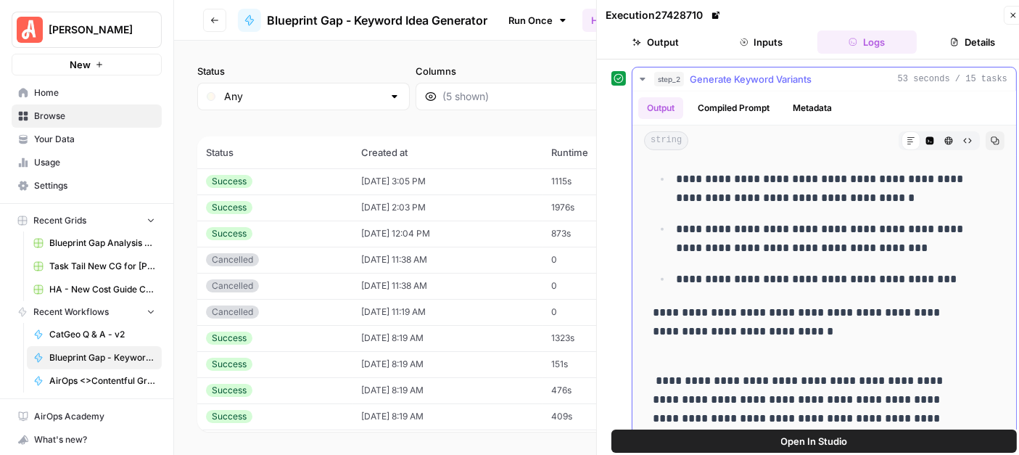
scroll to position [563, 0]
drag, startPoint x: 652, startPoint y: 177, endPoint x: 929, endPoint y: 296, distance: 301.4
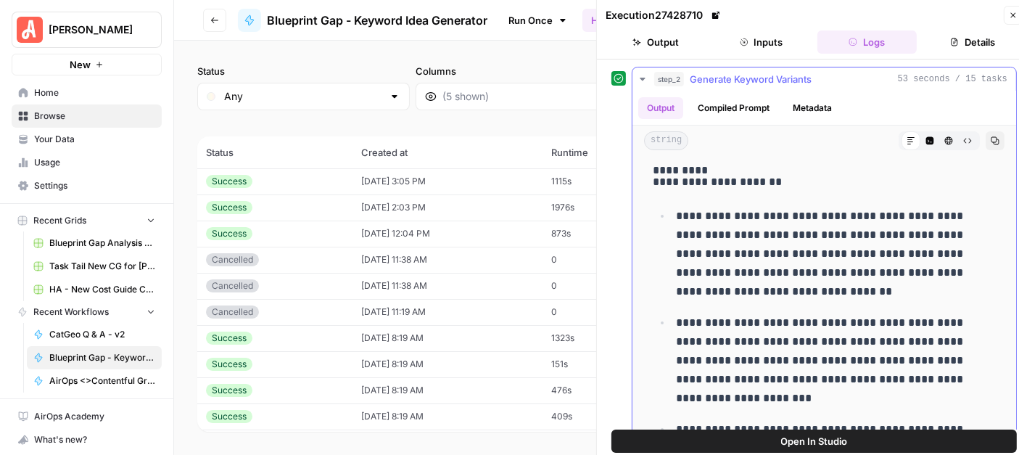
scroll to position [0, 0]
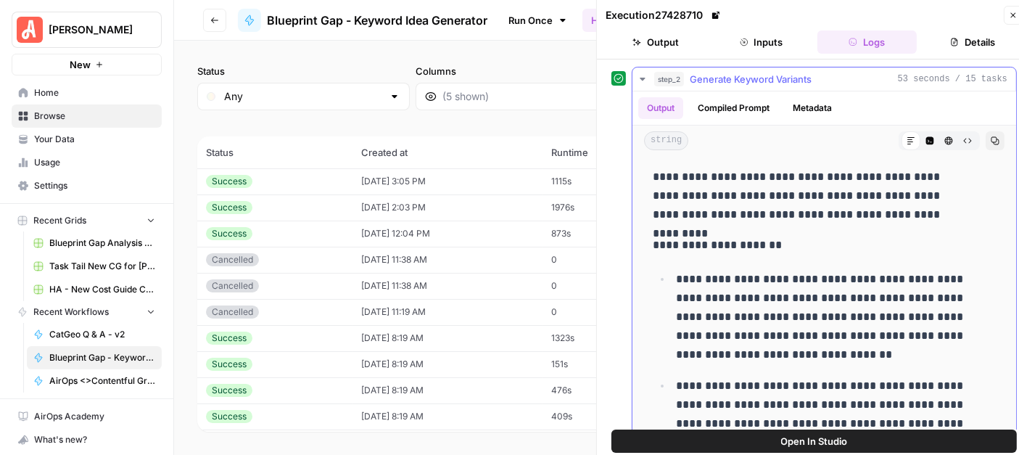
click at [934, 214] on p "**********" at bounding box center [811, 195] width 319 height 57
click at [644, 78] on icon "button" at bounding box center [641, 79] width 5 height 3
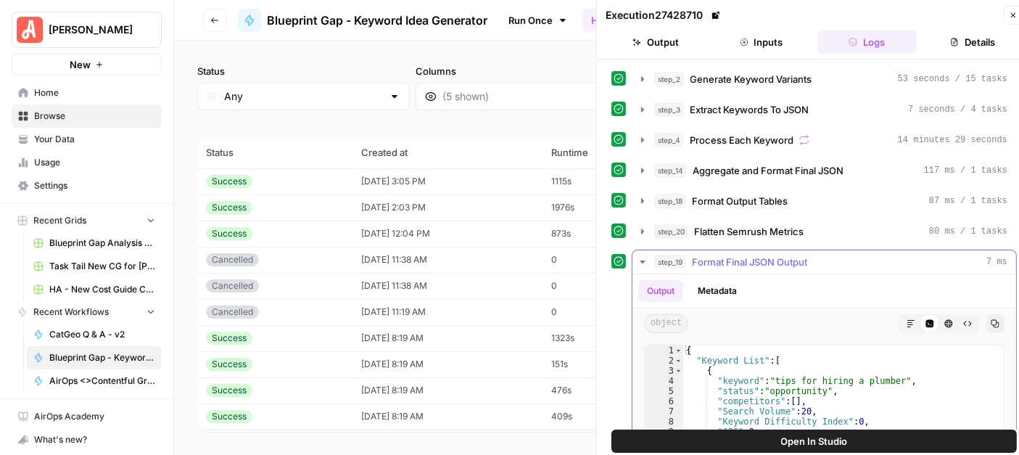
click at [641, 260] on icon "button" at bounding box center [641, 261] width 5 height 3
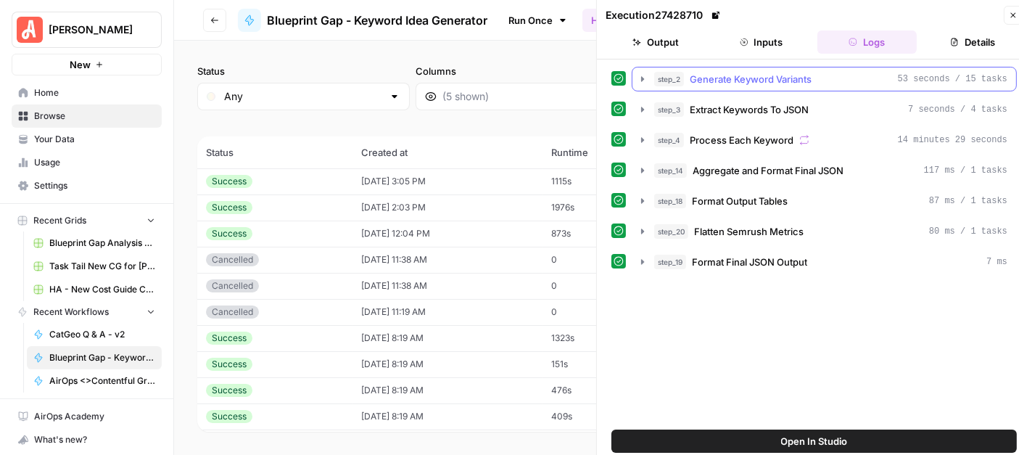
click at [644, 78] on icon "button" at bounding box center [642, 79] width 12 height 12
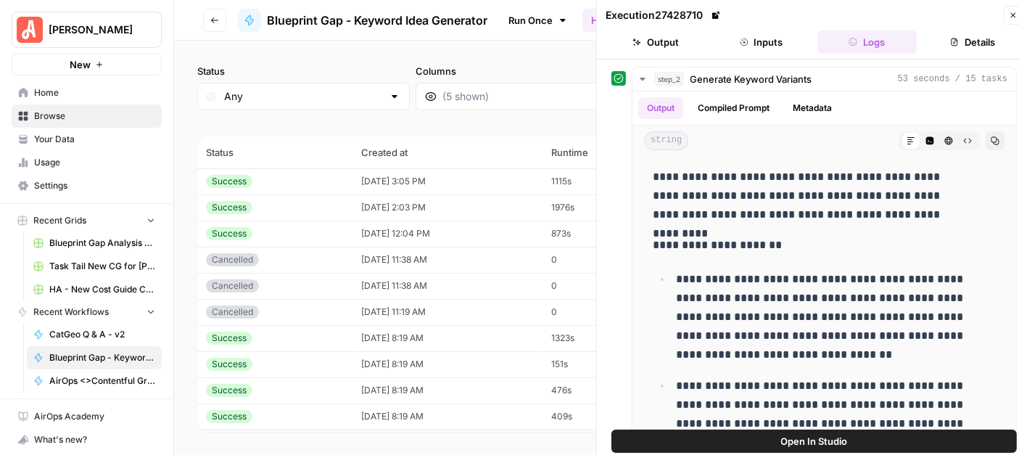
click at [462, 208] on td "[DATE] 2:03 PM" at bounding box center [447, 207] width 190 height 26
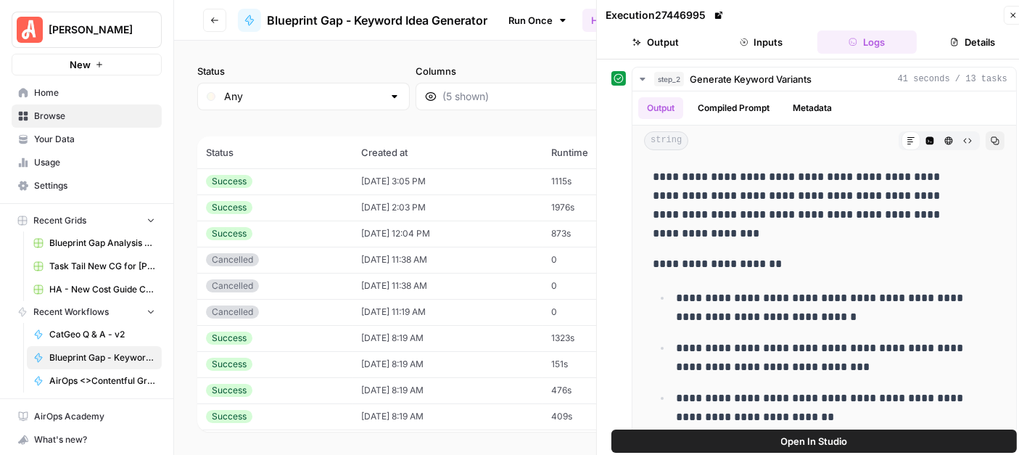
click at [450, 233] on td "[DATE] 12:04 PM" at bounding box center [447, 233] width 190 height 26
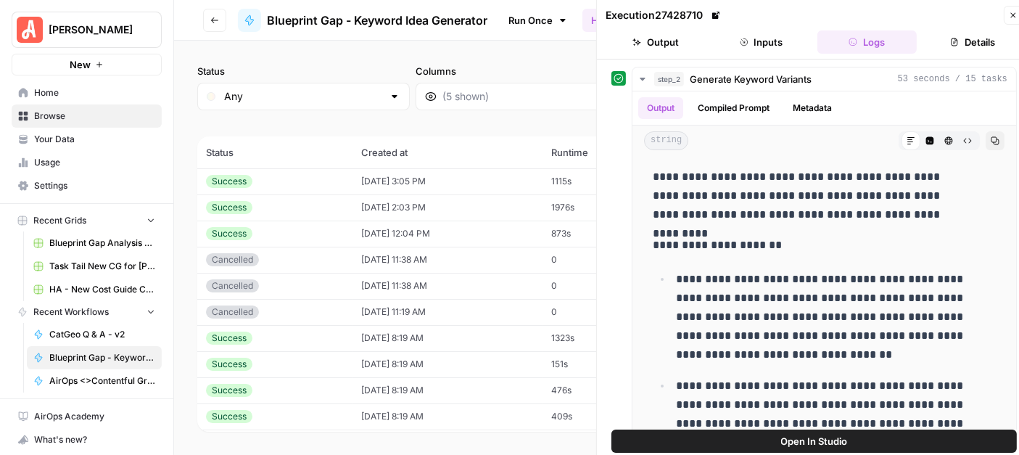
click at [447, 214] on td "[DATE] 2:03 PM" at bounding box center [447, 207] width 190 height 26
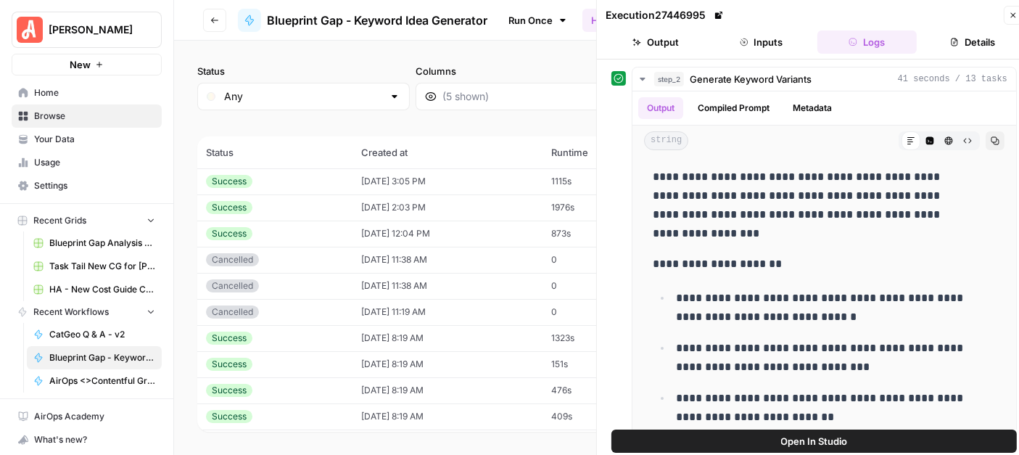
click at [449, 181] on td "[DATE] 3:05 PM" at bounding box center [447, 181] width 190 height 26
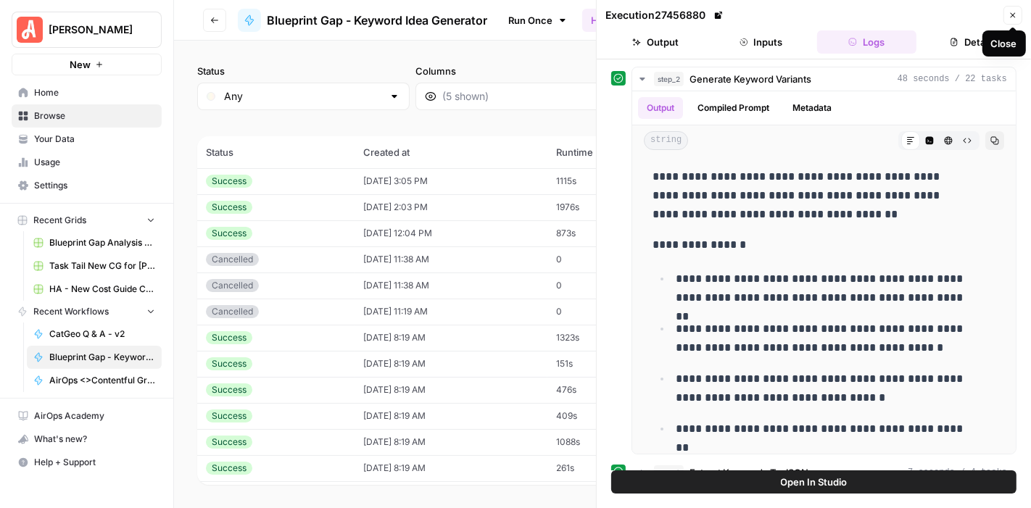
click at [1015, 13] on icon "button" at bounding box center [1013, 15] width 5 height 5
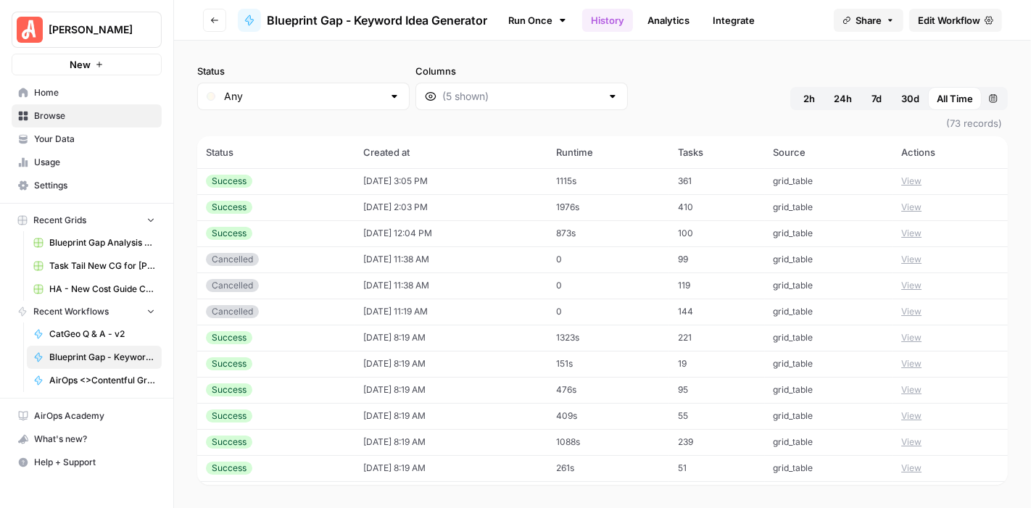
click at [454, 336] on td "[DATE] 8:19 AM" at bounding box center [450, 338] width 193 height 26
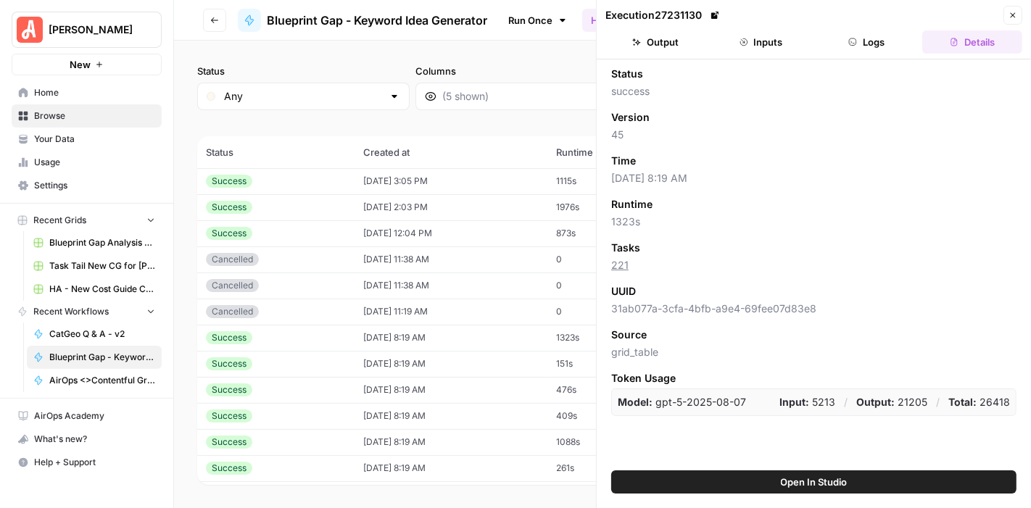
click at [871, 42] on button "Logs" at bounding box center [867, 41] width 100 height 23
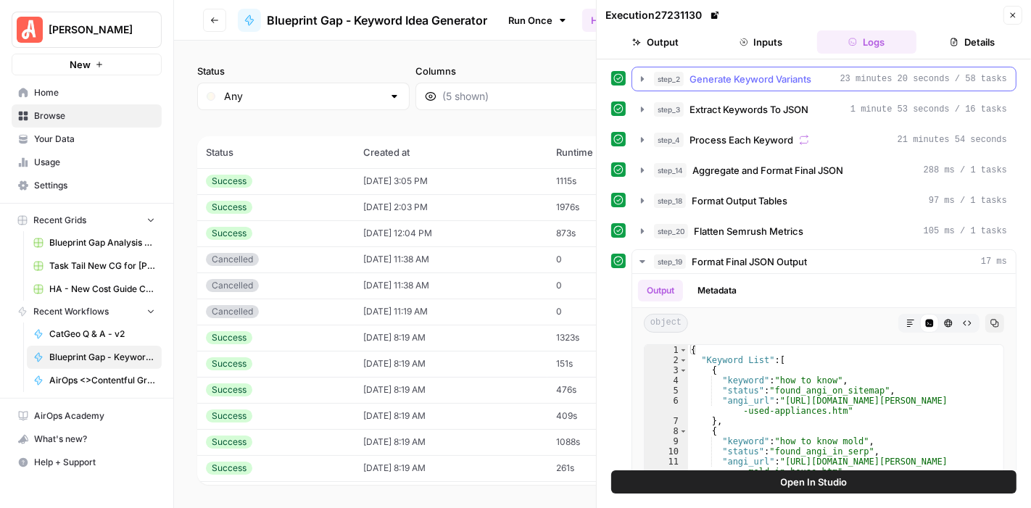
click at [644, 80] on icon "button" at bounding box center [642, 79] width 12 height 12
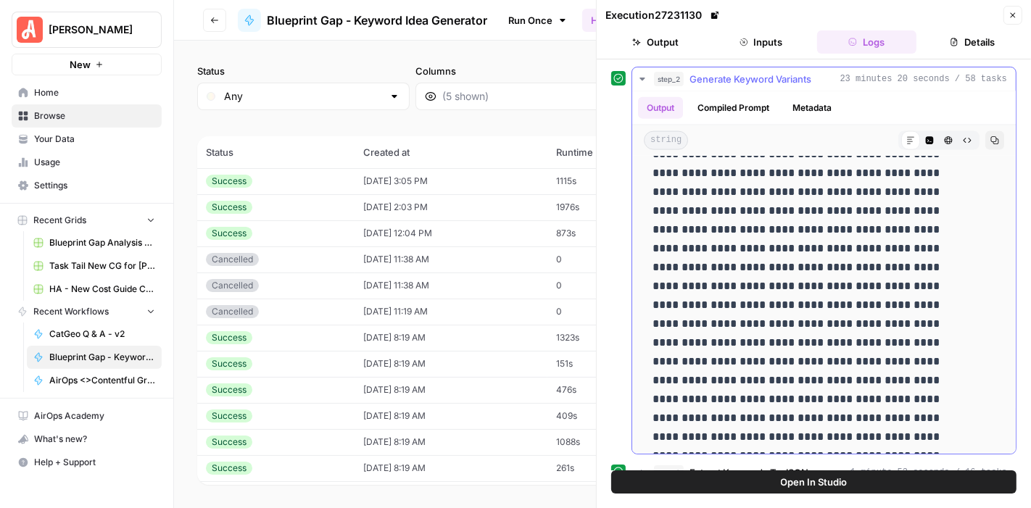
scroll to position [1746, 0]
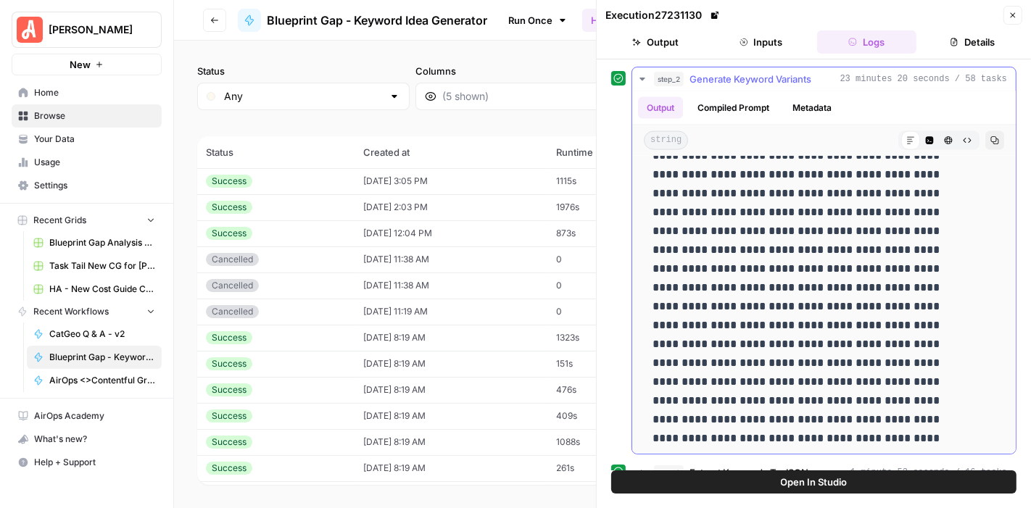
click at [646, 78] on icon "button" at bounding box center [642, 79] width 12 height 12
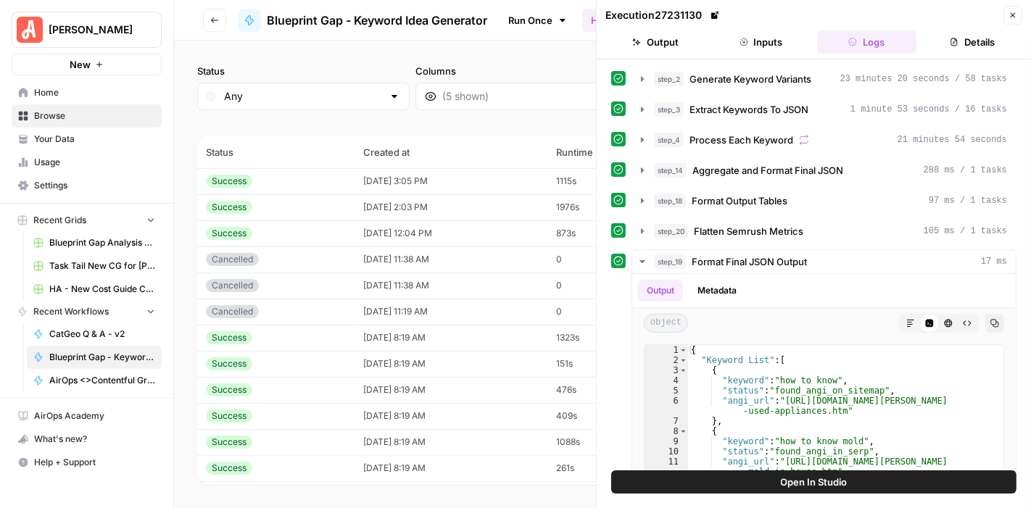
click at [418, 365] on td "[DATE] 8:19 AM" at bounding box center [450, 364] width 193 height 26
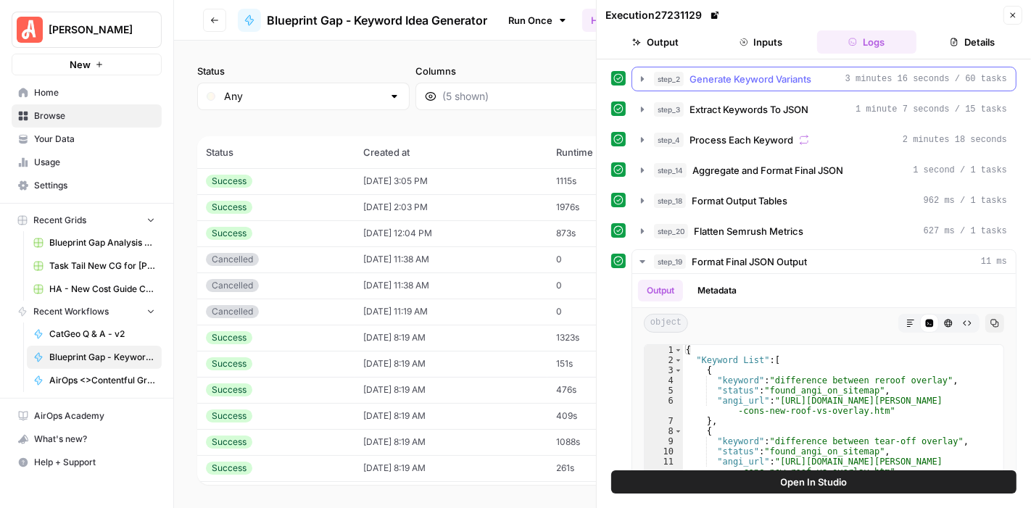
click at [639, 77] on icon "button" at bounding box center [642, 79] width 12 height 12
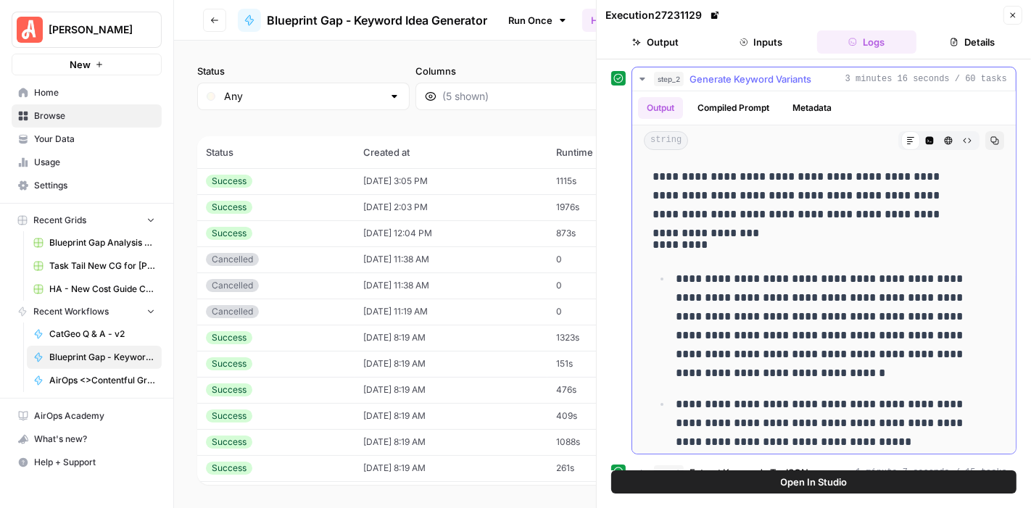
click at [731, 102] on button "Compiled Prompt" at bounding box center [733, 108] width 89 height 22
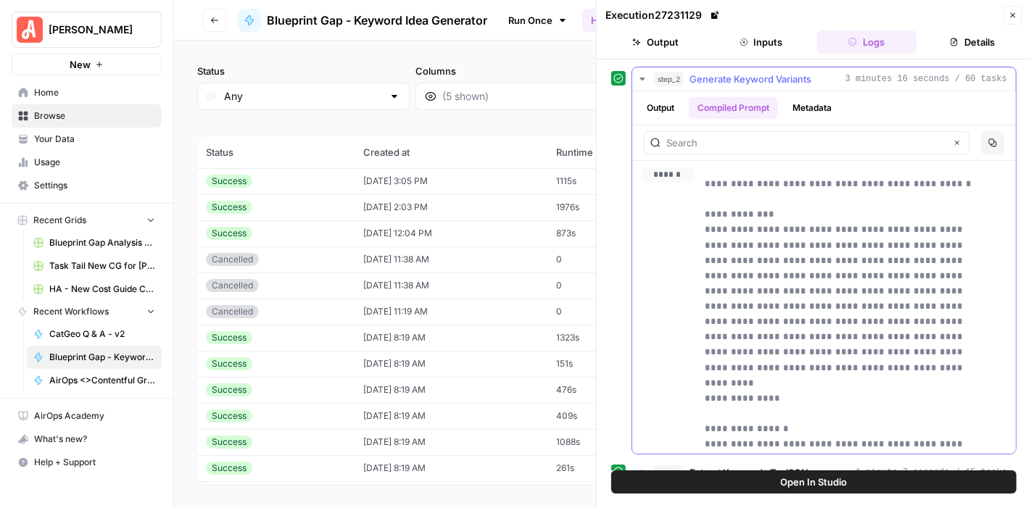
click at [658, 102] on button "Output" at bounding box center [660, 108] width 45 height 22
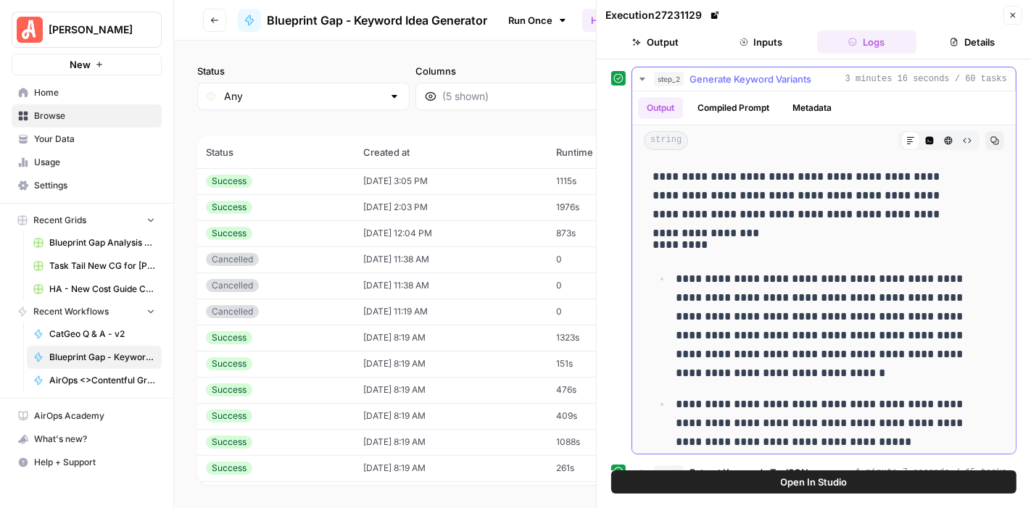
click at [740, 104] on button "Compiled Prompt" at bounding box center [733, 108] width 89 height 22
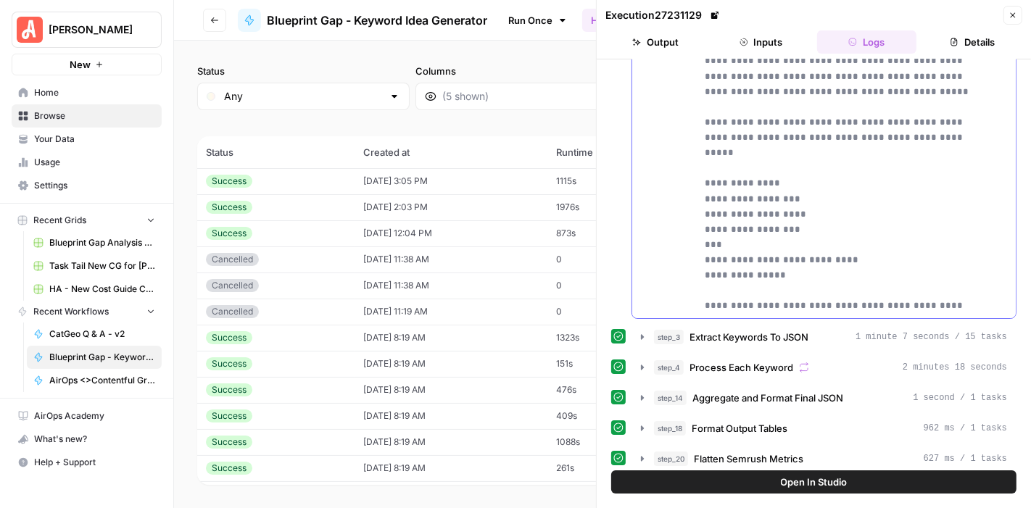
scroll to position [161, 0]
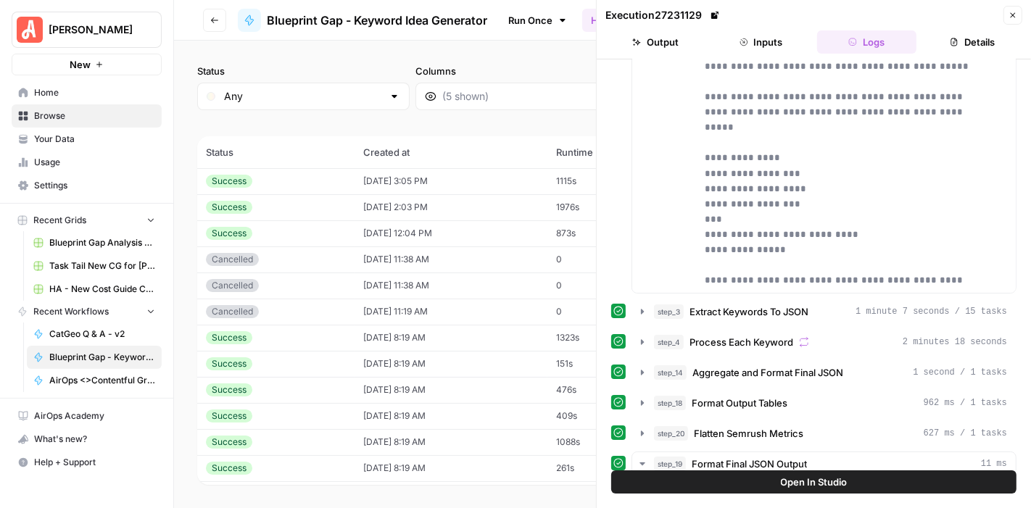
click at [665, 36] on button "Output" at bounding box center [655, 41] width 100 height 23
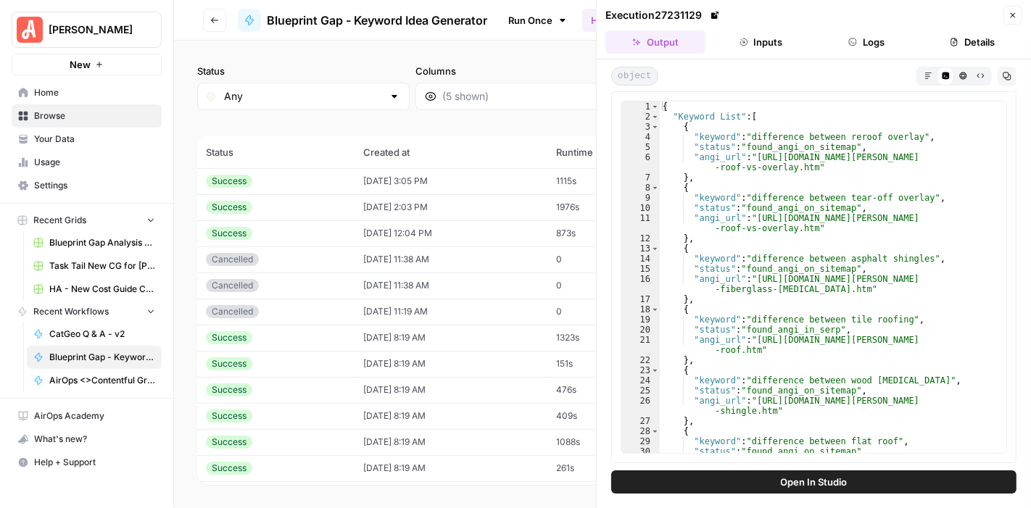
scroll to position [0, 0]
click at [861, 37] on button "Logs" at bounding box center [867, 41] width 100 height 23
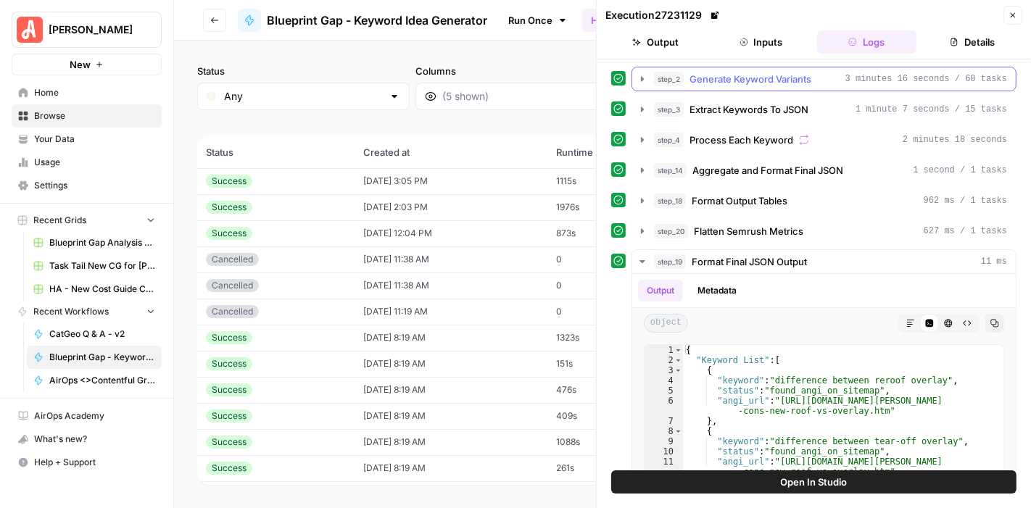
click at [644, 80] on icon "button" at bounding box center [642, 79] width 12 height 12
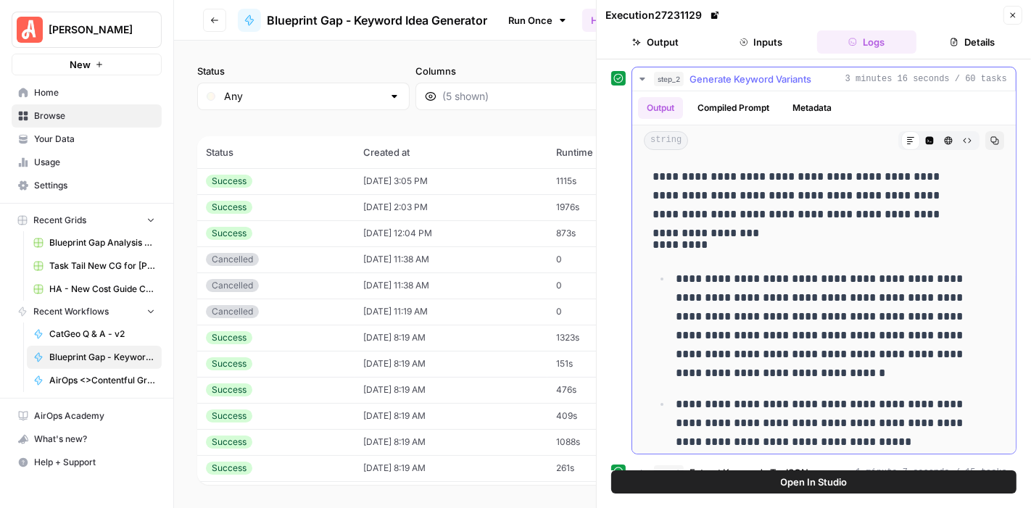
click at [739, 110] on button "Compiled Prompt" at bounding box center [733, 108] width 89 height 22
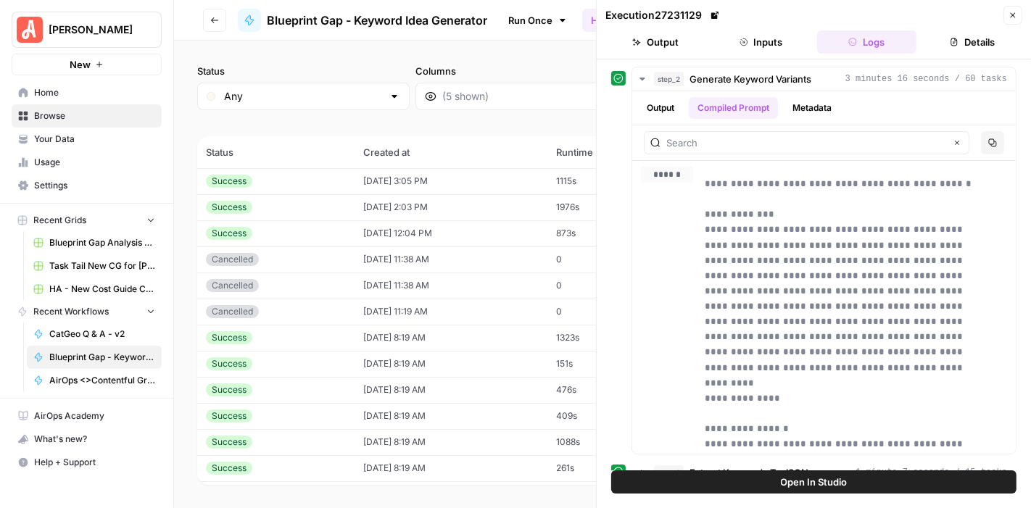
click at [315, 186] on div "Success" at bounding box center [276, 181] width 140 height 13
click at [663, 100] on button "Output" at bounding box center [660, 108] width 45 height 22
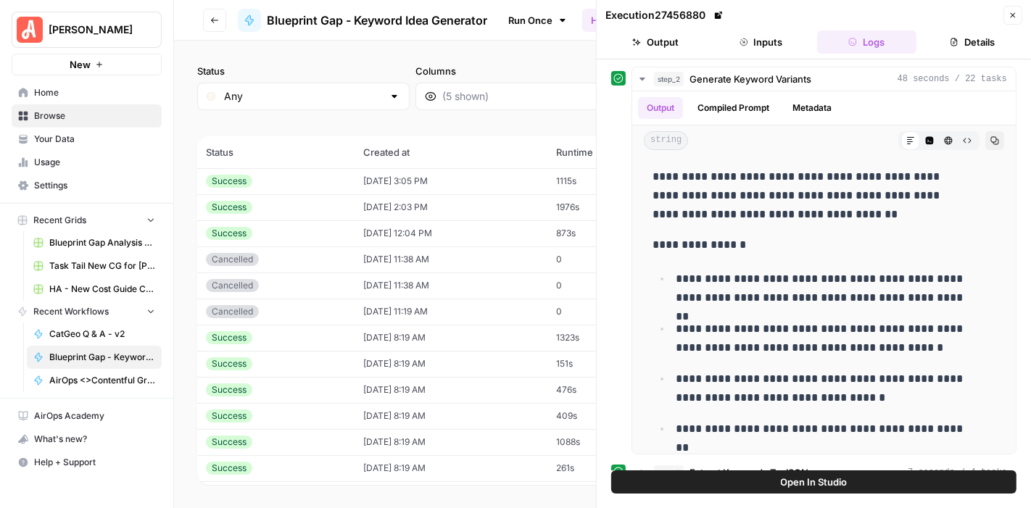
click at [294, 205] on div "Success" at bounding box center [276, 207] width 140 height 13
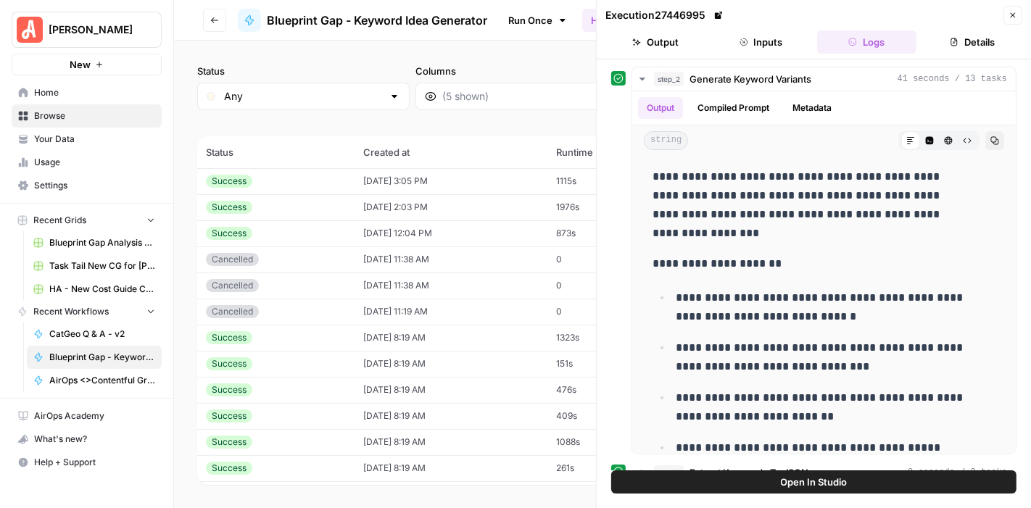
click at [309, 227] on div "Success" at bounding box center [276, 233] width 140 height 13
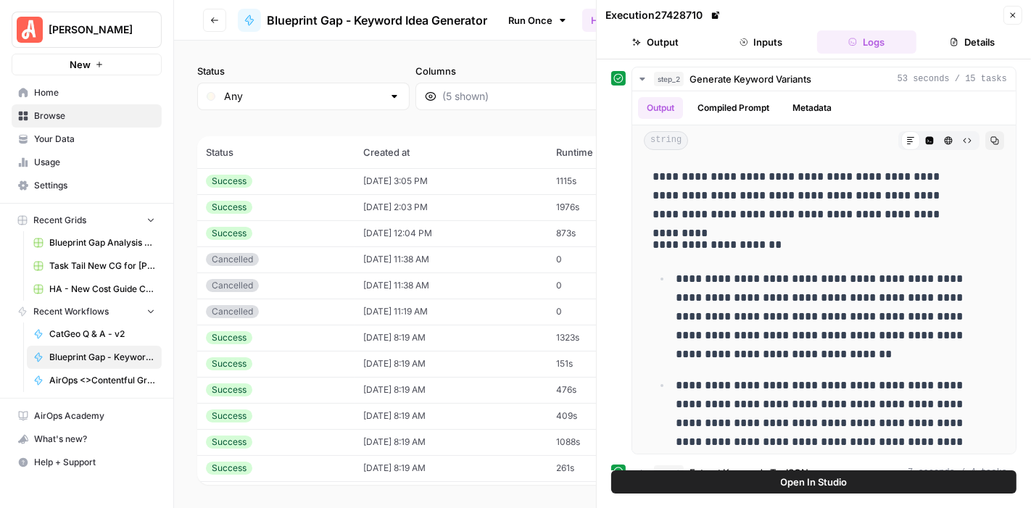
click at [313, 257] on div "Cancelled" at bounding box center [276, 259] width 140 height 13
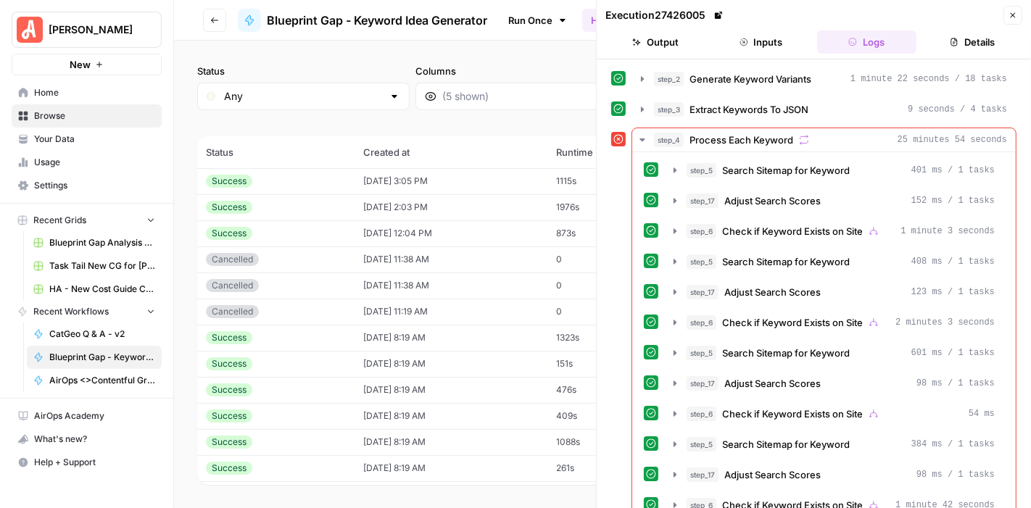
click at [305, 336] on div "Success" at bounding box center [276, 337] width 140 height 13
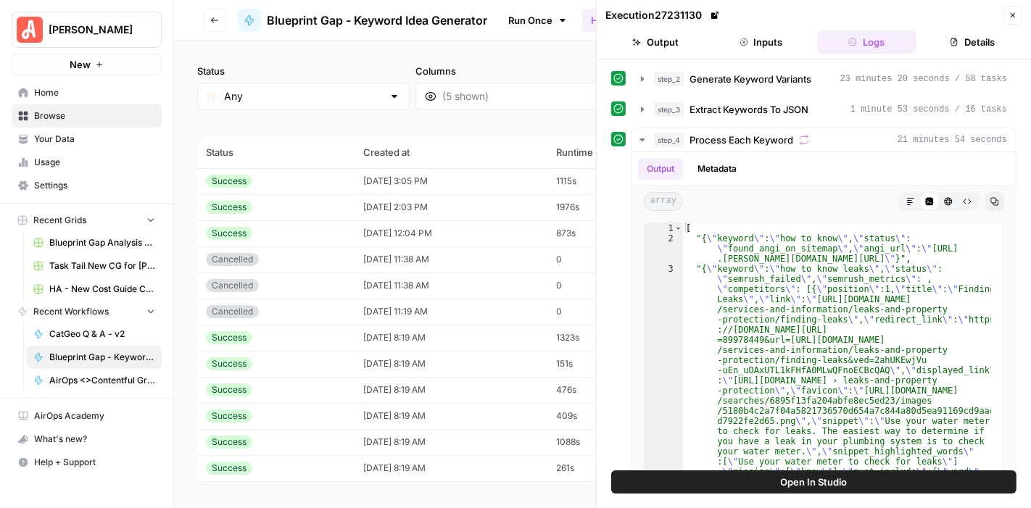
click at [300, 188] on td "Success" at bounding box center [275, 181] width 157 height 26
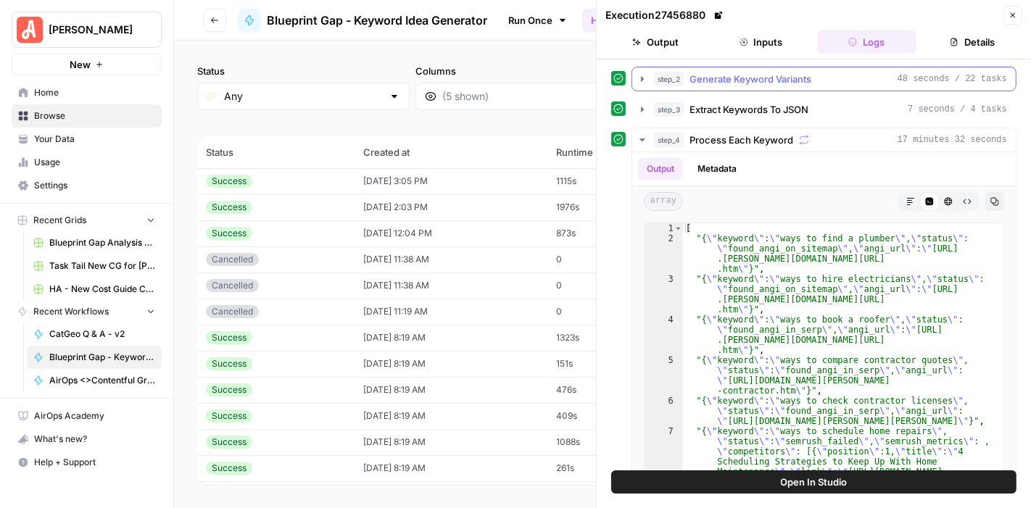
click at [644, 77] on icon "button" at bounding box center [642, 79] width 12 height 12
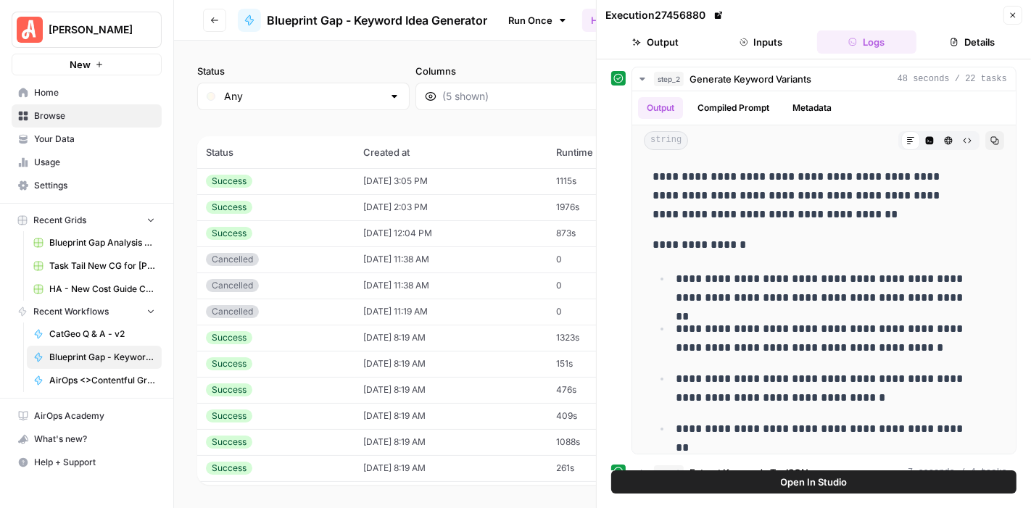
click at [283, 338] on div "Success" at bounding box center [276, 337] width 140 height 13
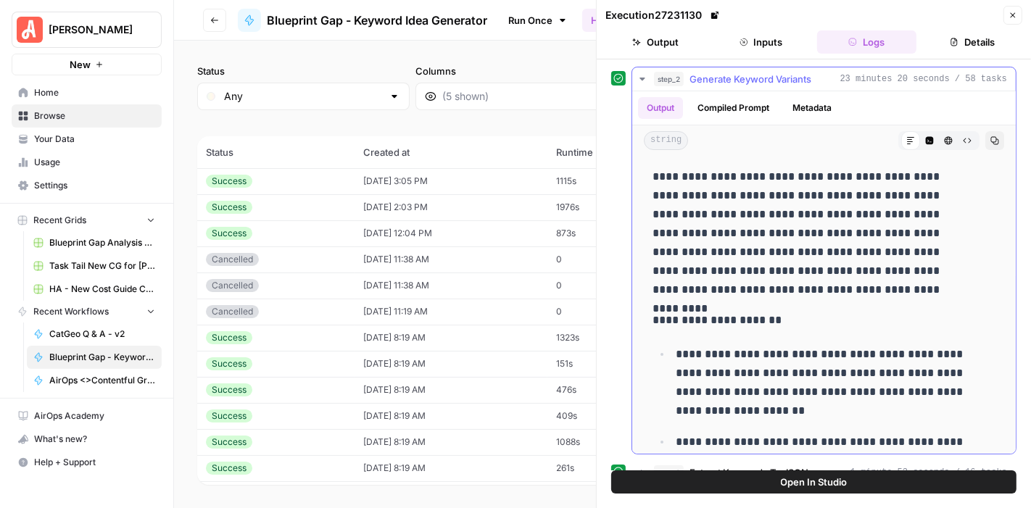
click at [747, 105] on button "Compiled Prompt" at bounding box center [733, 108] width 89 height 22
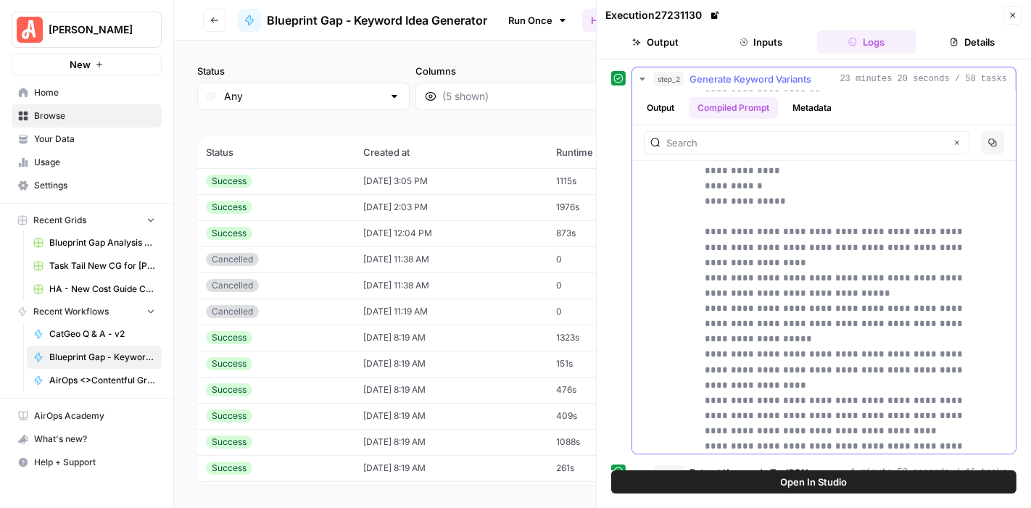
click at [672, 101] on button "Output" at bounding box center [660, 108] width 45 height 22
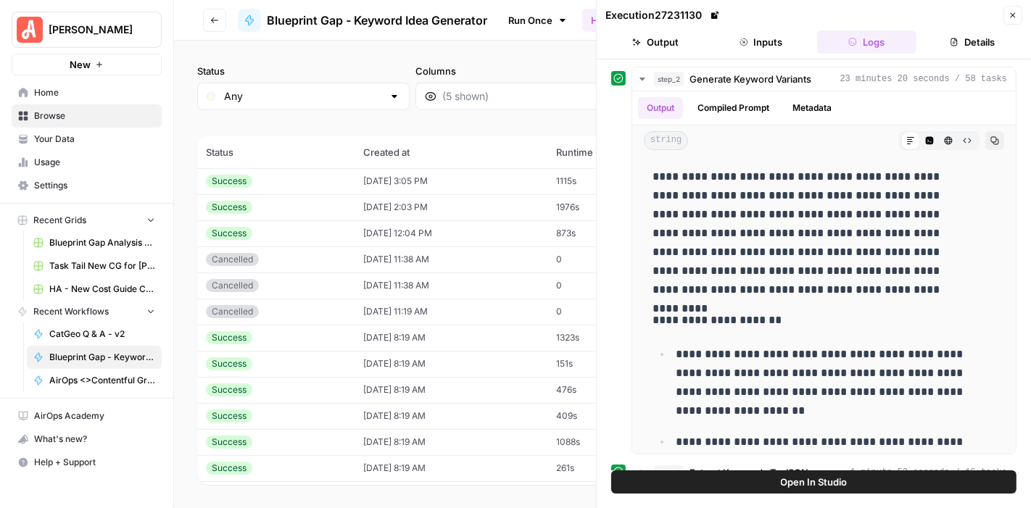
click at [491, 363] on td "[DATE] 8:19 AM" at bounding box center [450, 364] width 193 height 26
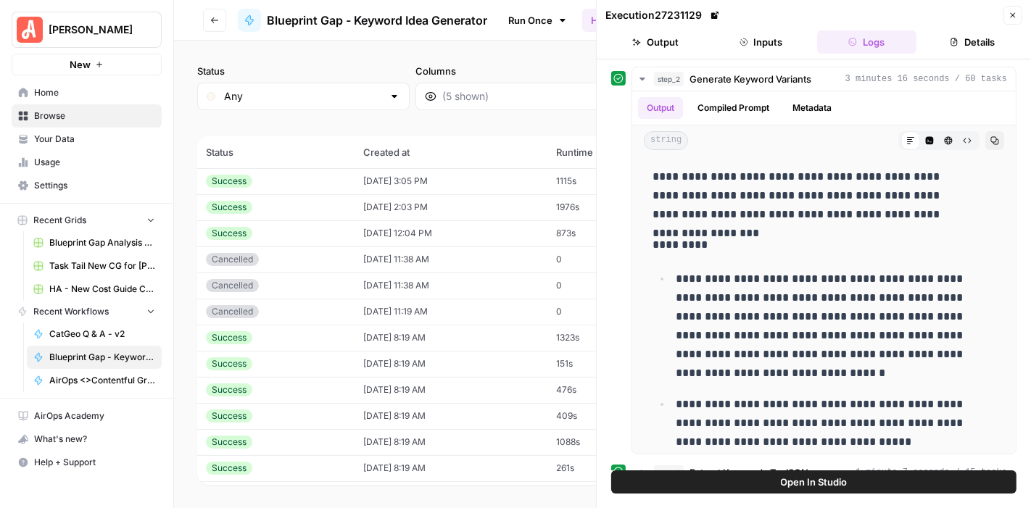
click at [464, 385] on td "[DATE] 8:19 AM" at bounding box center [450, 390] width 193 height 26
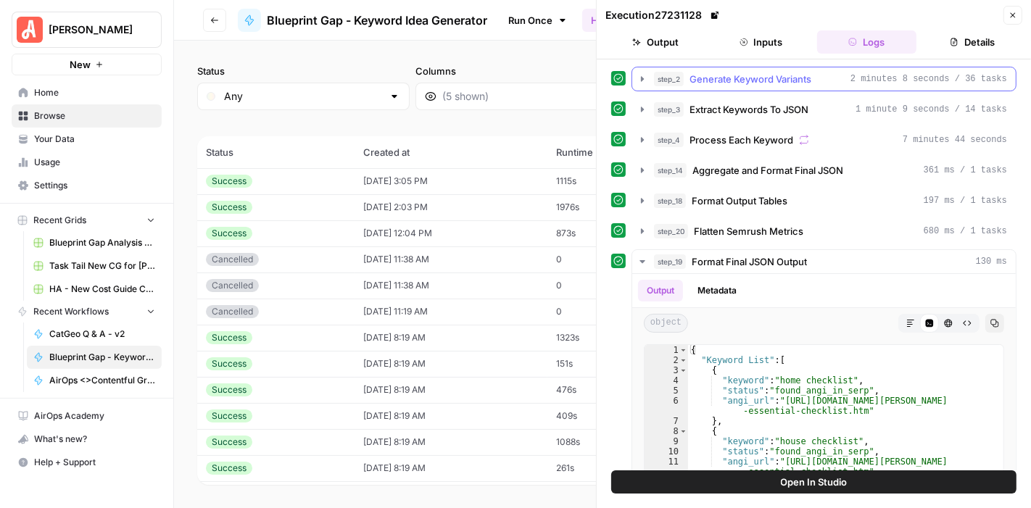
click at [641, 80] on icon "button" at bounding box center [642, 78] width 3 height 5
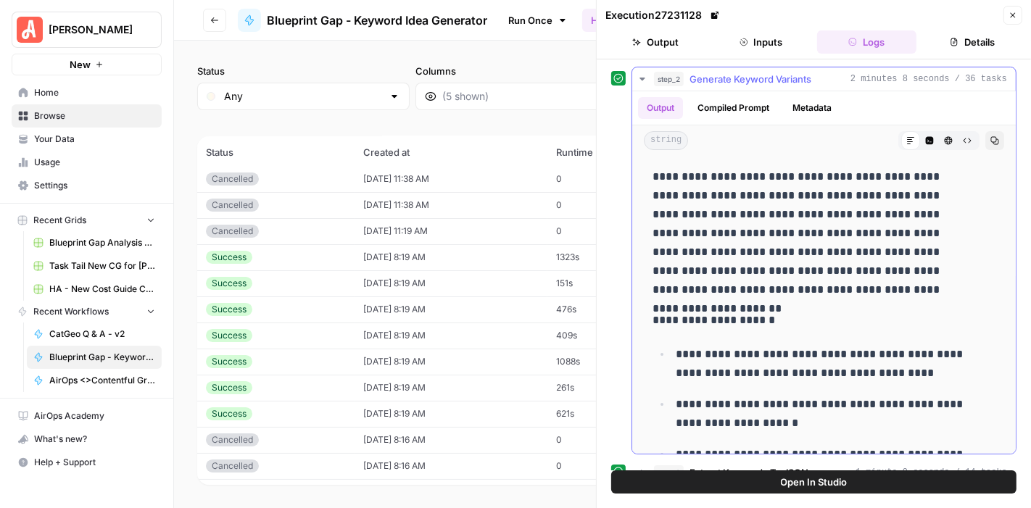
click at [747, 111] on button "Compiled Prompt" at bounding box center [733, 108] width 89 height 22
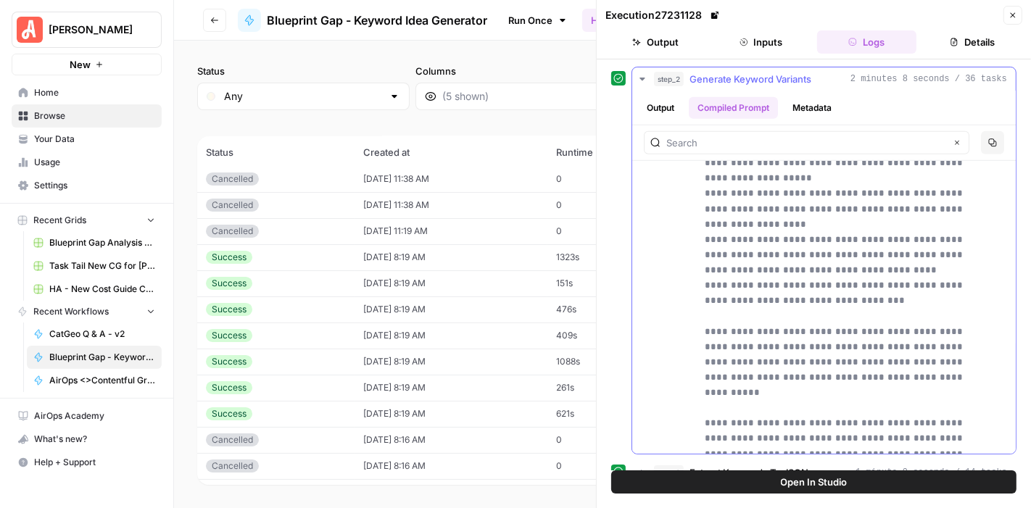
click at [820, 110] on button "Metadata" at bounding box center [812, 108] width 57 height 22
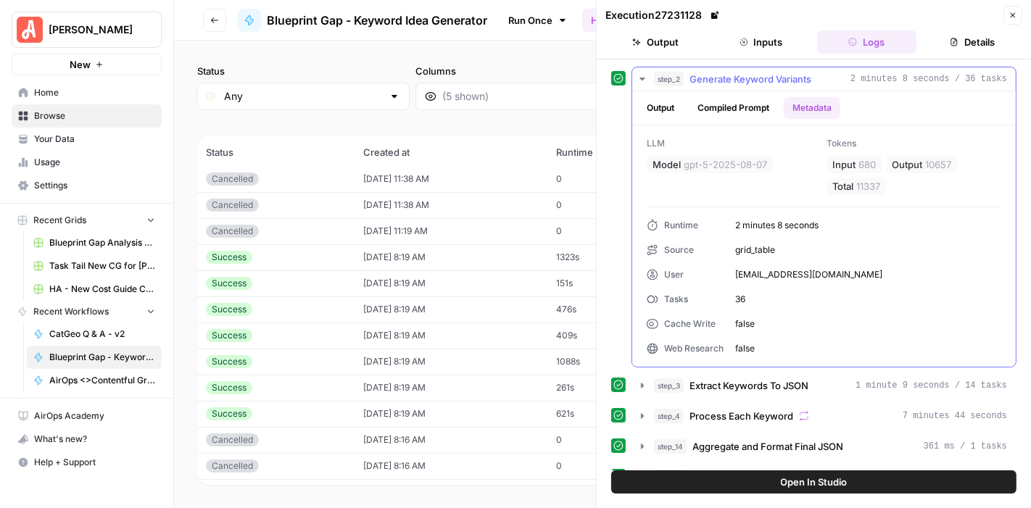
click at [660, 101] on button "Output" at bounding box center [660, 108] width 45 height 22
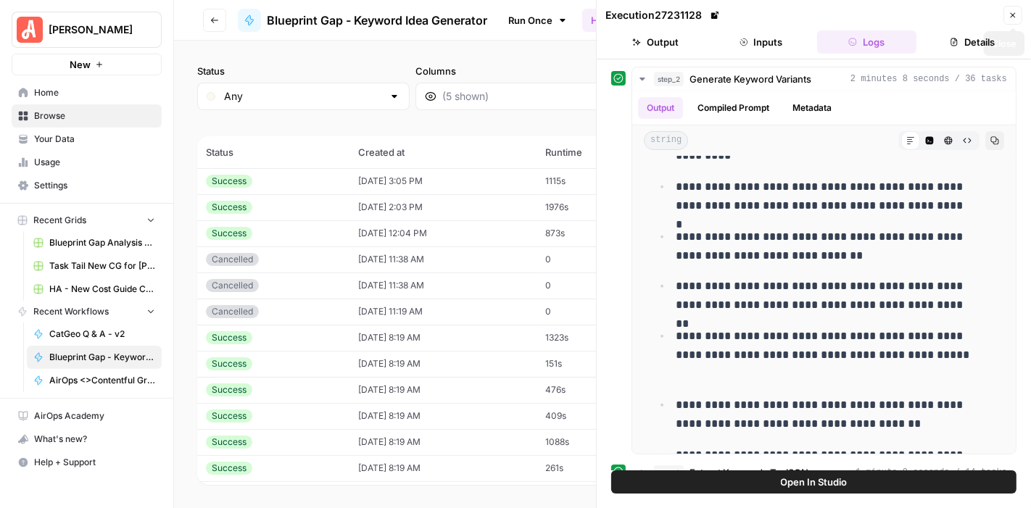
click at [1019, 15] on button "Close" at bounding box center [1012, 15] width 19 height 19
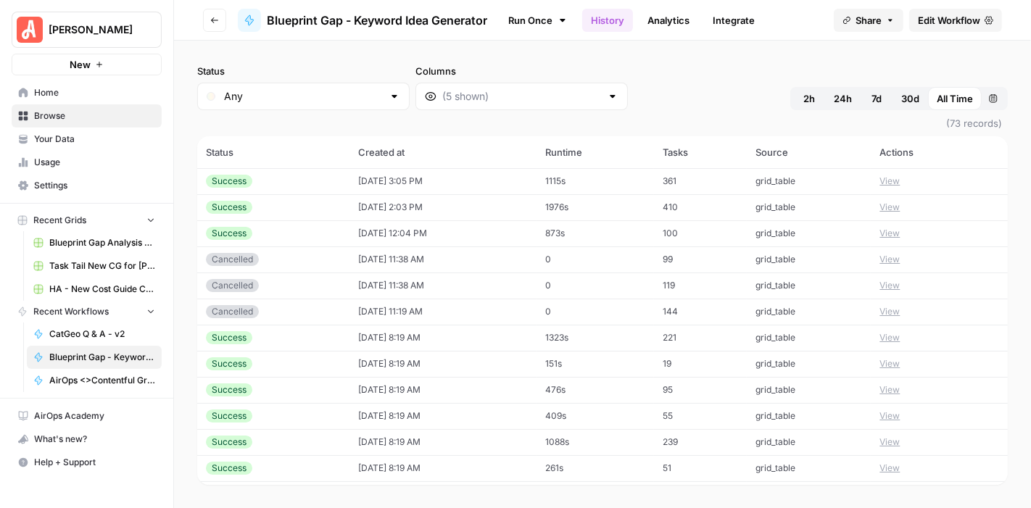
click at [492, 215] on td "[DATE] 2:03 PM" at bounding box center [442, 207] width 187 height 26
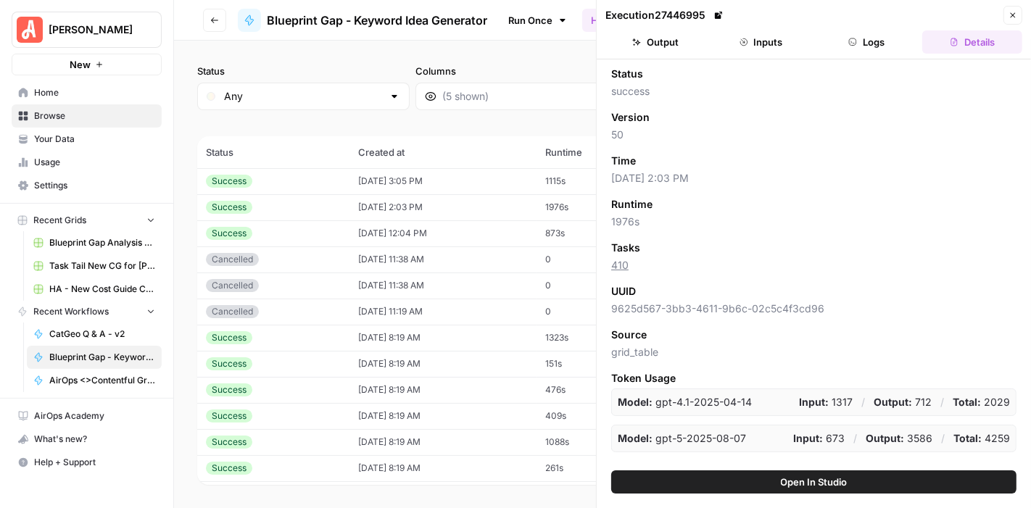
click at [665, 45] on button "Output" at bounding box center [655, 41] width 100 height 23
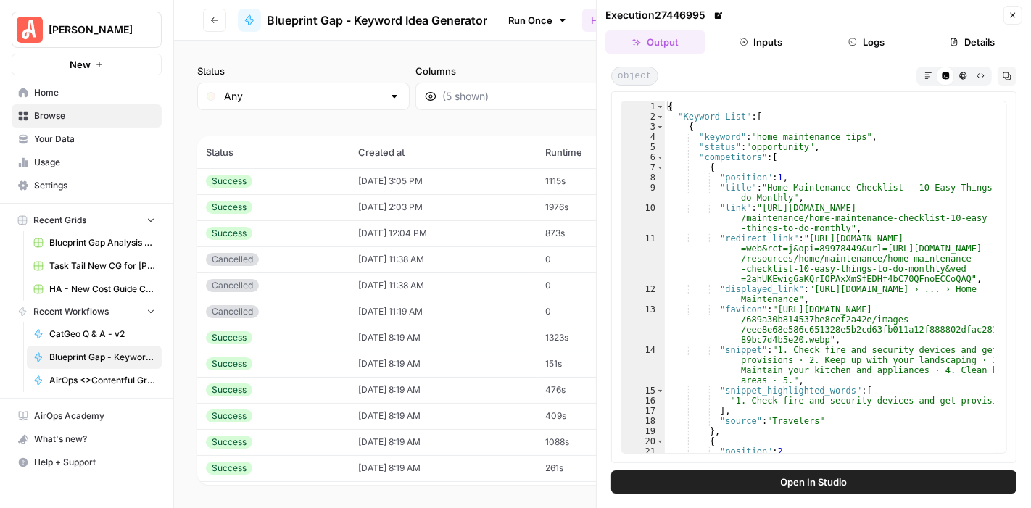
click at [820, 41] on button "Logs" at bounding box center [867, 41] width 100 height 23
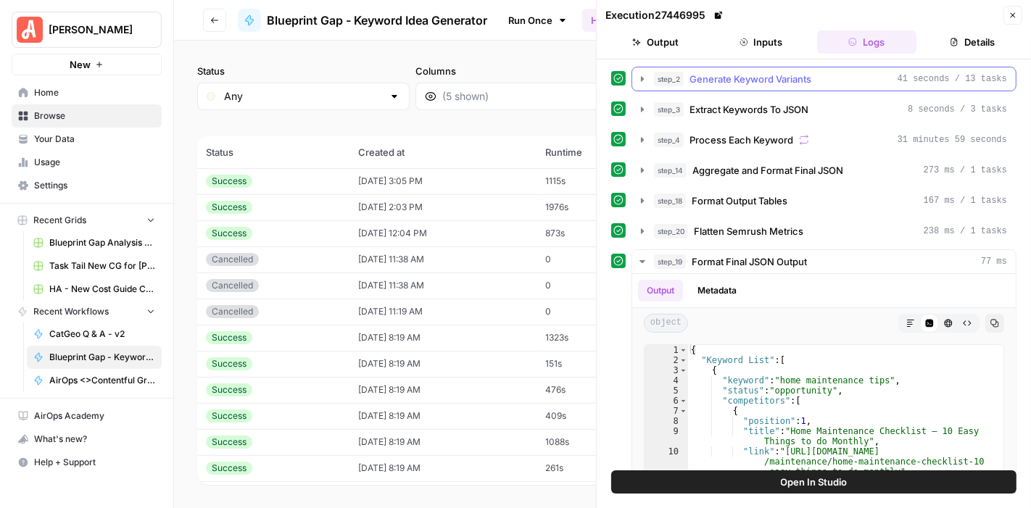
click at [642, 75] on icon "button" at bounding box center [642, 79] width 12 height 12
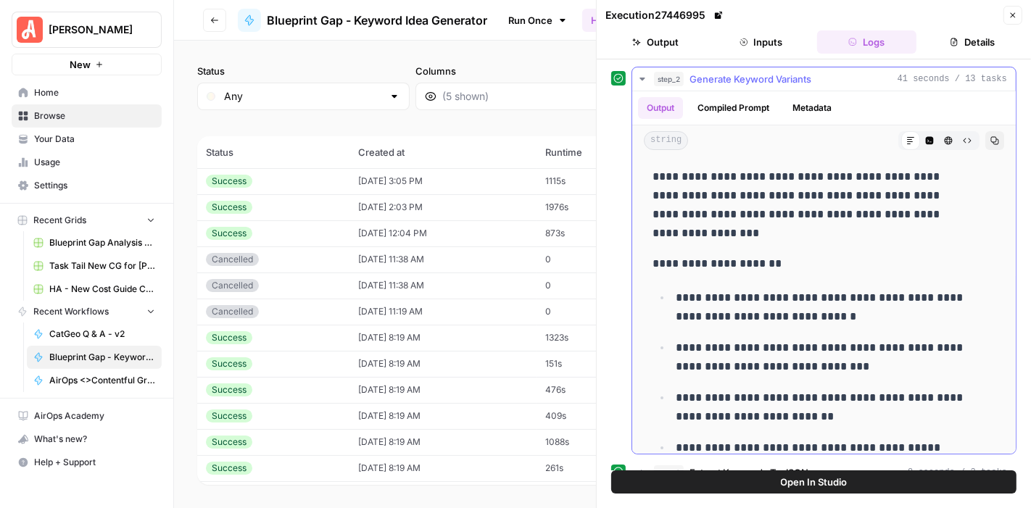
click at [757, 97] on button "Compiled Prompt" at bounding box center [733, 108] width 89 height 22
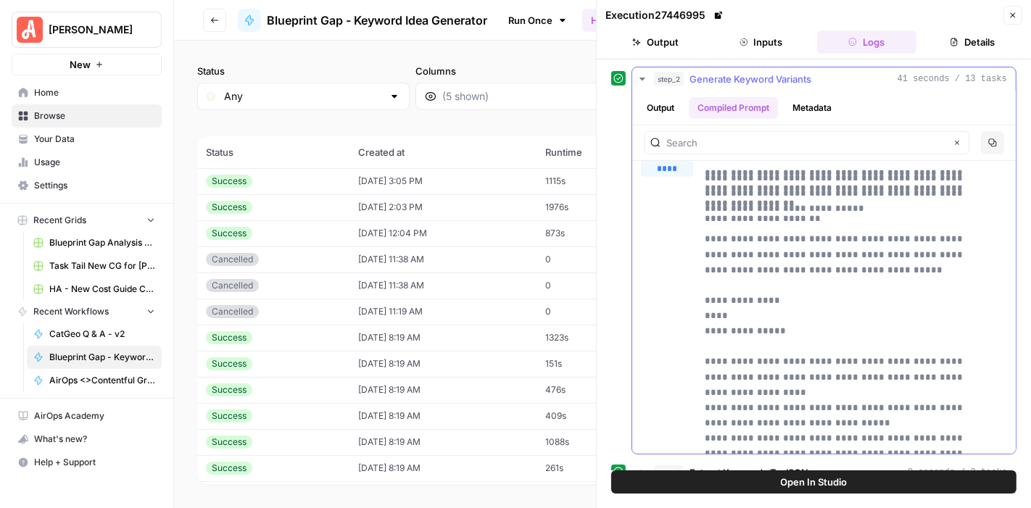
scroll to position [563, 0]
click at [433, 341] on td "[DATE] 8:19 AM" at bounding box center [442, 338] width 187 height 26
click at [460, 334] on td "[DATE] 8:19 AM" at bounding box center [442, 338] width 187 height 26
